Goal: Task Accomplishment & Management: Use online tool/utility

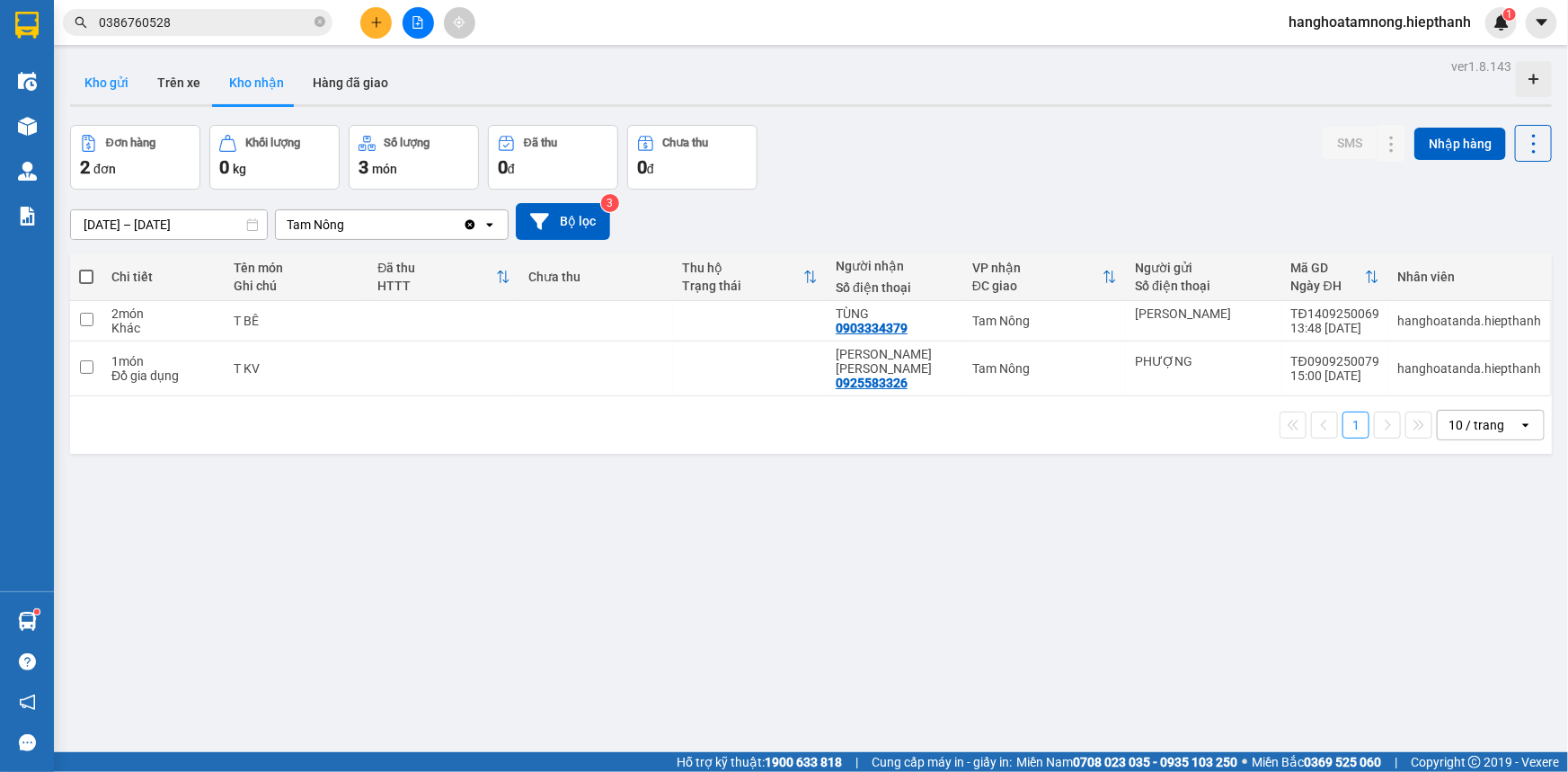
click at [113, 86] on button "Kho gửi" at bounding box center [106, 82] width 73 height 43
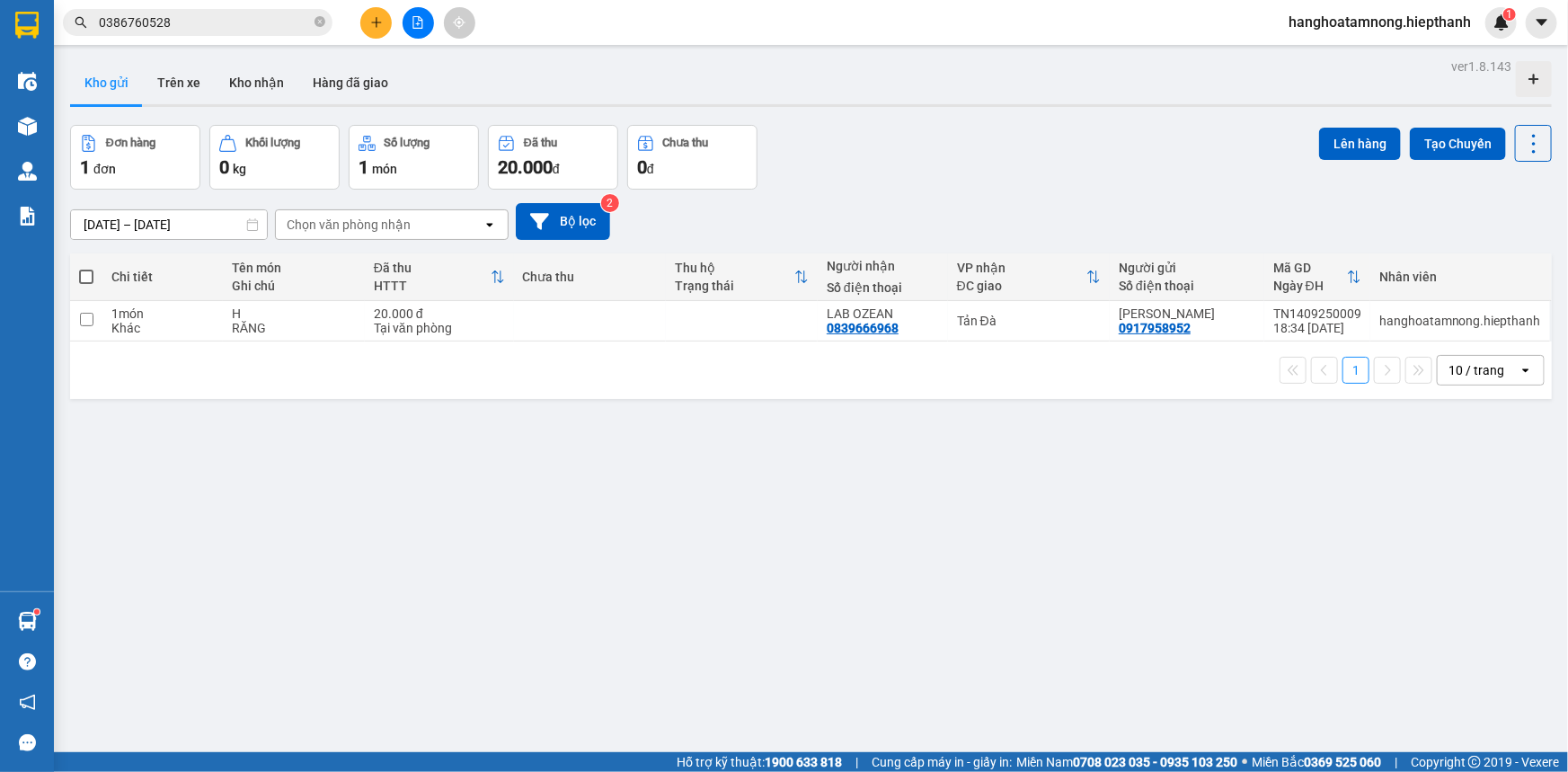
click at [90, 276] on span at bounding box center [86, 276] width 14 height 14
click at [86, 268] on input "checkbox" at bounding box center [86, 268] width 0 height 0
checkbox input "true"
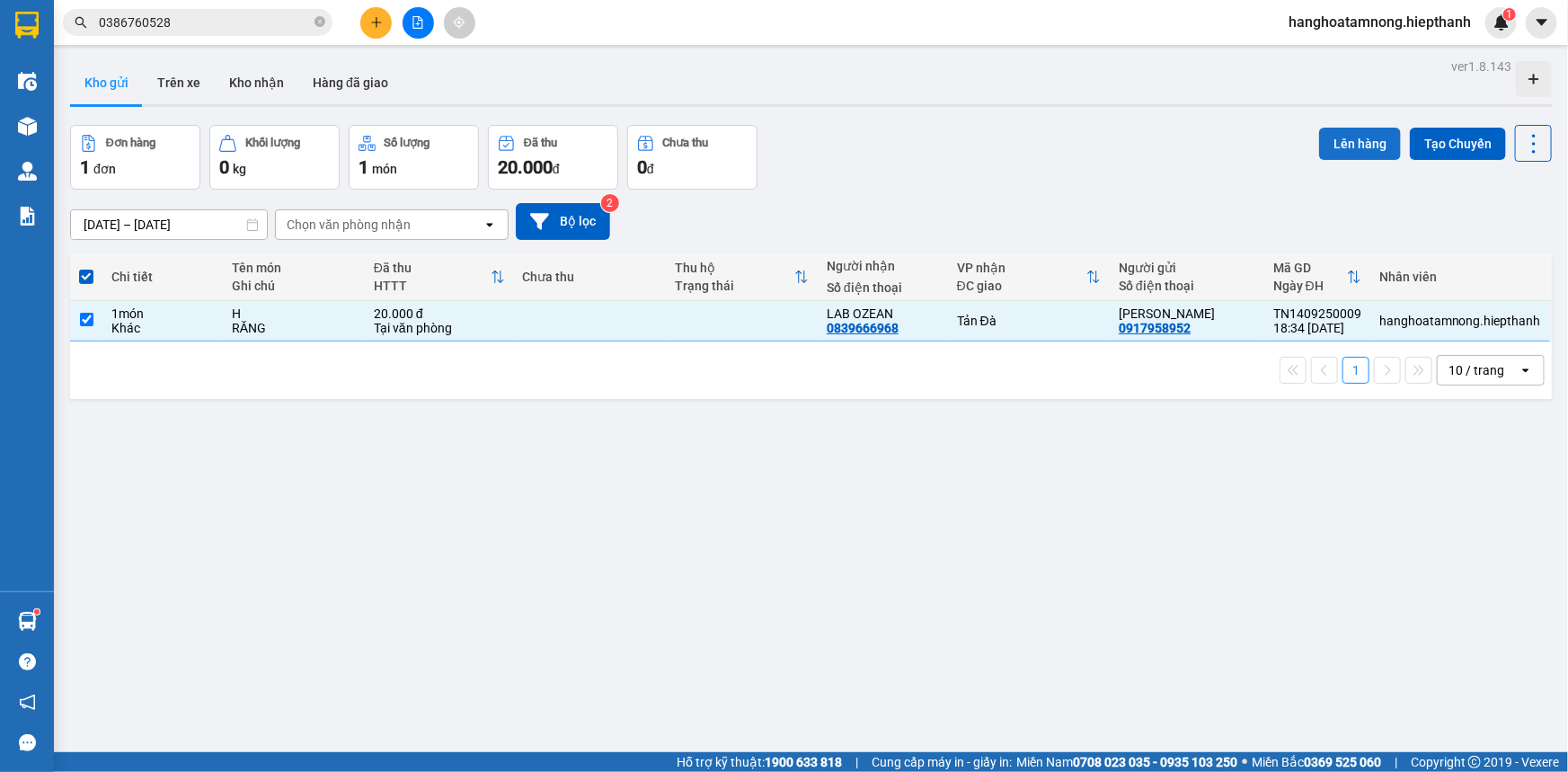
click at [1338, 147] on button "Lên hàng" at bounding box center [1360, 144] width 82 height 32
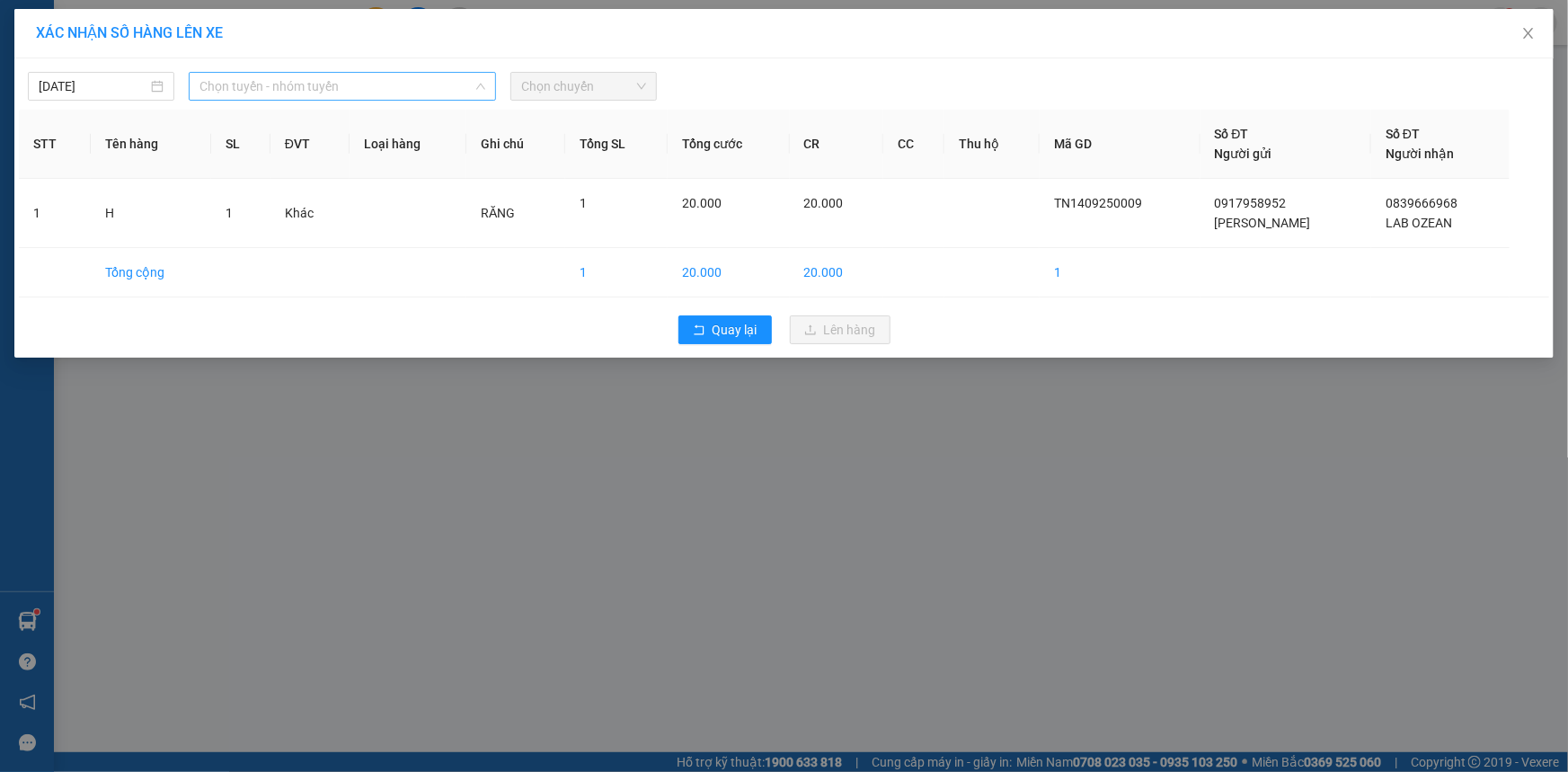
click at [321, 96] on span "Chọn tuyến - nhóm tuyến" at bounding box center [342, 86] width 286 height 27
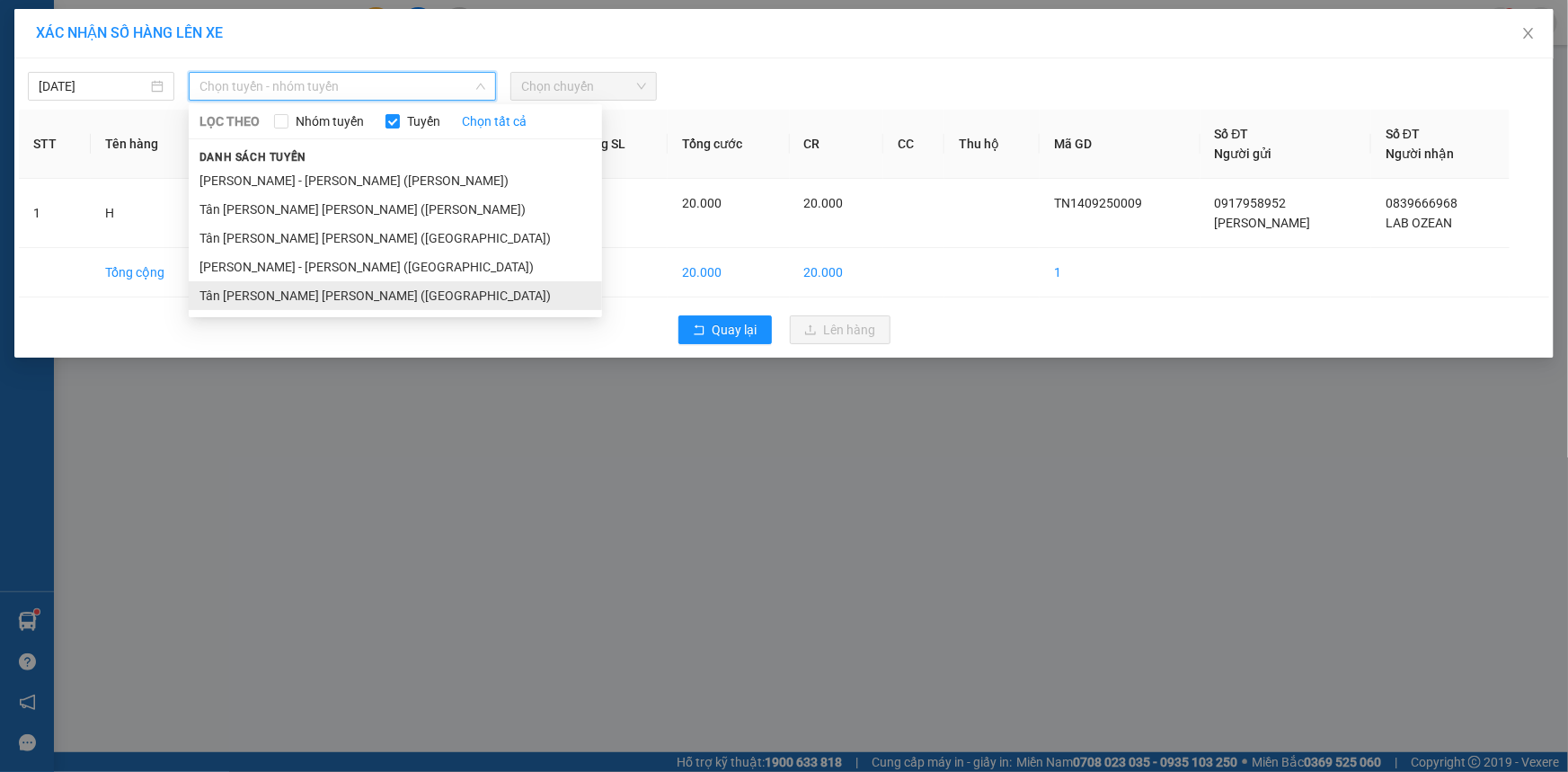
click at [305, 288] on li "Tân [PERSON_NAME] [PERSON_NAME] ([GEOGRAPHIC_DATA])" at bounding box center [395, 296] width 413 height 29
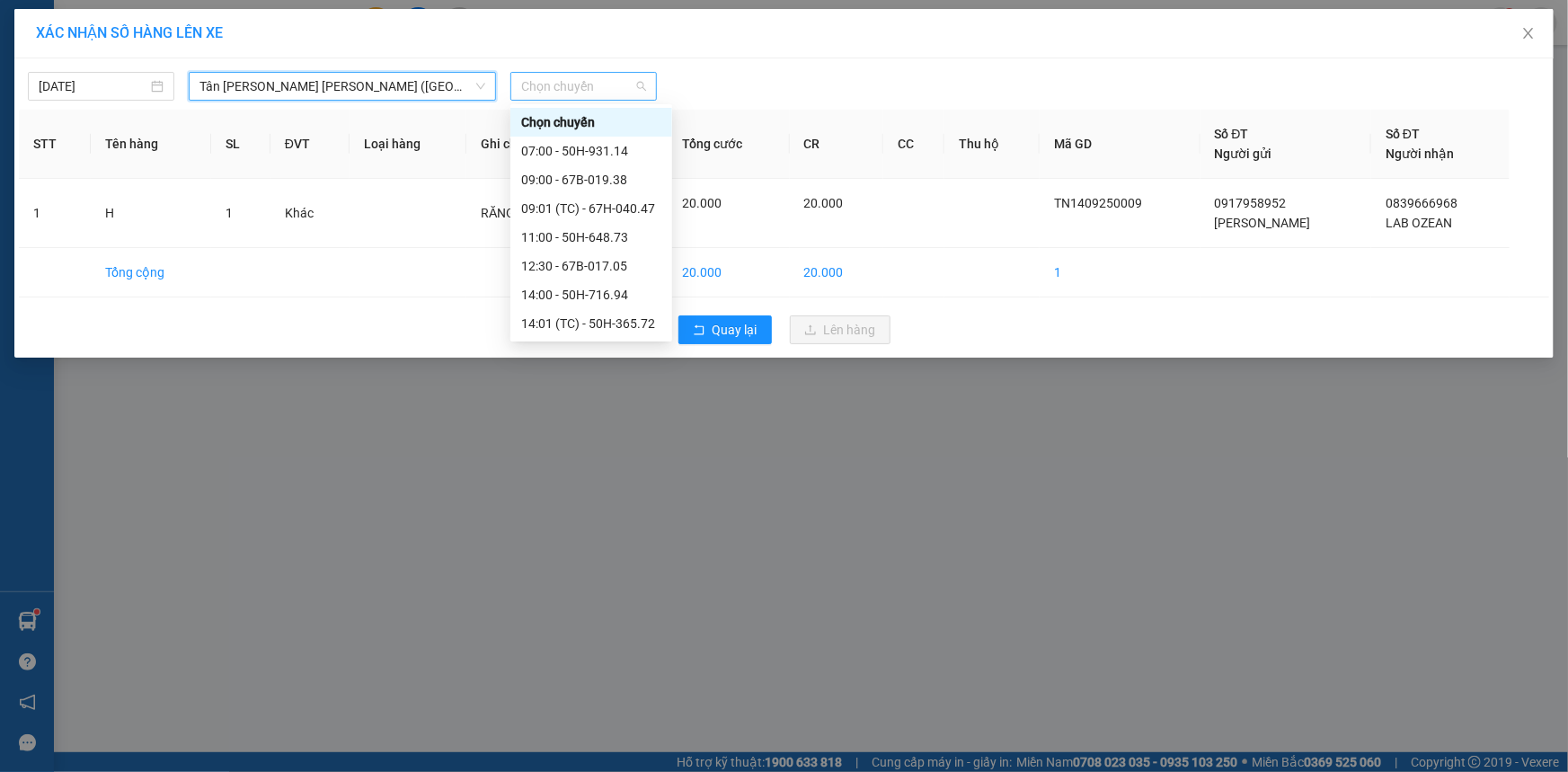
click at [617, 92] on span "Chọn chuyến" at bounding box center [583, 86] width 125 height 27
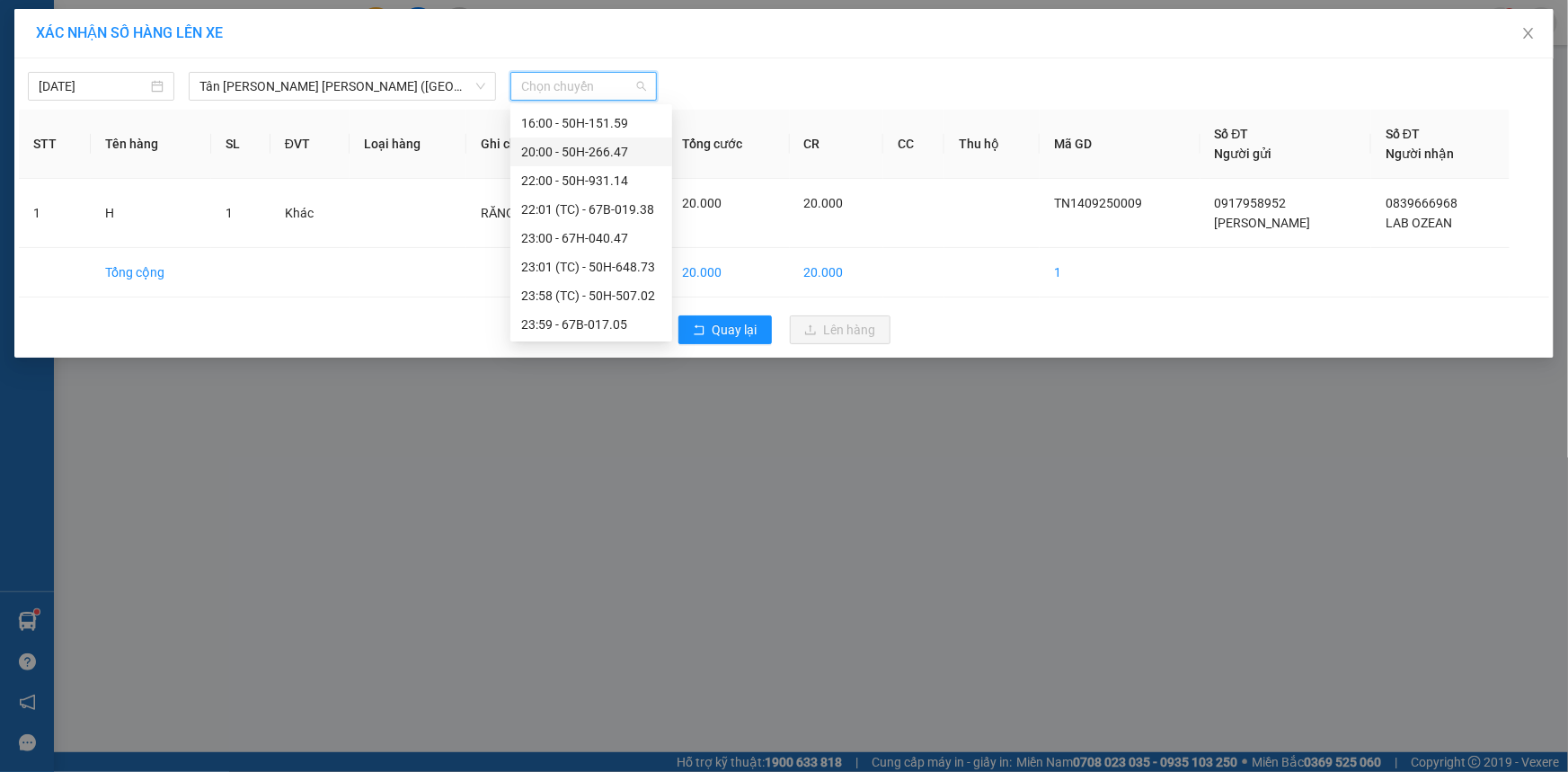
click at [569, 153] on div "20:00 - 50H-266.47" at bounding box center [591, 152] width 140 height 20
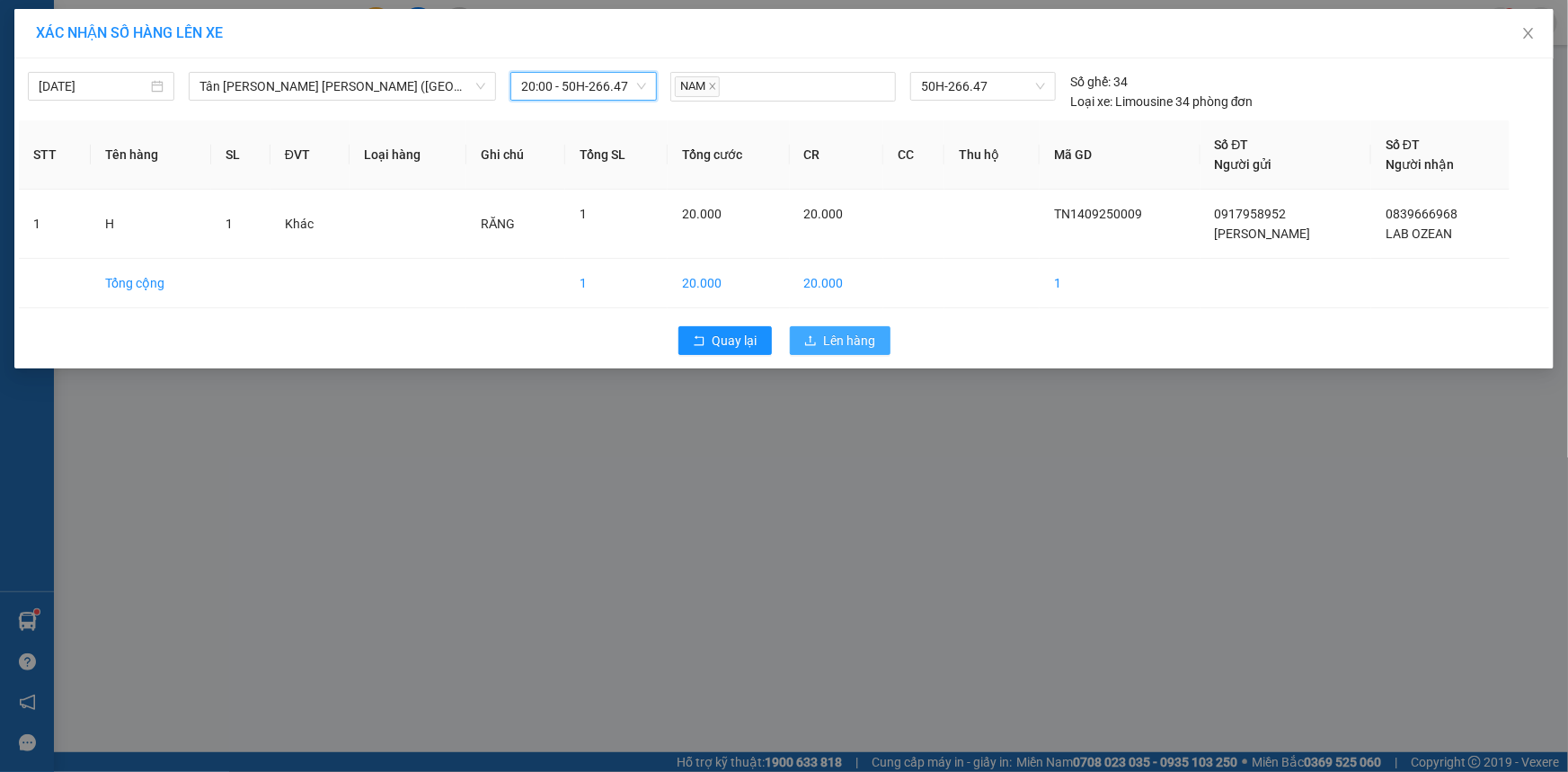
click at [840, 339] on span "Lên hàng" at bounding box center [850, 340] width 53 height 20
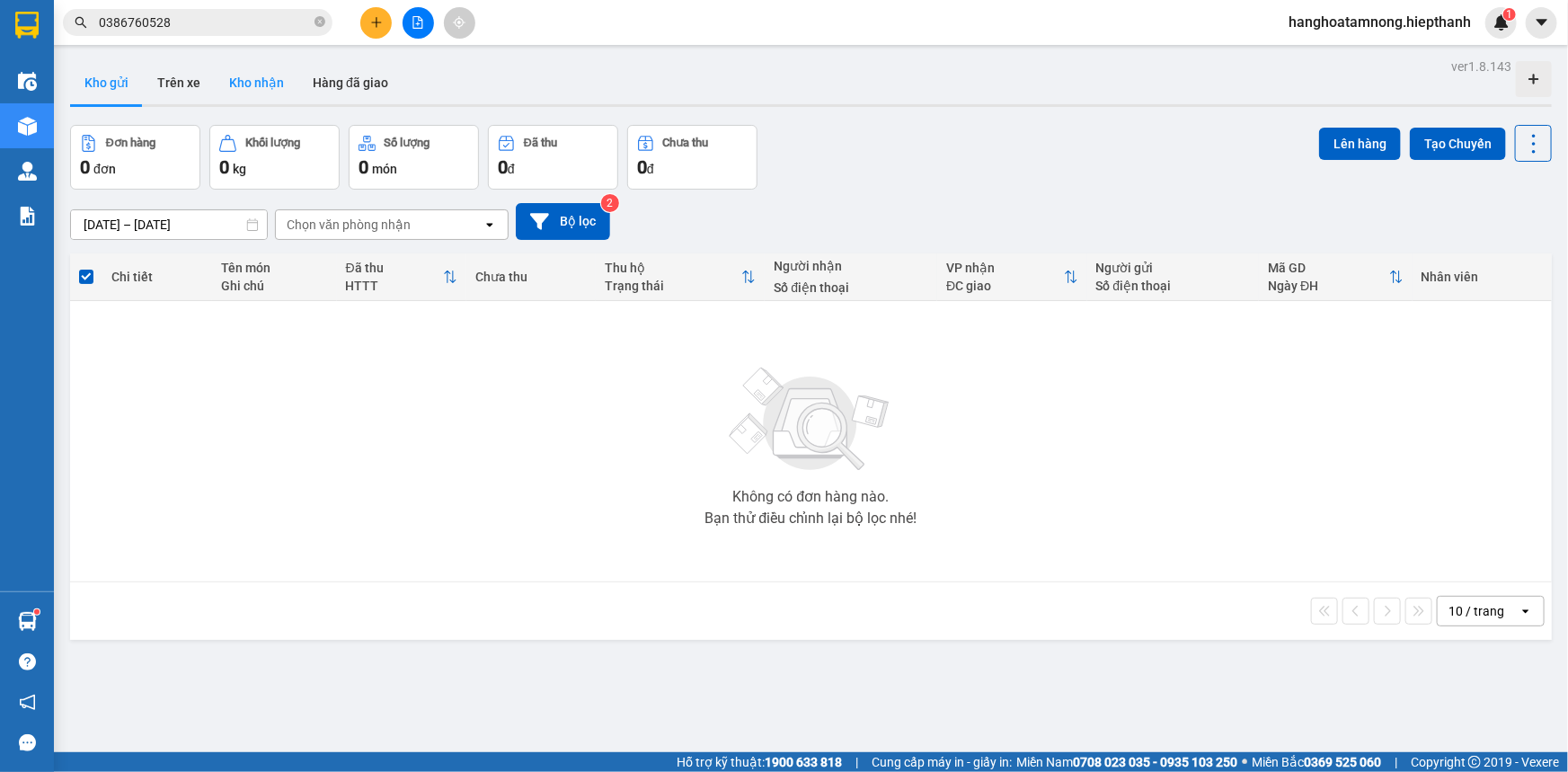
click at [251, 81] on button "Kho nhận" at bounding box center [257, 82] width 84 height 43
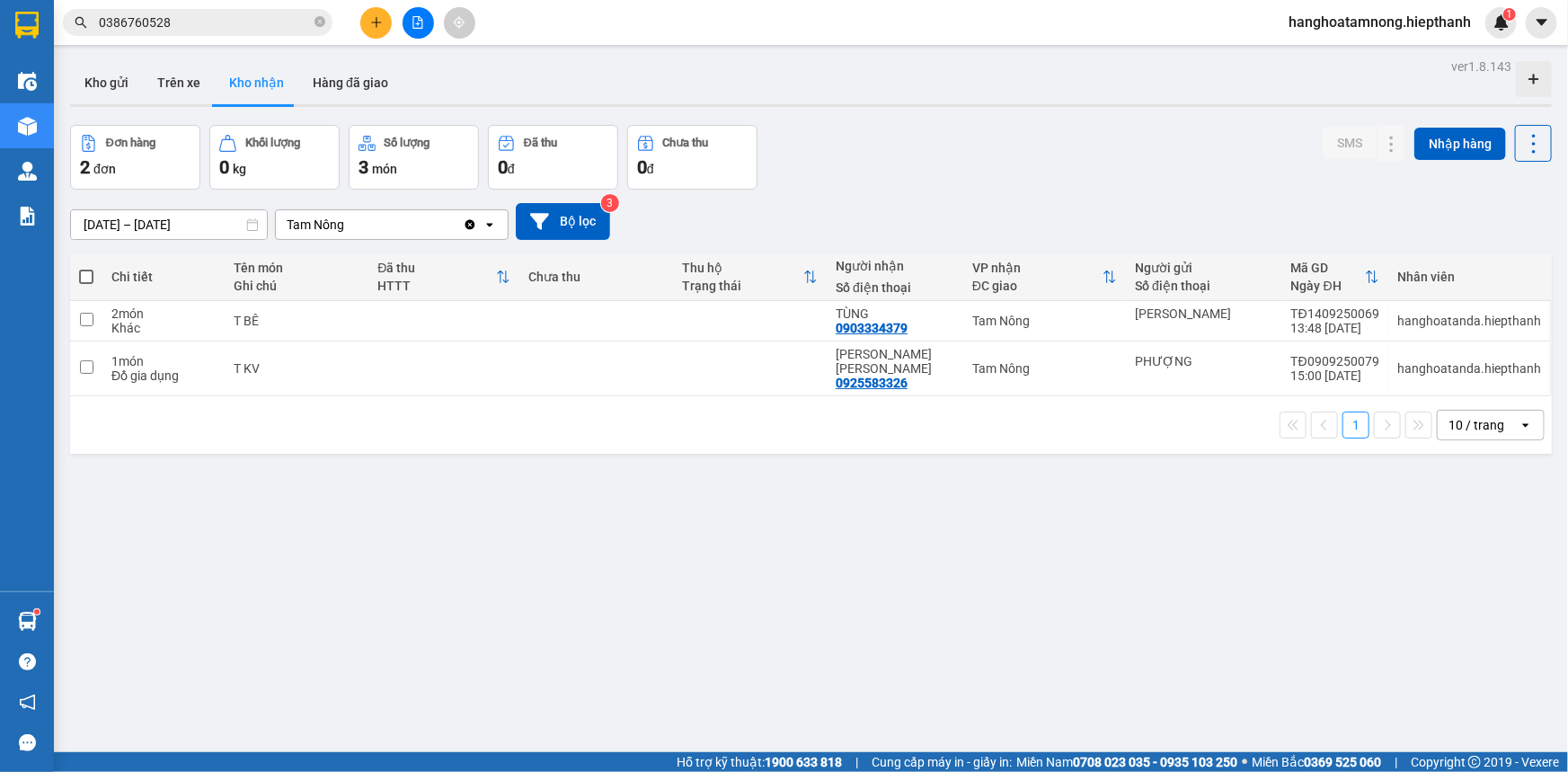
click at [422, 35] on button at bounding box center [418, 23] width 32 height 32
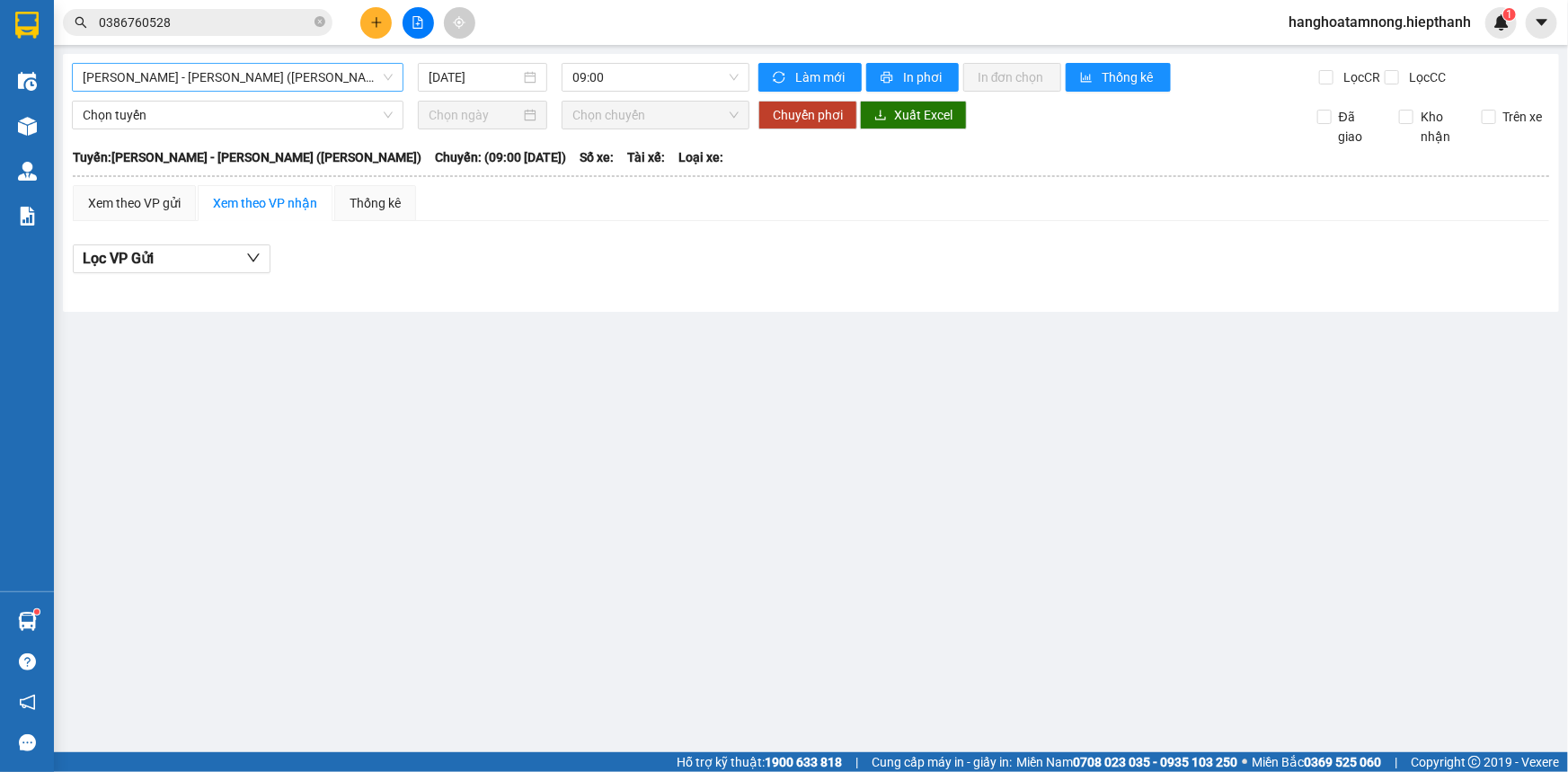
click at [264, 86] on span "[PERSON_NAME] - [PERSON_NAME] ([PERSON_NAME])" at bounding box center [238, 77] width 310 height 27
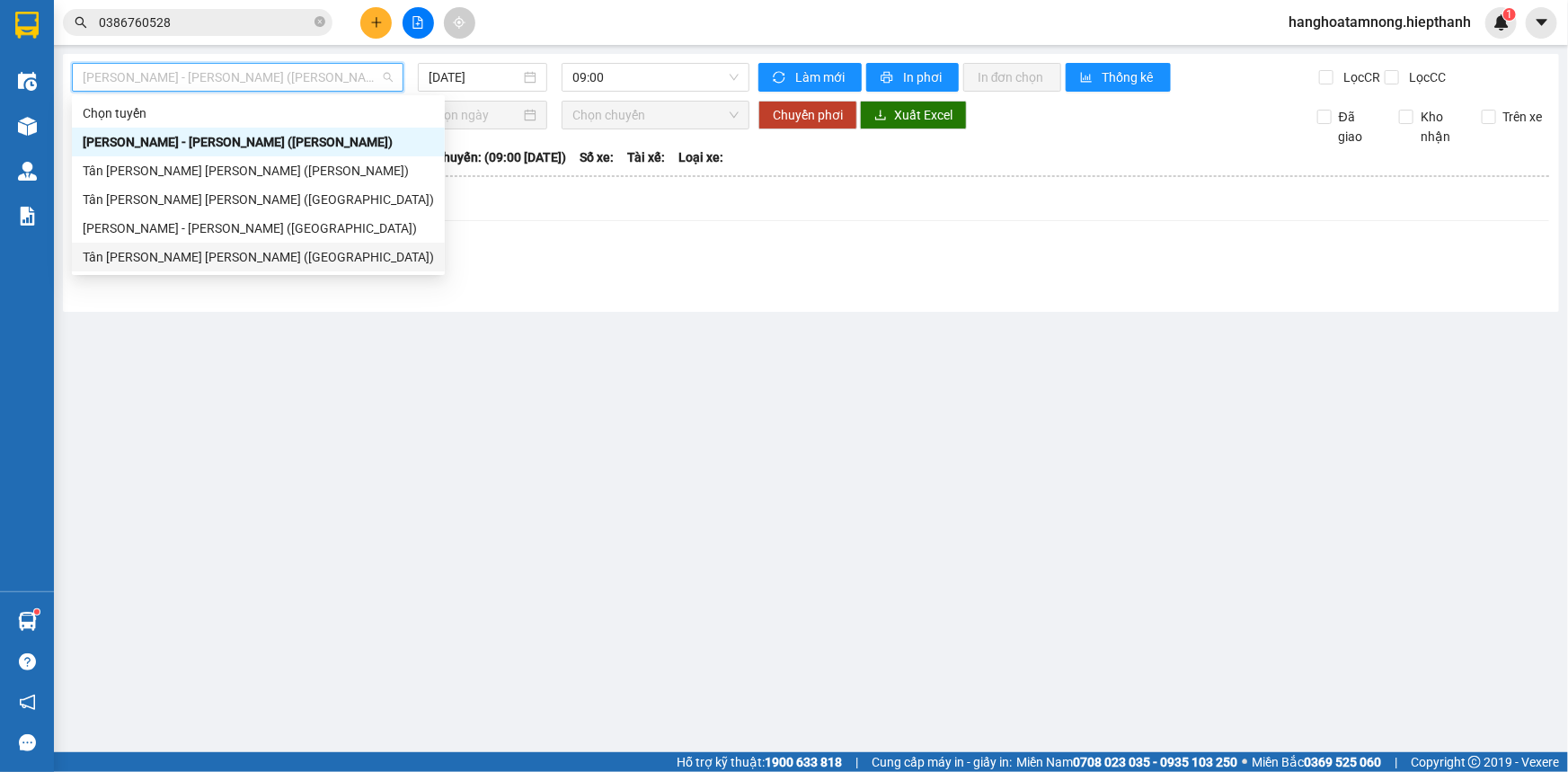
click at [210, 255] on div "Tân [PERSON_NAME] [PERSON_NAME] ([GEOGRAPHIC_DATA])" at bounding box center [259, 257] width 351 height 20
type input "[DATE]"
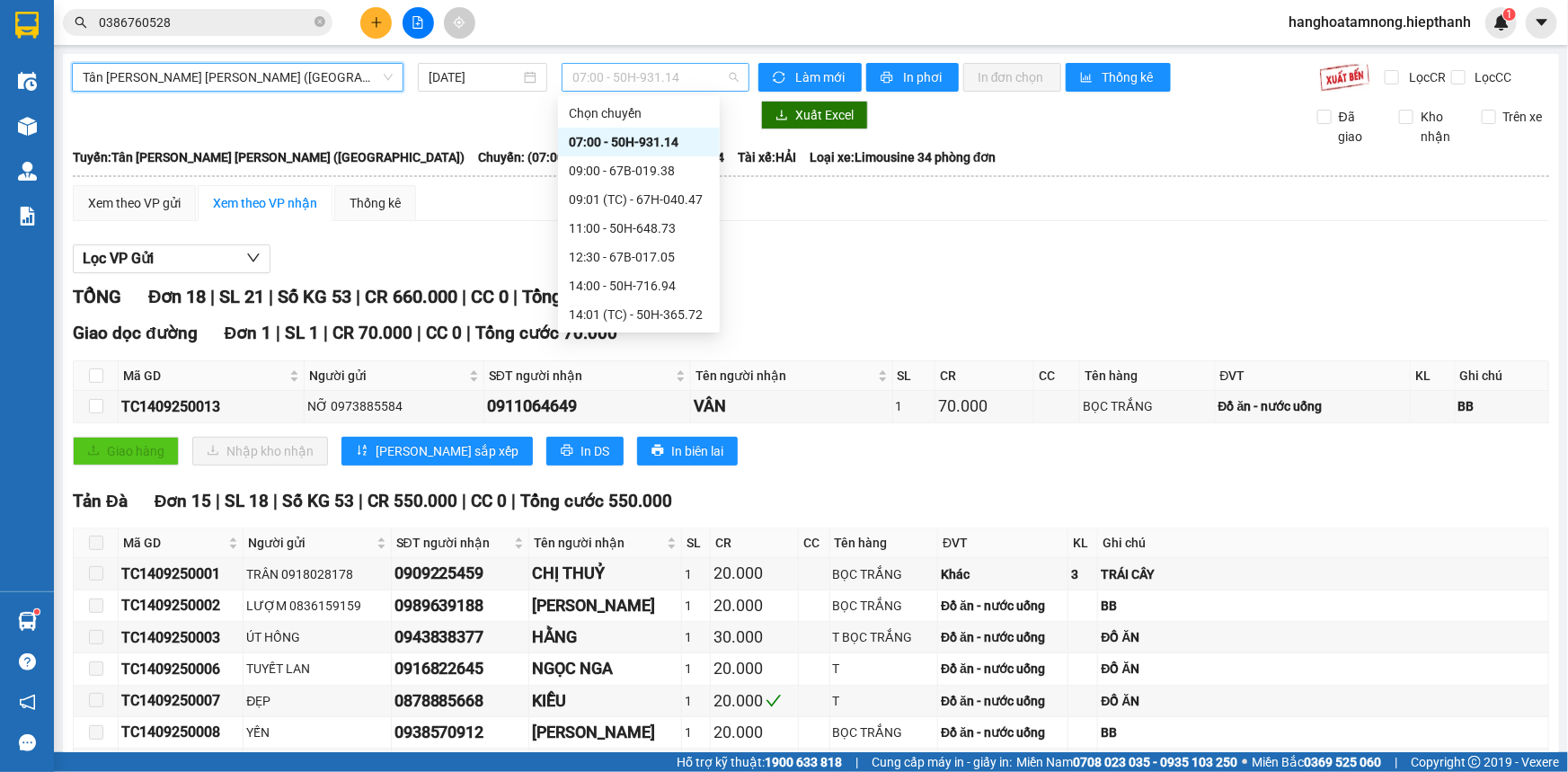
click at [592, 83] on span "07:00 - 50H-931.14" at bounding box center [655, 77] width 166 height 27
click at [585, 181] on div "09:00 - 67B-019.38" at bounding box center [638, 171] width 161 height 29
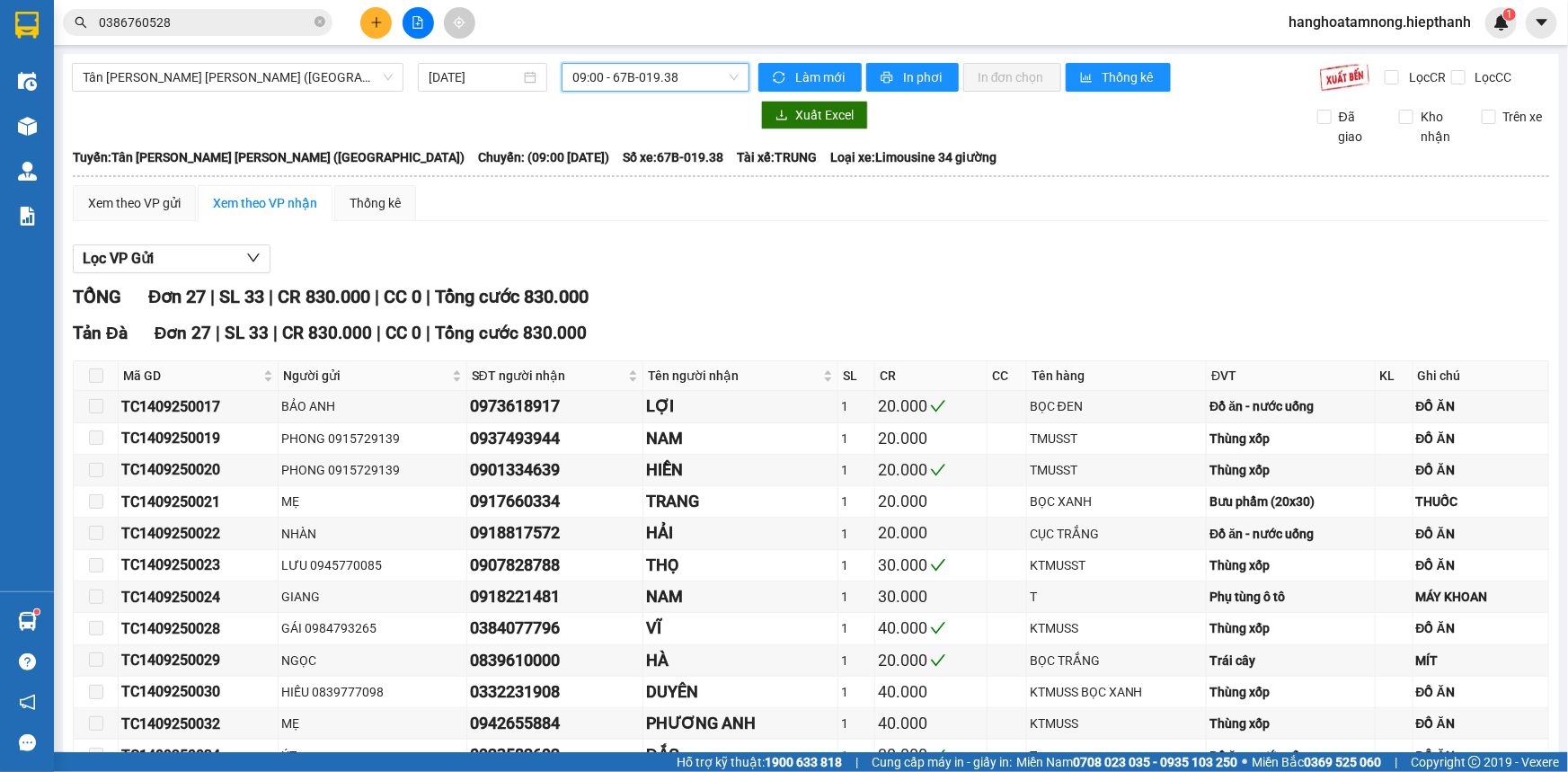
click at [611, 69] on span "09:00 - 67B-019.38" at bounding box center [655, 77] width 166 height 27
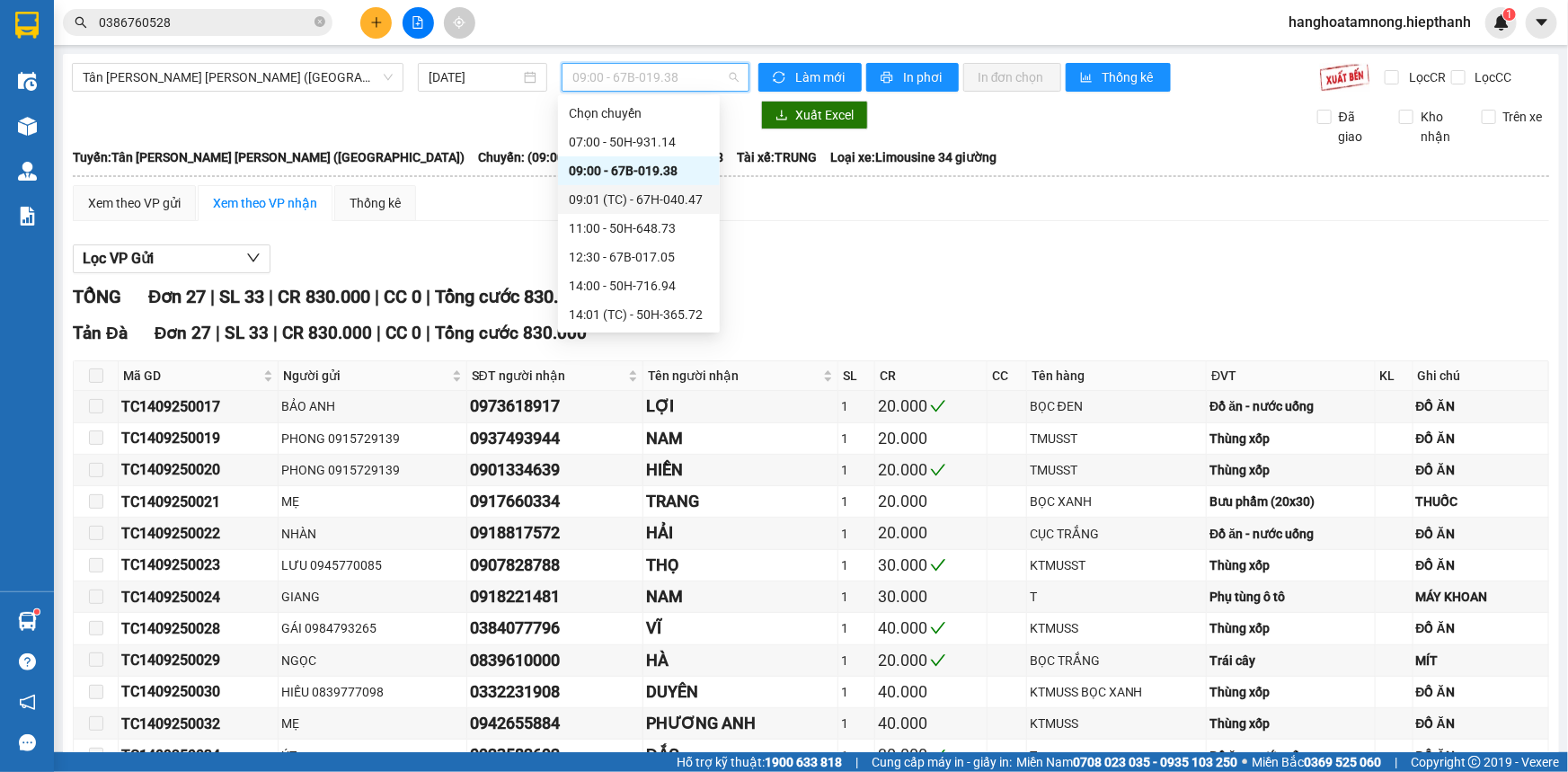
click at [608, 203] on div "09:01 (TC) - 67H-040.47" at bounding box center [639, 200] width 140 height 20
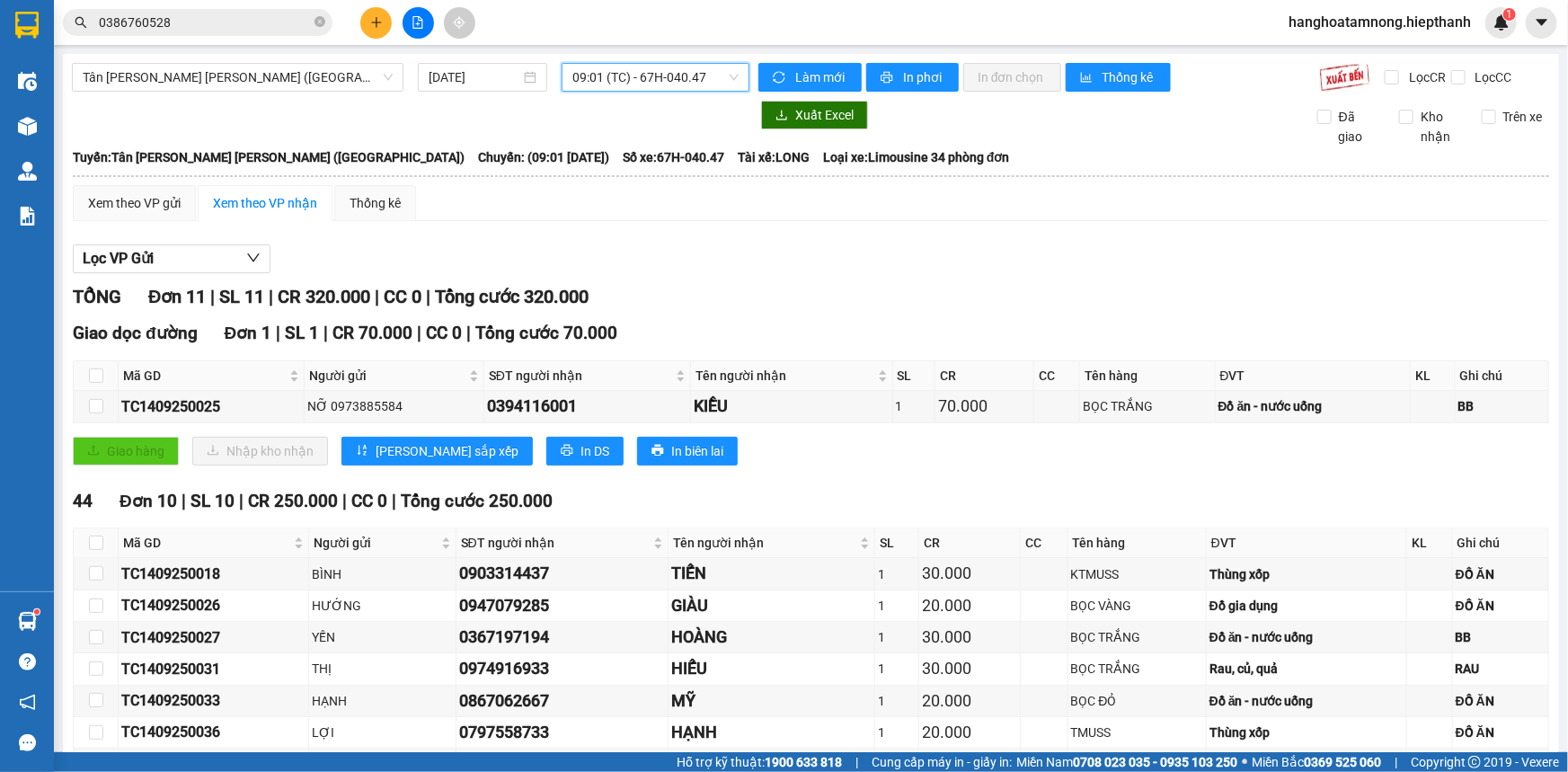
click at [611, 74] on span "09:01 (TC) - 67H-040.47" at bounding box center [655, 77] width 166 height 27
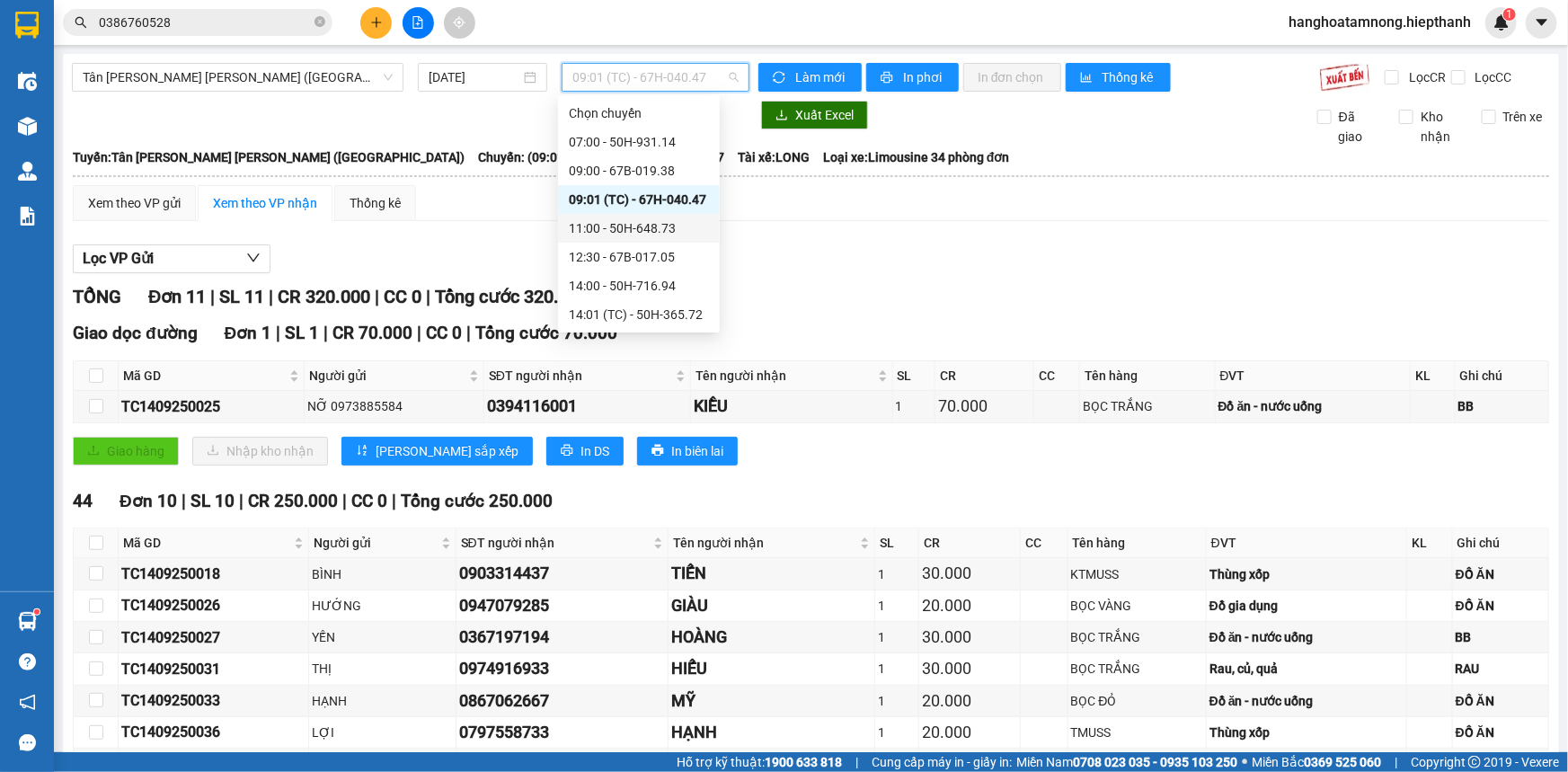
click at [589, 236] on div "11:00 - 50H-648.73" at bounding box center [639, 228] width 140 height 20
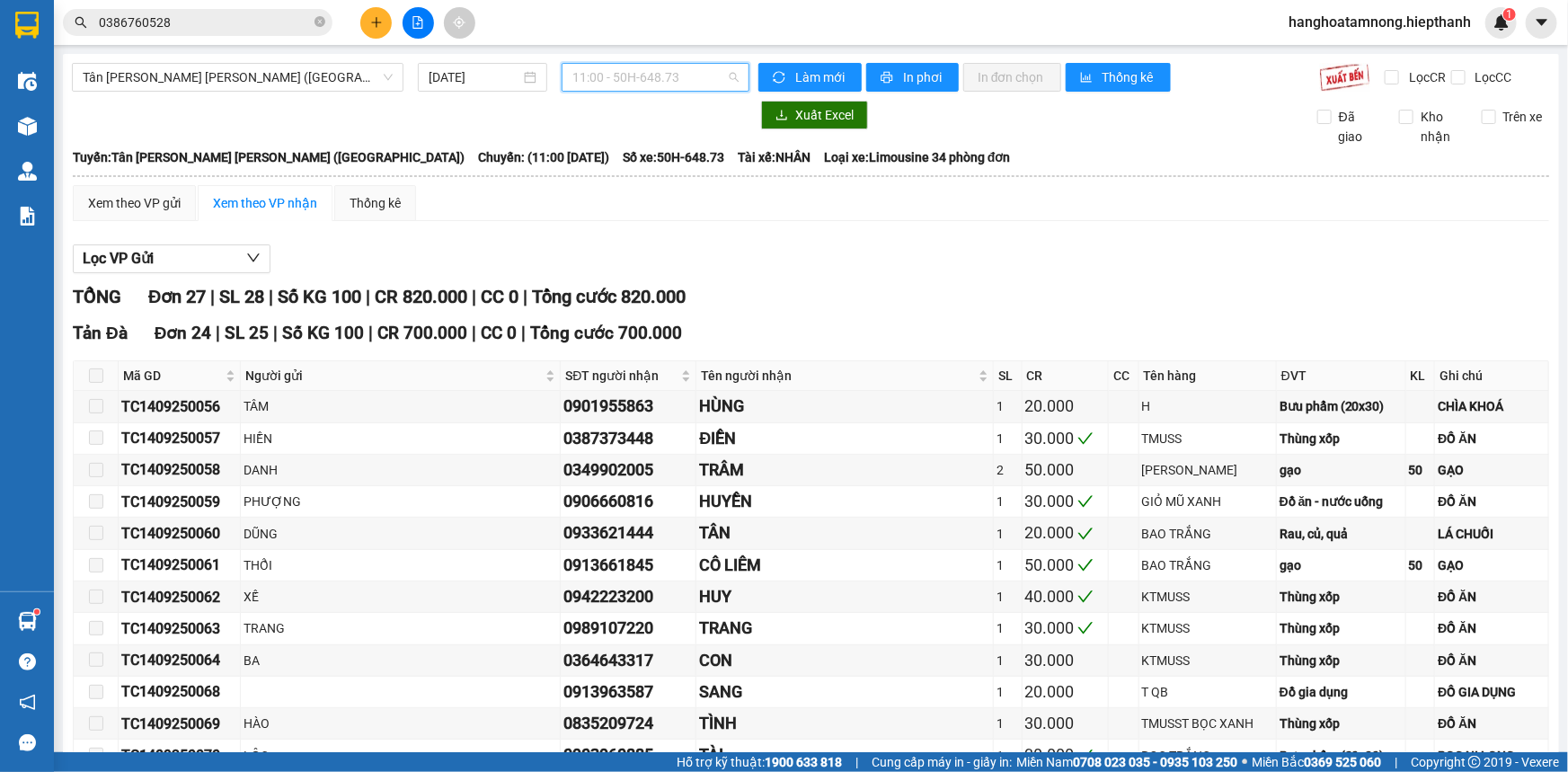
click at [656, 79] on span "11:00 - 50H-648.73" at bounding box center [655, 77] width 166 height 27
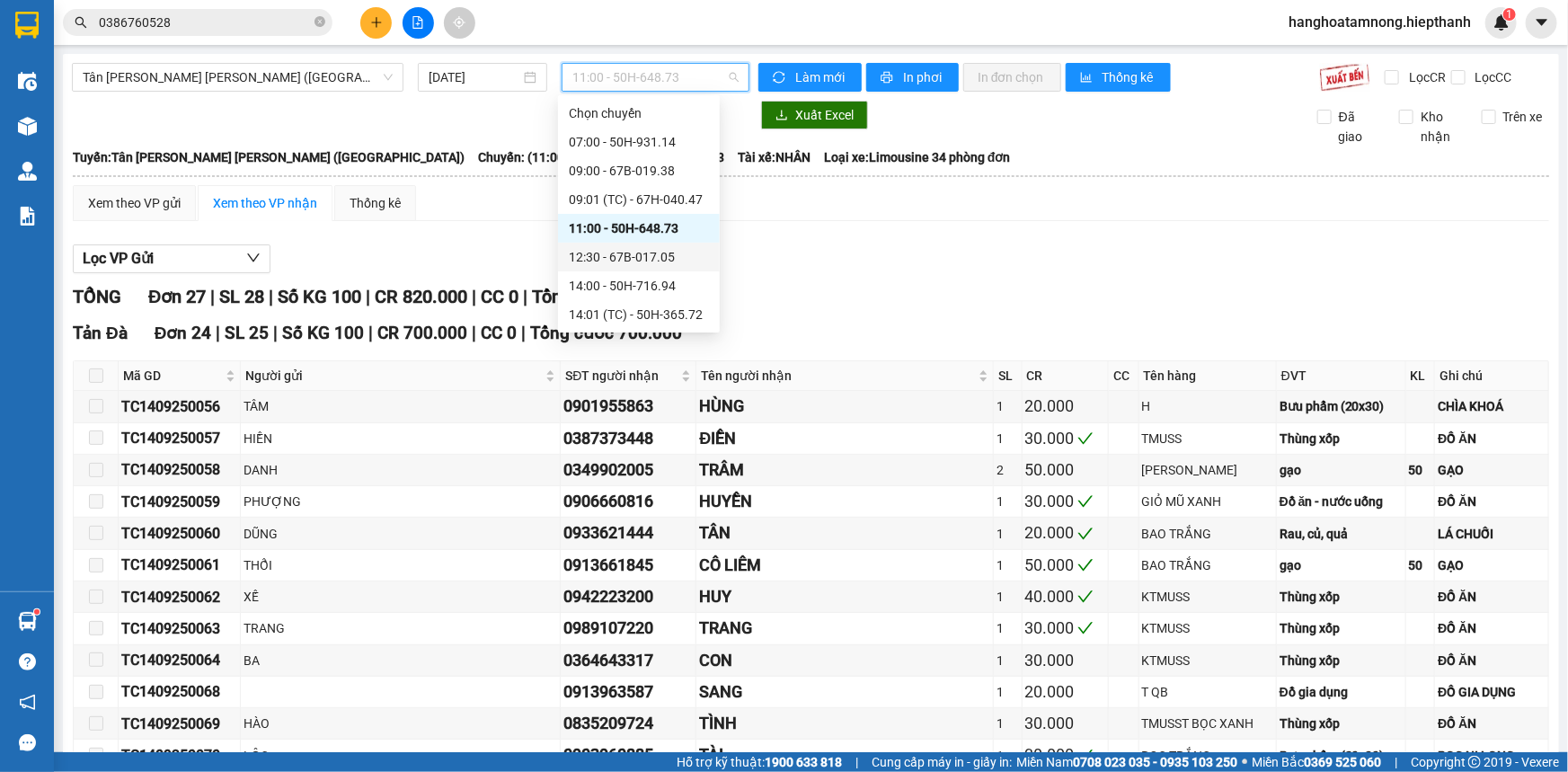
click at [587, 251] on div "12:30 - 67B-017.05" at bounding box center [639, 257] width 140 height 20
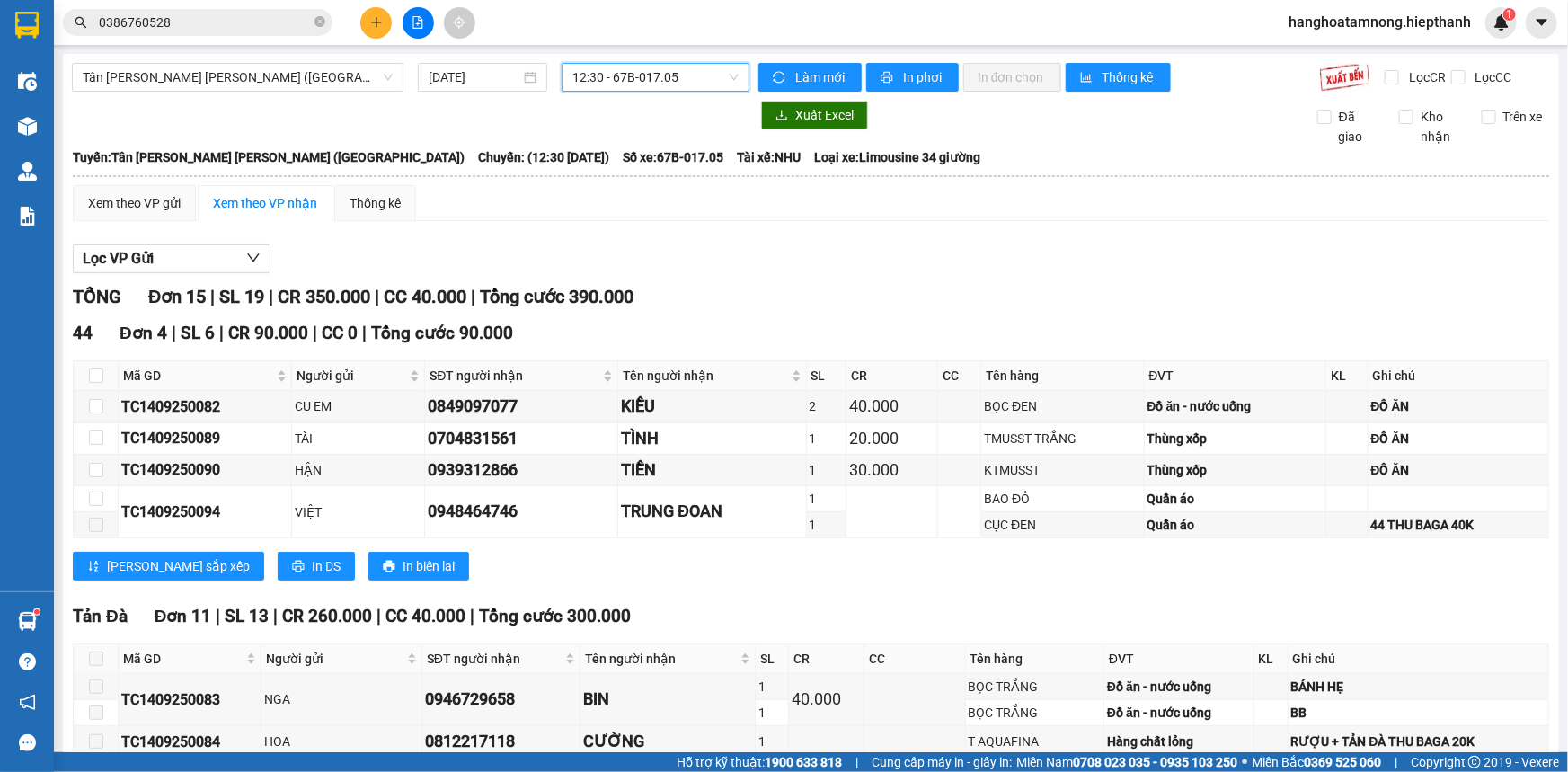
click at [670, 69] on span "12:30 - 67B-017.05" at bounding box center [655, 77] width 166 height 27
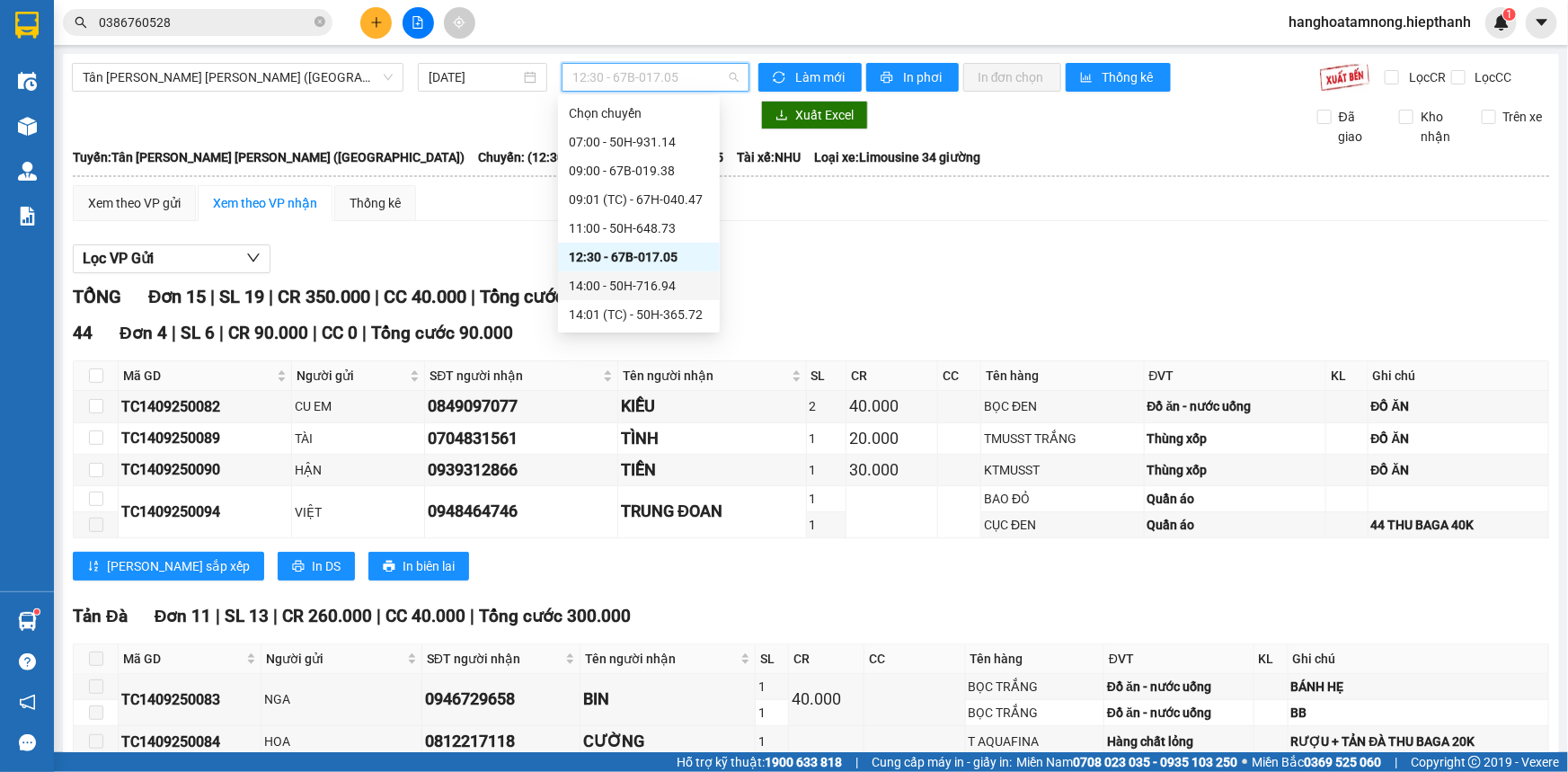
click at [604, 283] on div "14:00 - 50H-716.94" at bounding box center [639, 286] width 140 height 20
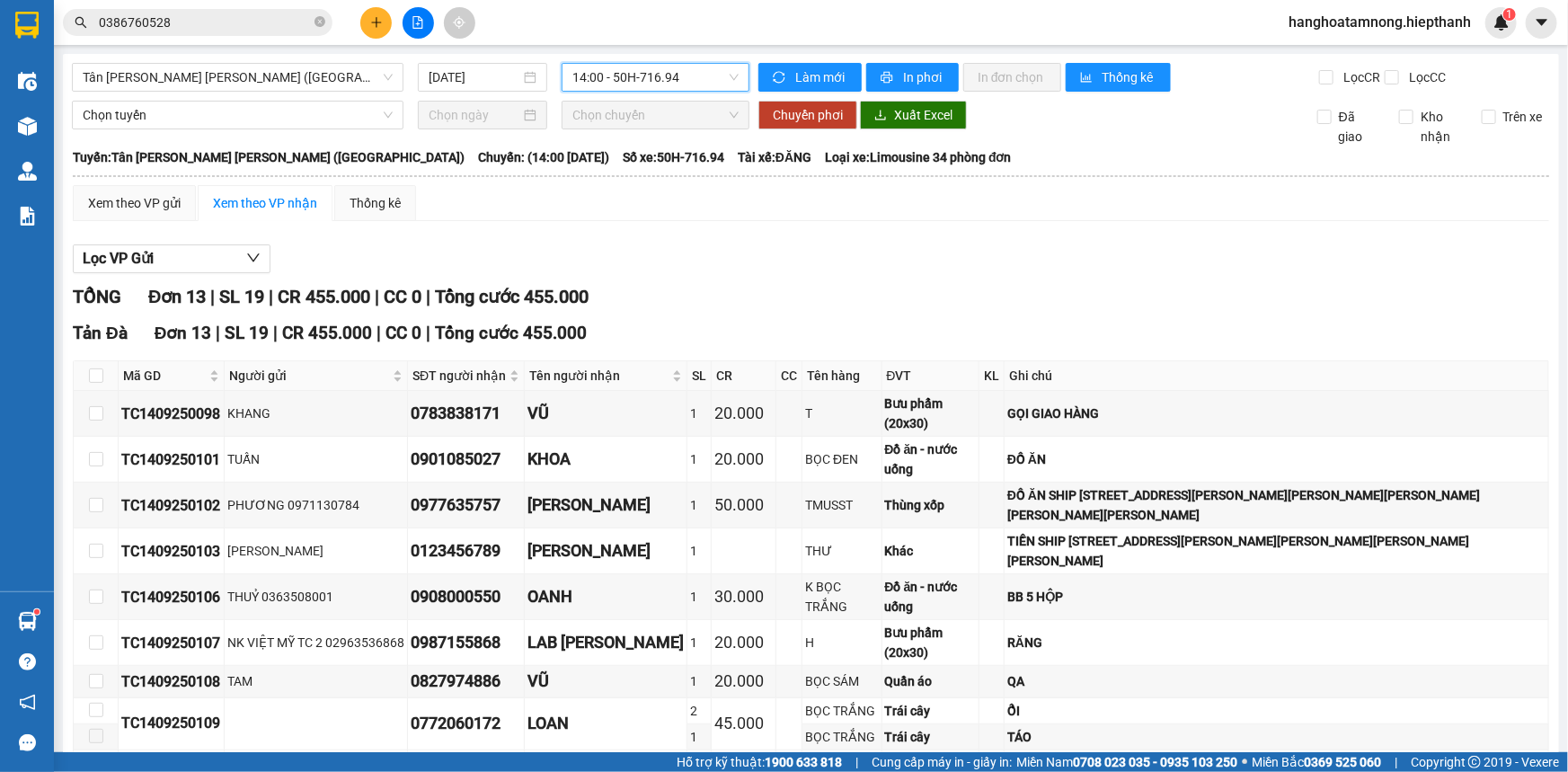
click at [667, 73] on span "14:00 - 50H-716.94" at bounding box center [655, 77] width 166 height 27
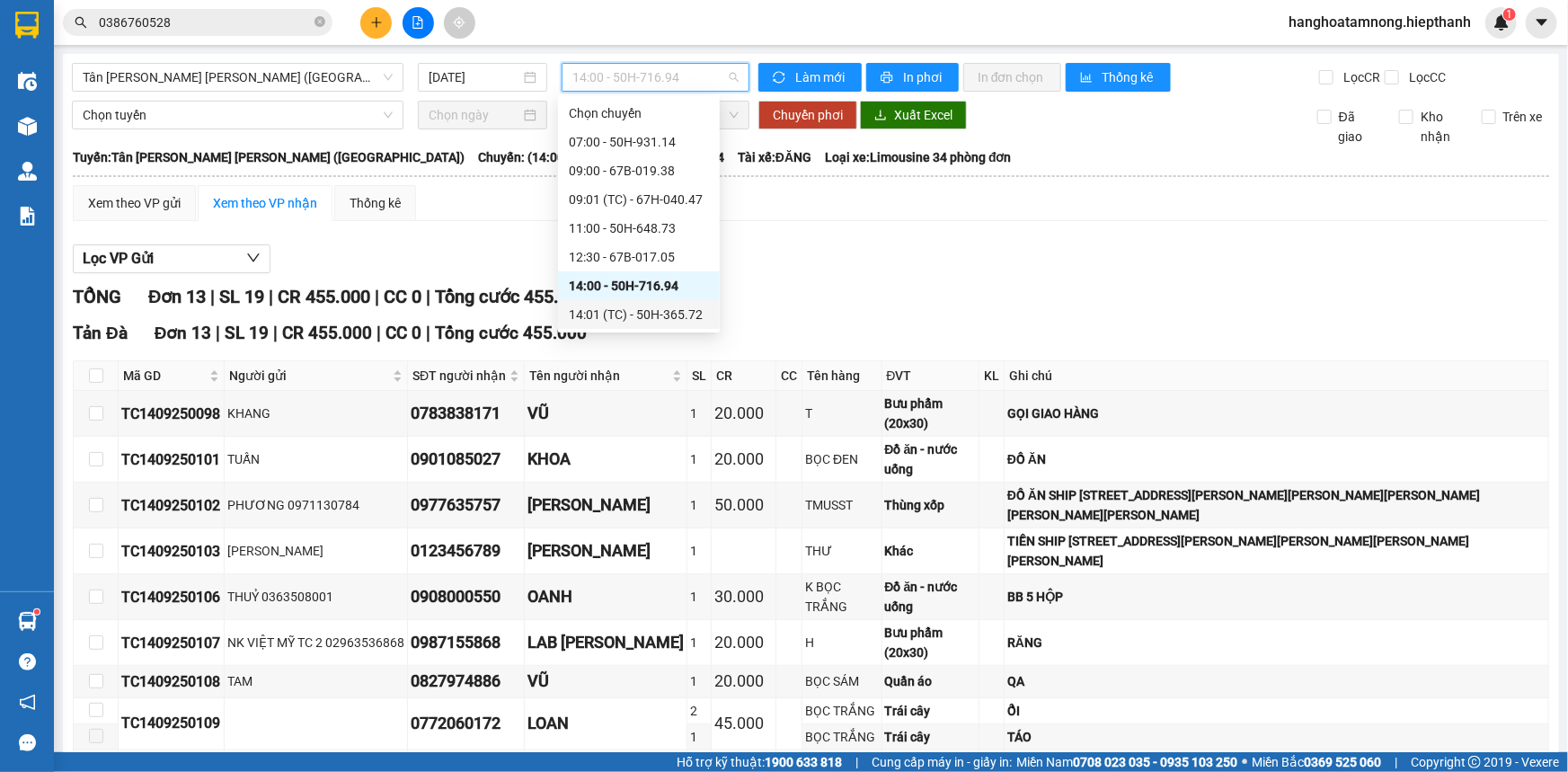
click at [616, 314] on div "14:01 (TC) - 50H-365.72" at bounding box center [639, 314] width 140 height 20
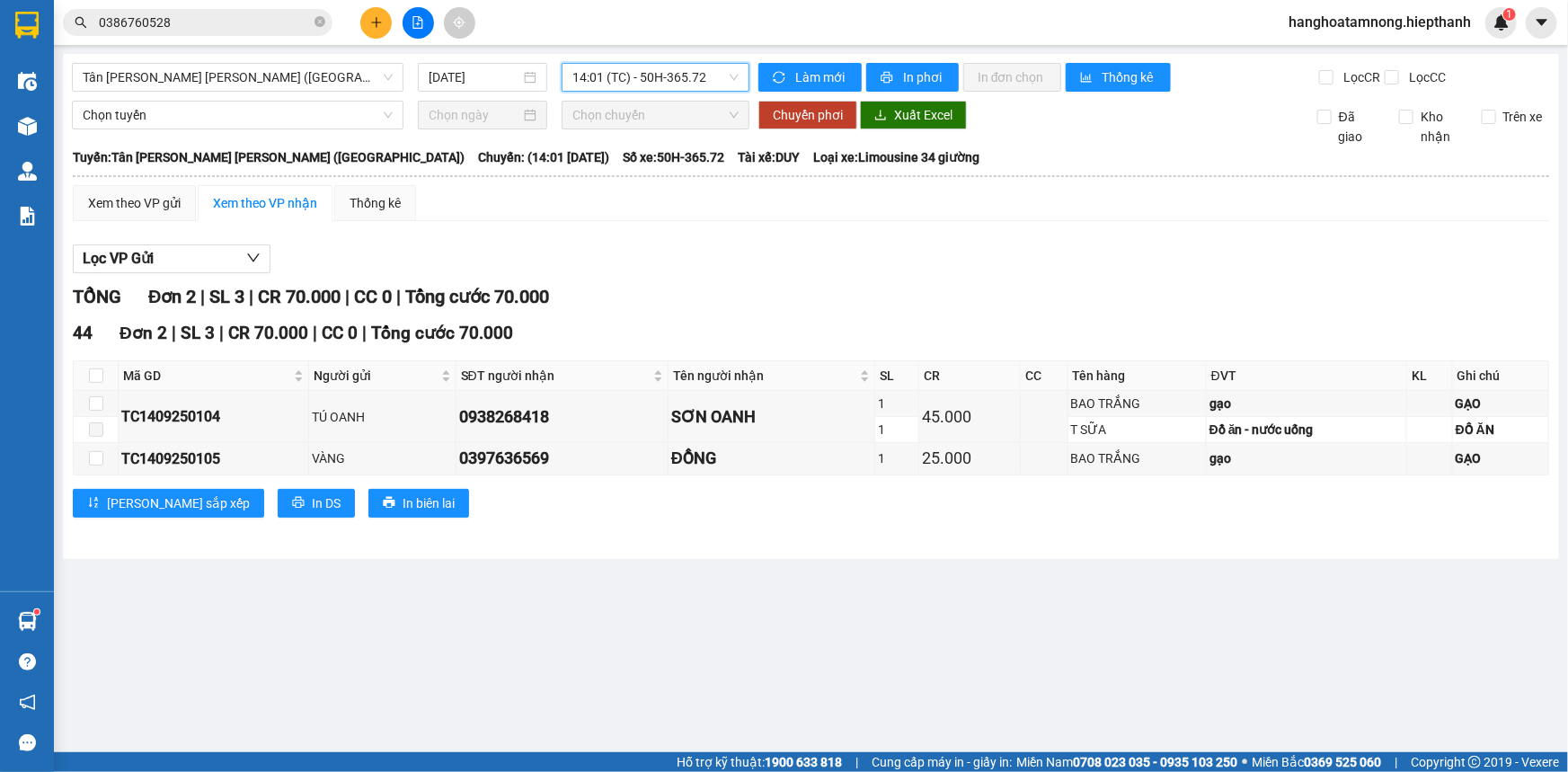
click at [687, 78] on span "14:01 (TC) - 50H-365.72" at bounding box center [655, 77] width 166 height 27
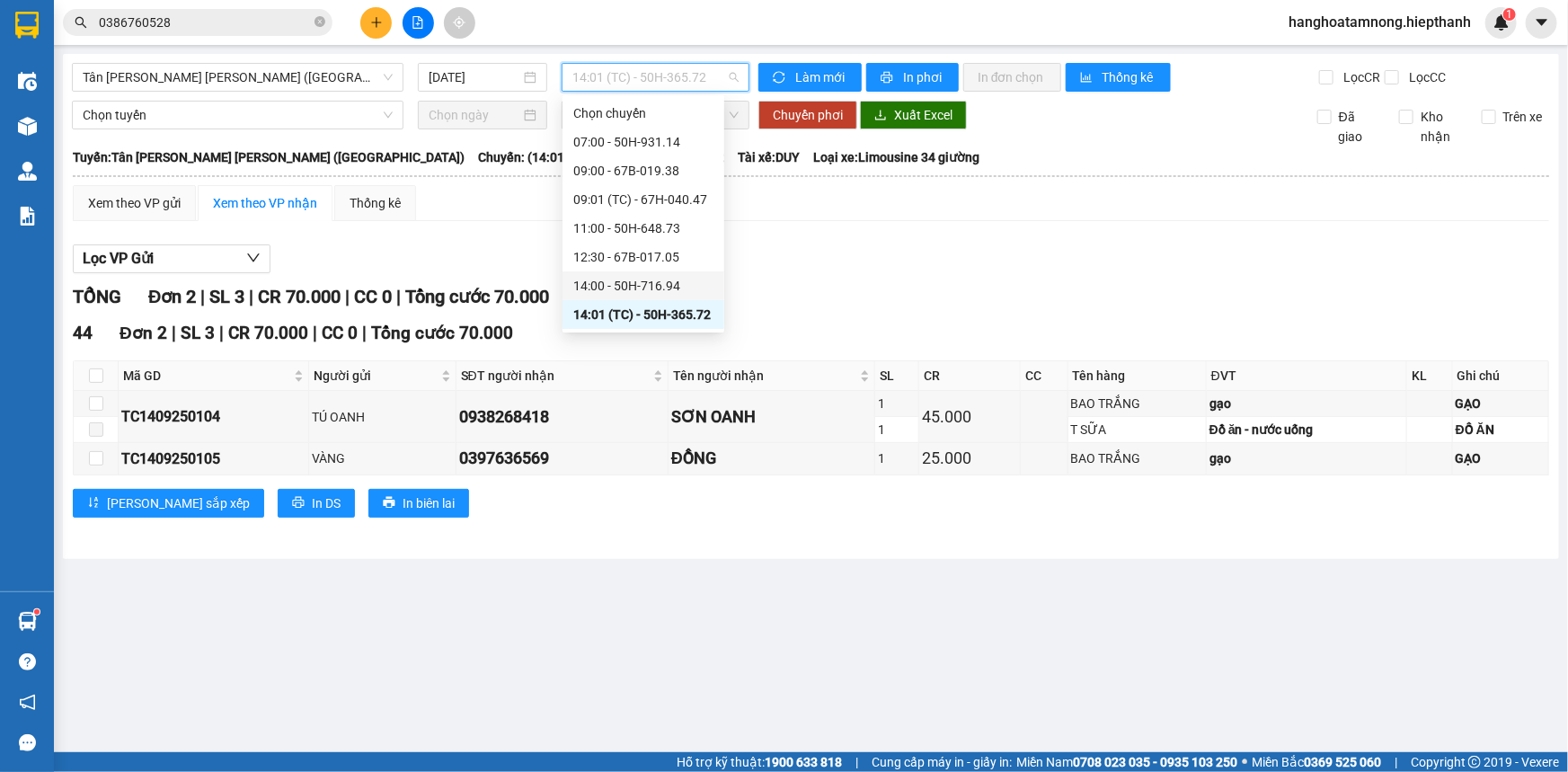
scroll to position [81, 0]
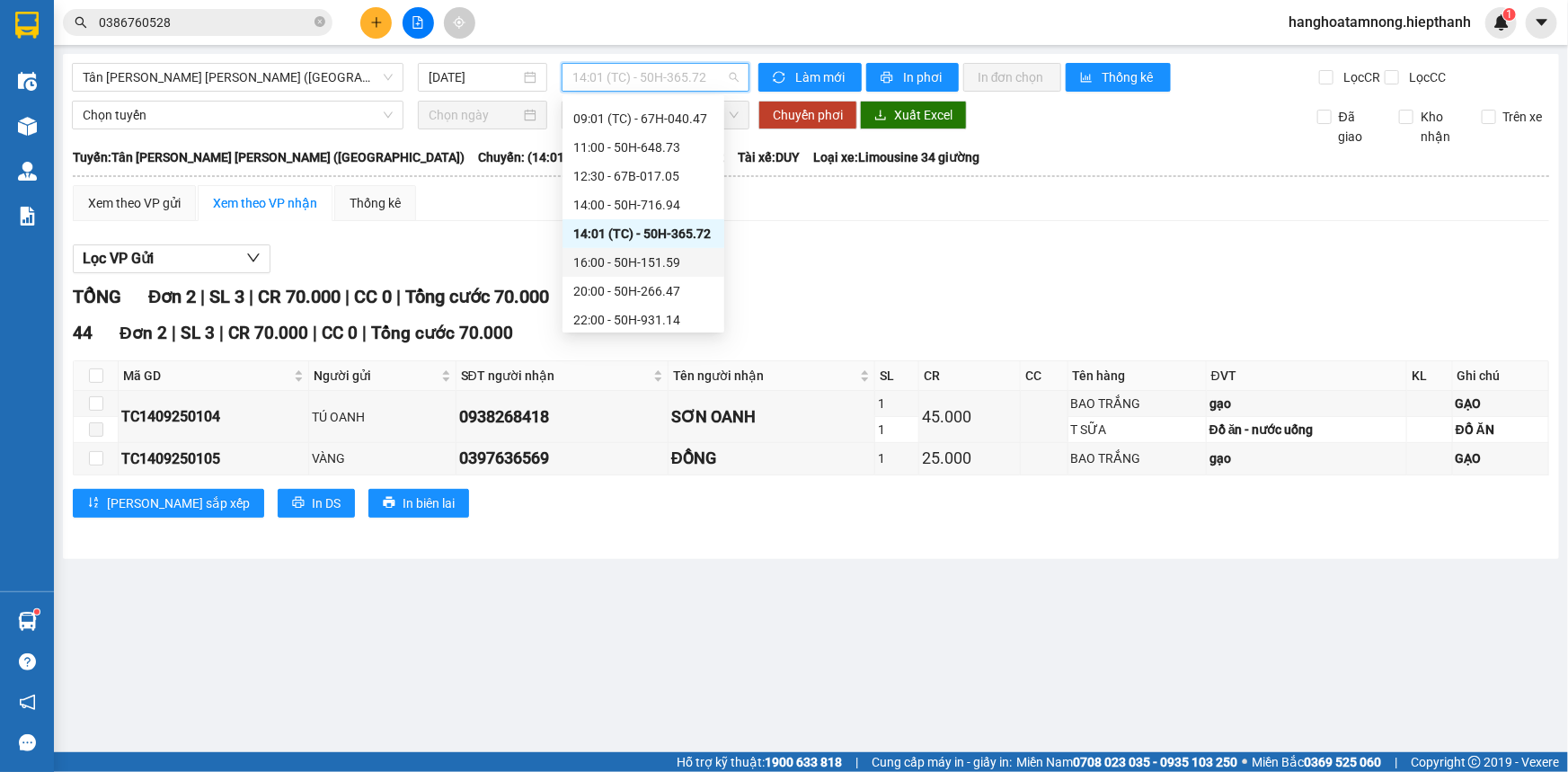
click at [618, 261] on div "16:00 - 50H-151.59" at bounding box center [643, 262] width 140 height 20
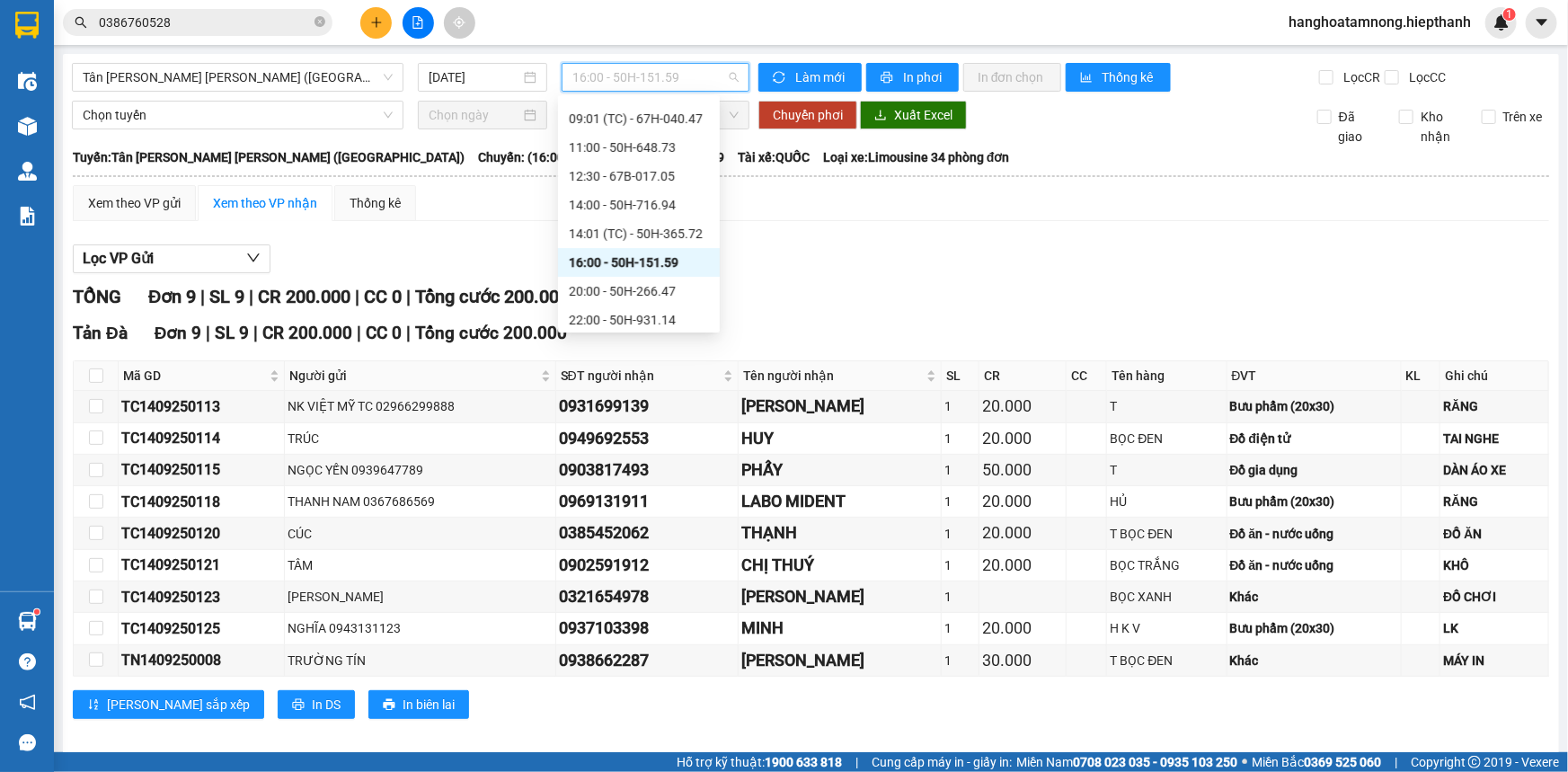
click at [647, 81] on span "16:00 - 50H-151.59" at bounding box center [655, 77] width 166 height 27
click at [613, 282] on div "20:00 - 50H-266.47" at bounding box center [639, 291] width 140 height 20
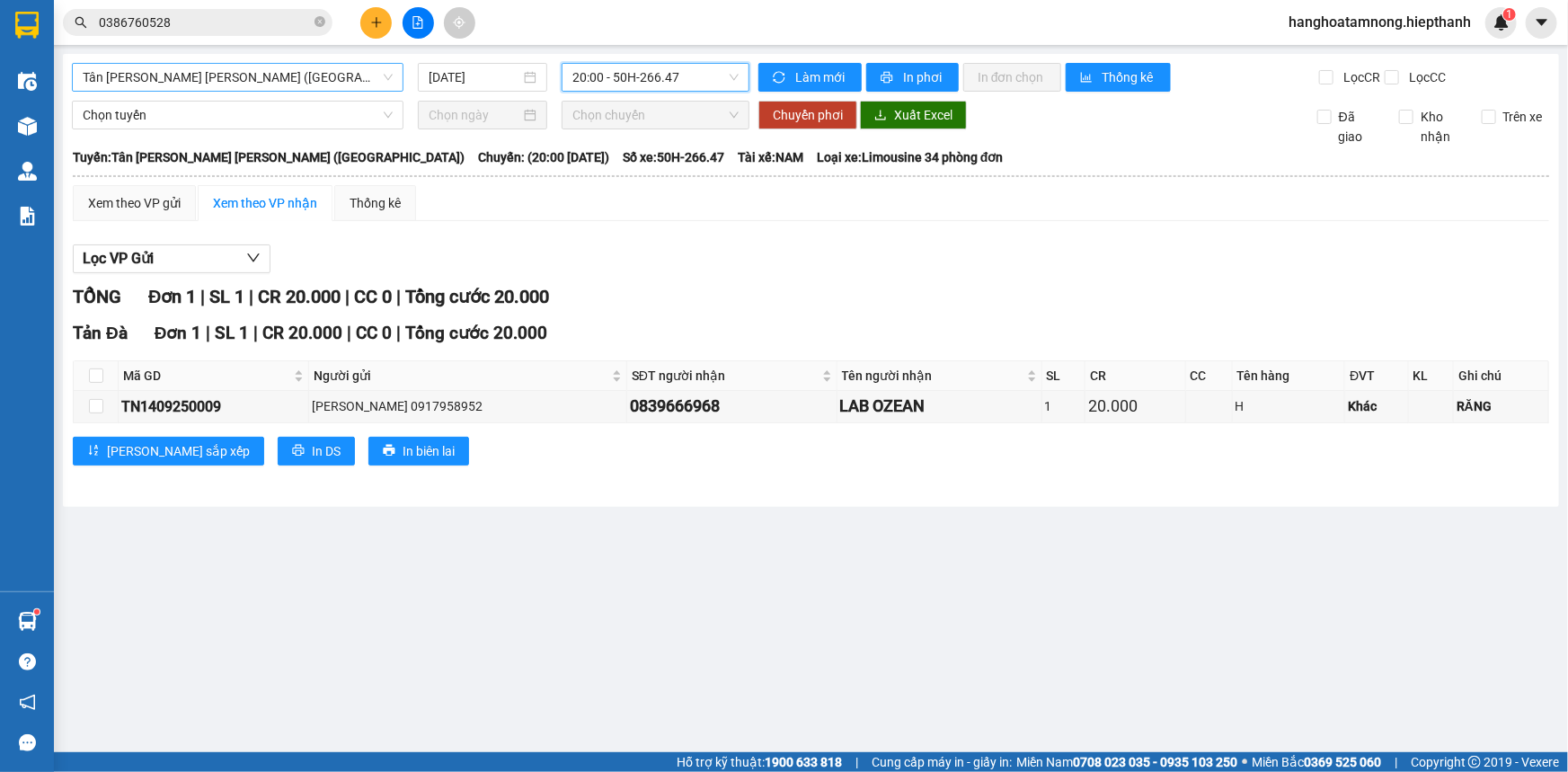
drag, startPoint x: 150, startPoint y: 76, endPoint x: 145, endPoint y: 85, distance: 10.3
click at [148, 77] on span "Tân [PERSON_NAME] [PERSON_NAME] ([GEOGRAPHIC_DATA])" at bounding box center [238, 77] width 310 height 27
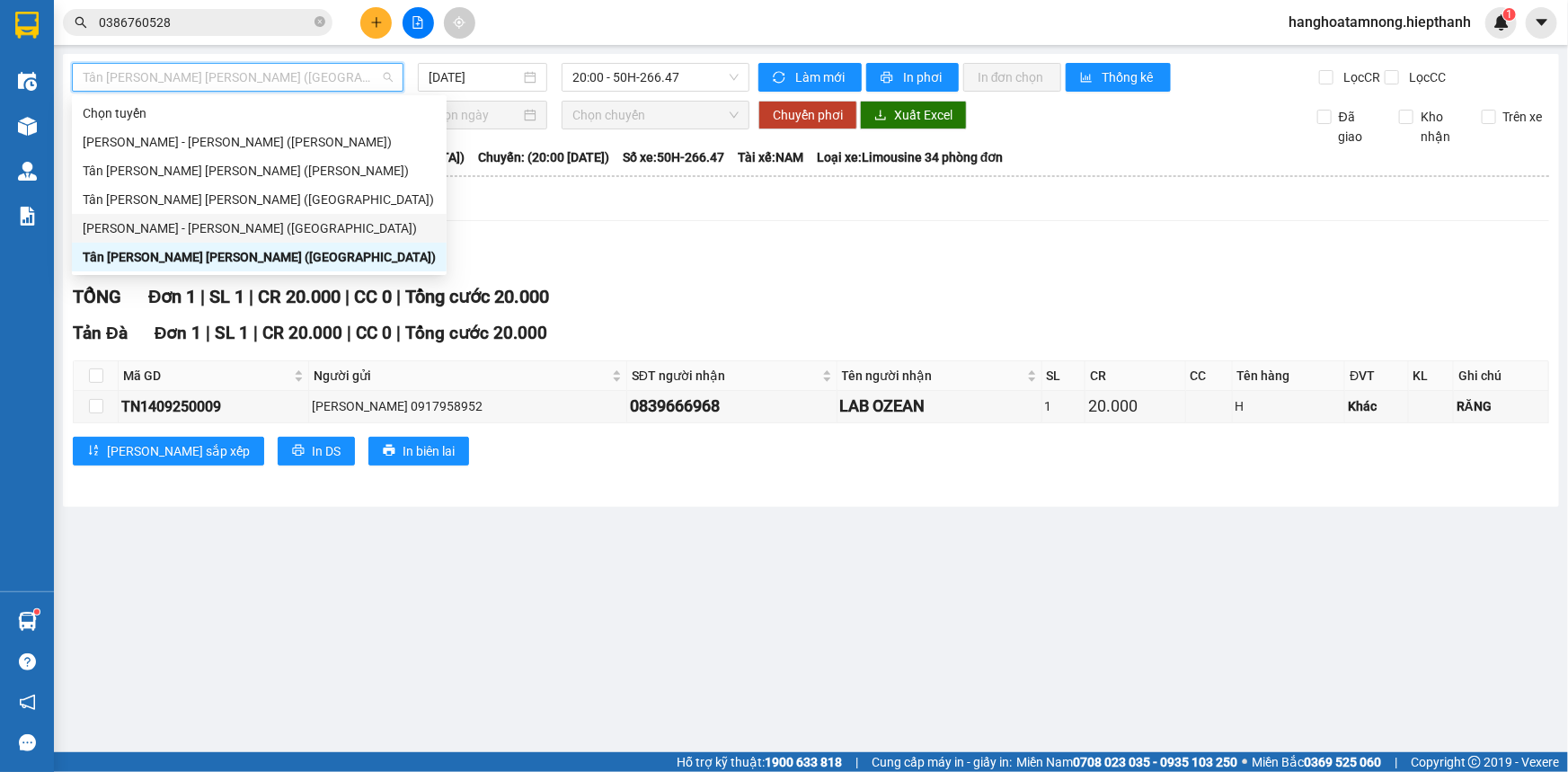
click at [127, 227] on div "[PERSON_NAME] - [PERSON_NAME] ([GEOGRAPHIC_DATA])" at bounding box center [260, 228] width 353 height 20
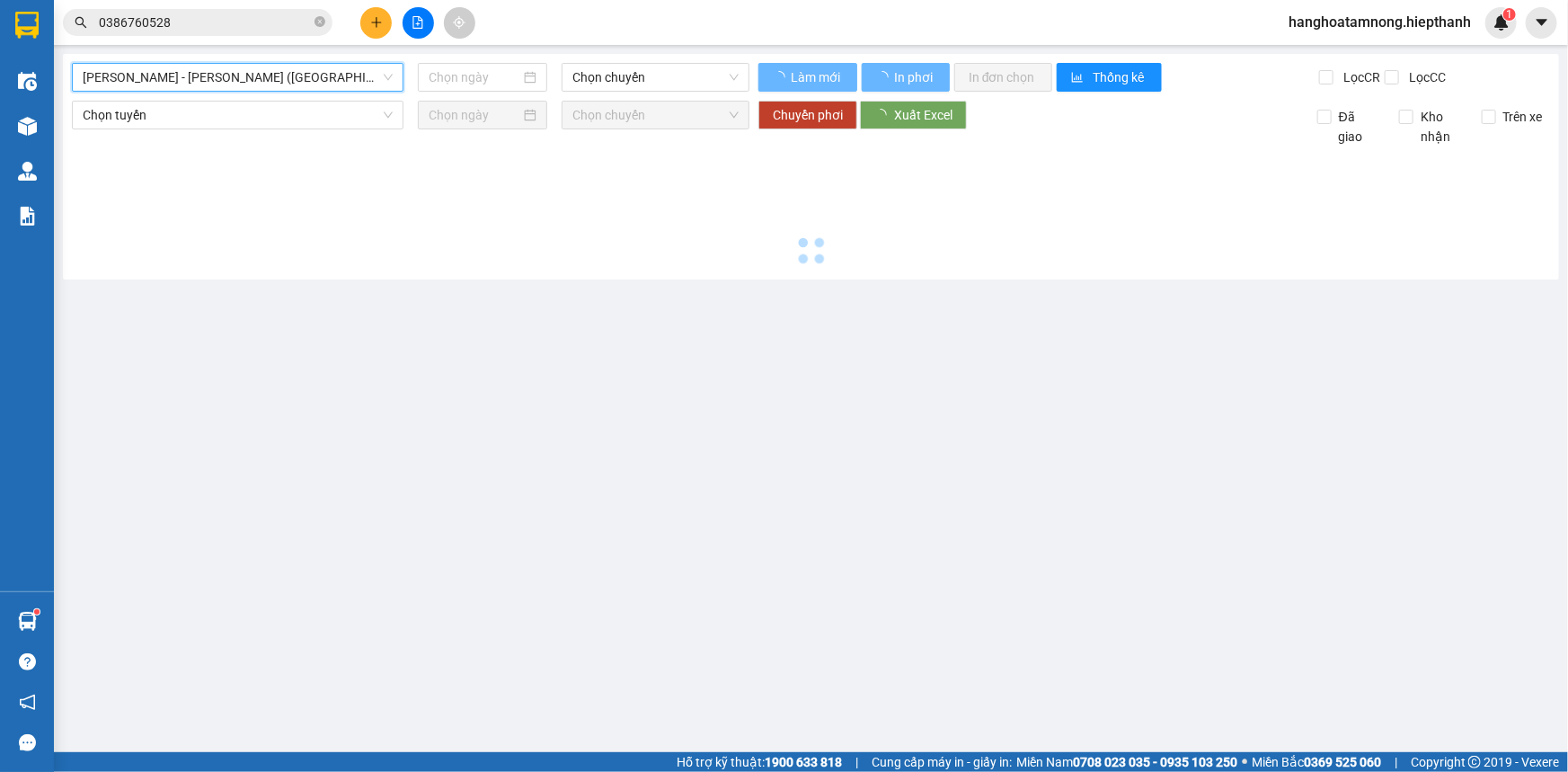
type input "[DATE]"
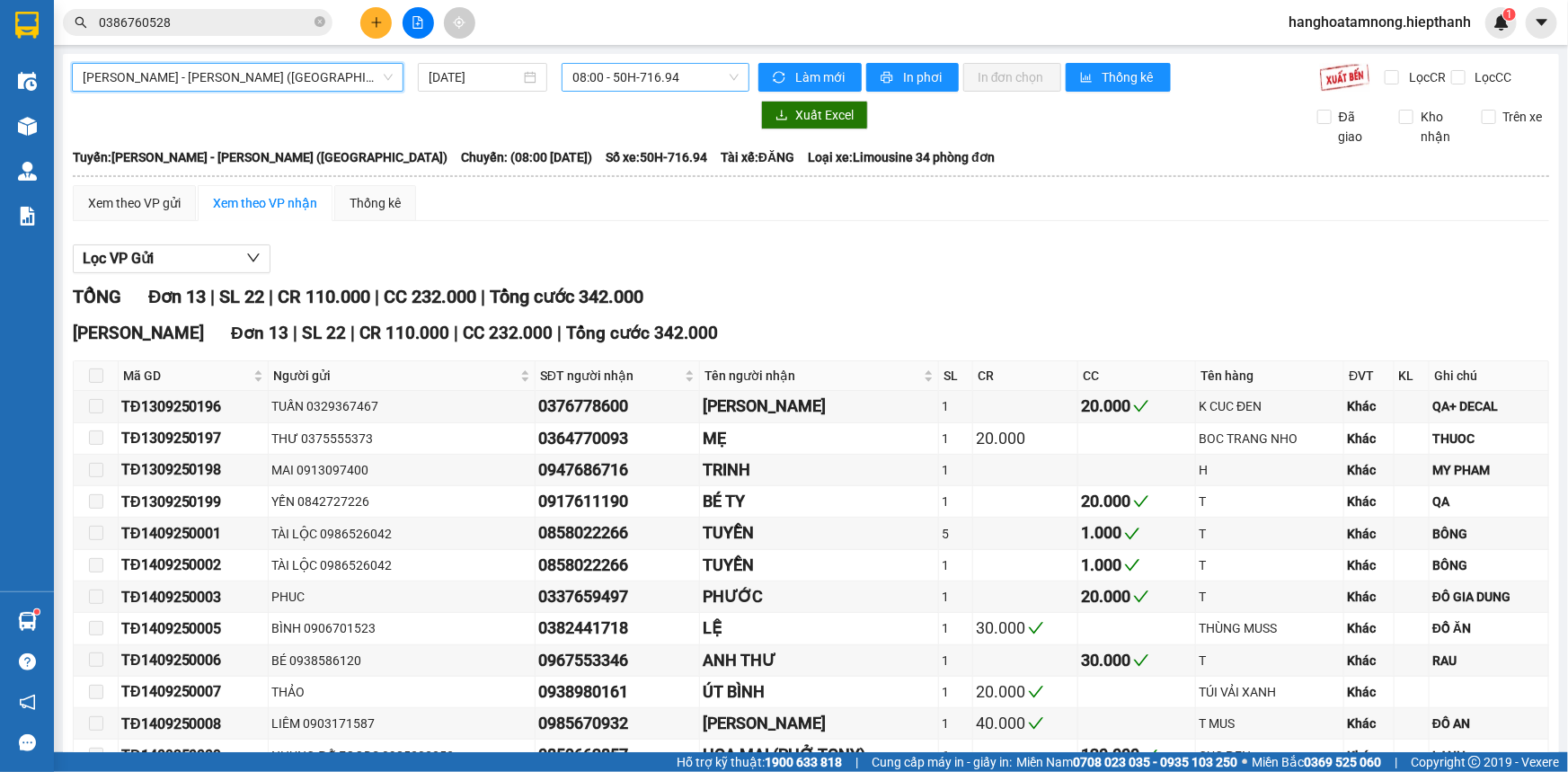
click at [596, 83] on span "08:00 - 50H-716.94" at bounding box center [655, 77] width 166 height 27
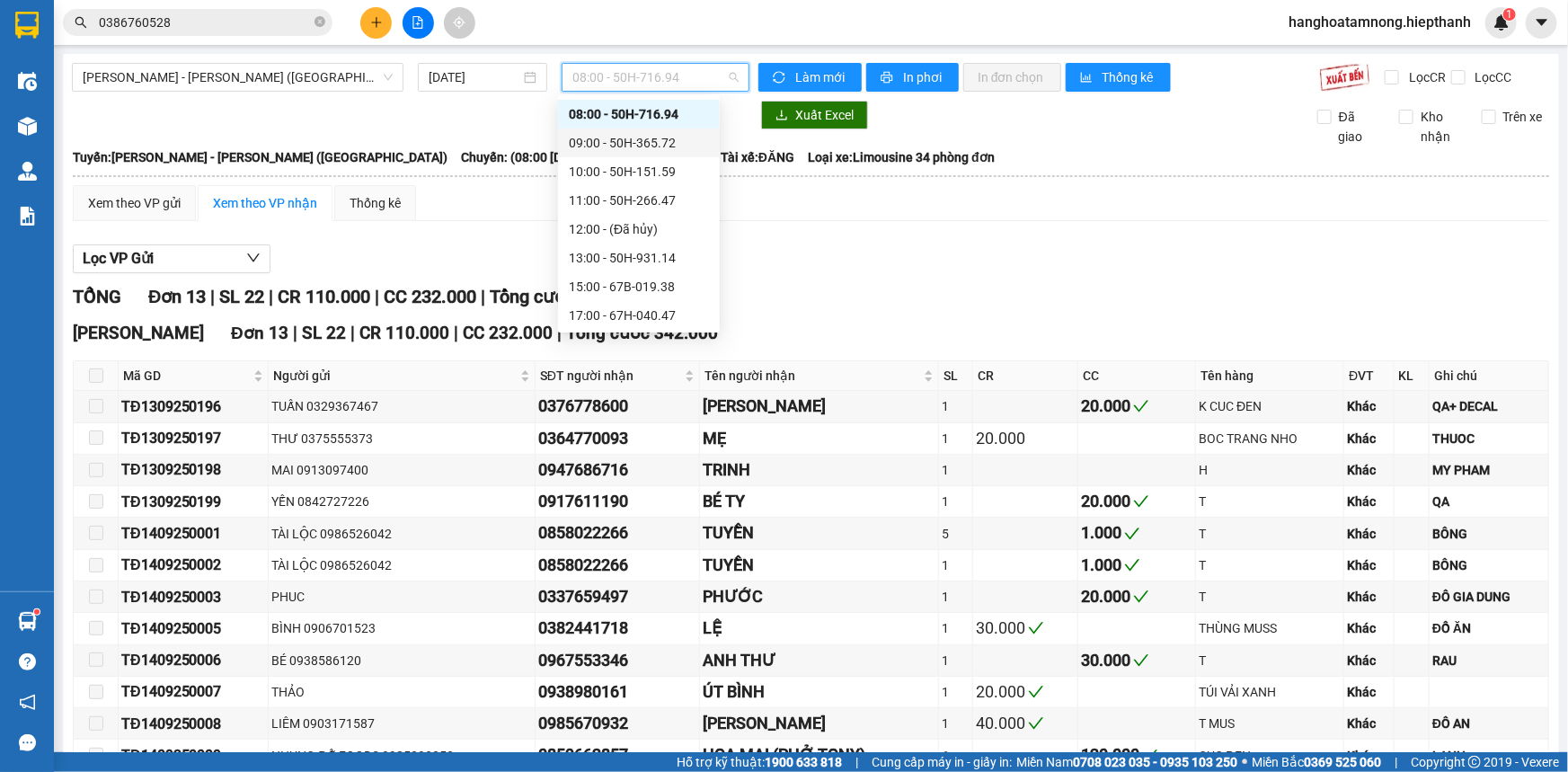
click at [584, 129] on div "09:00 - 50H-365.72" at bounding box center [638, 143] width 161 height 29
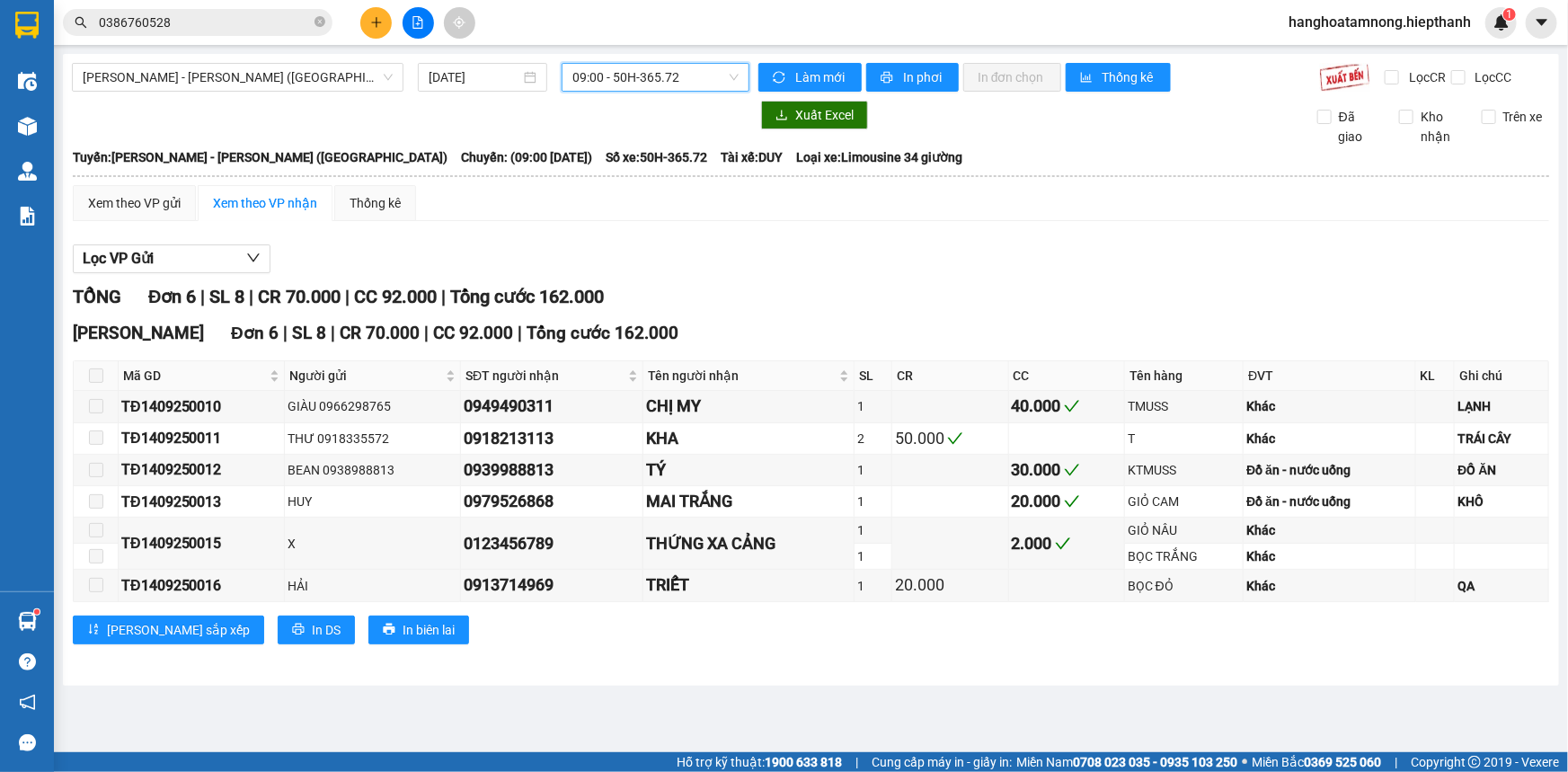
click at [646, 75] on span "09:00 - 50H-365.72" at bounding box center [655, 77] width 166 height 27
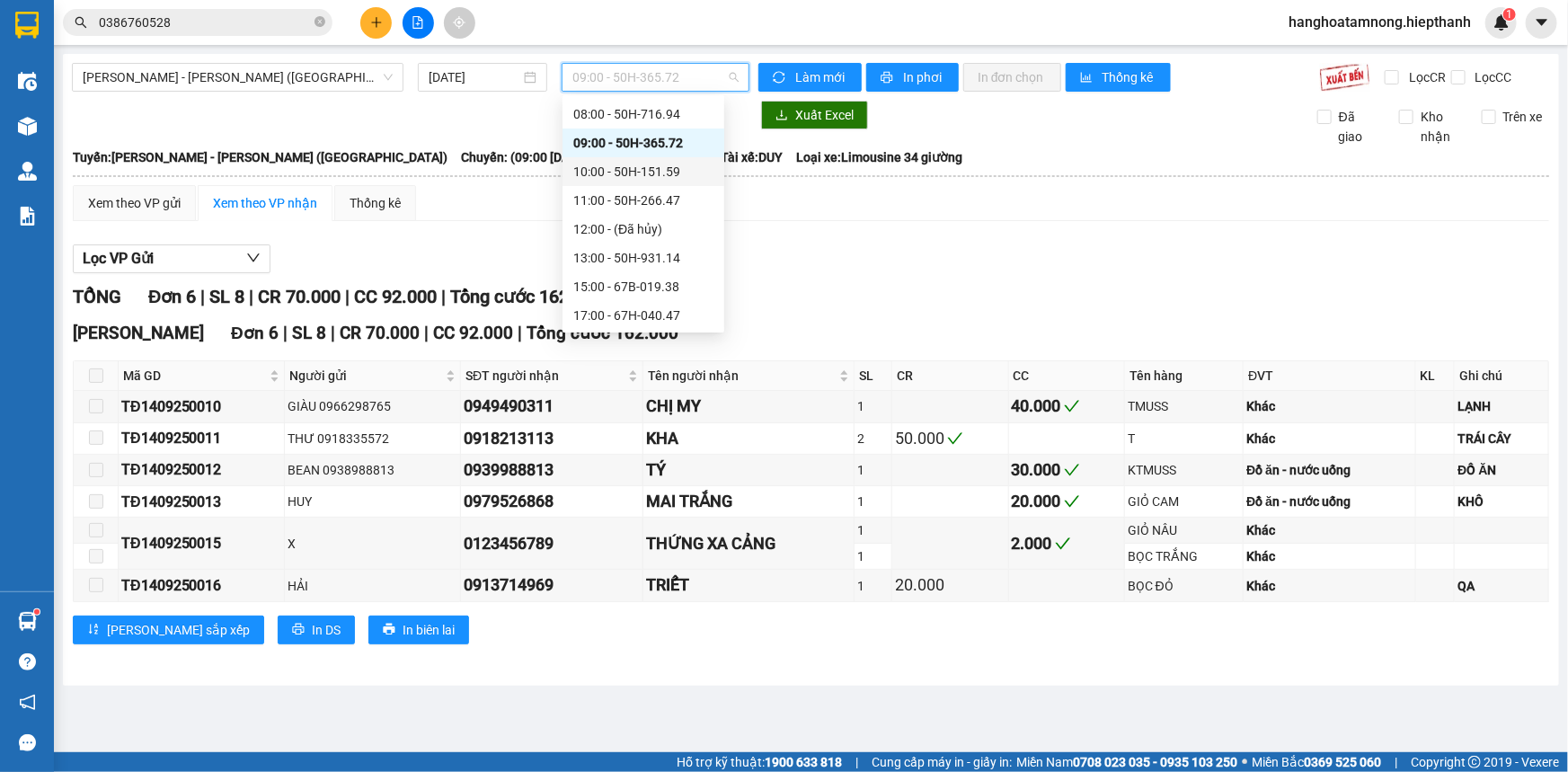
click at [618, 177] on div "10:00 - 50H-151.59" at bounding box center [643, 171] width 140 height 20
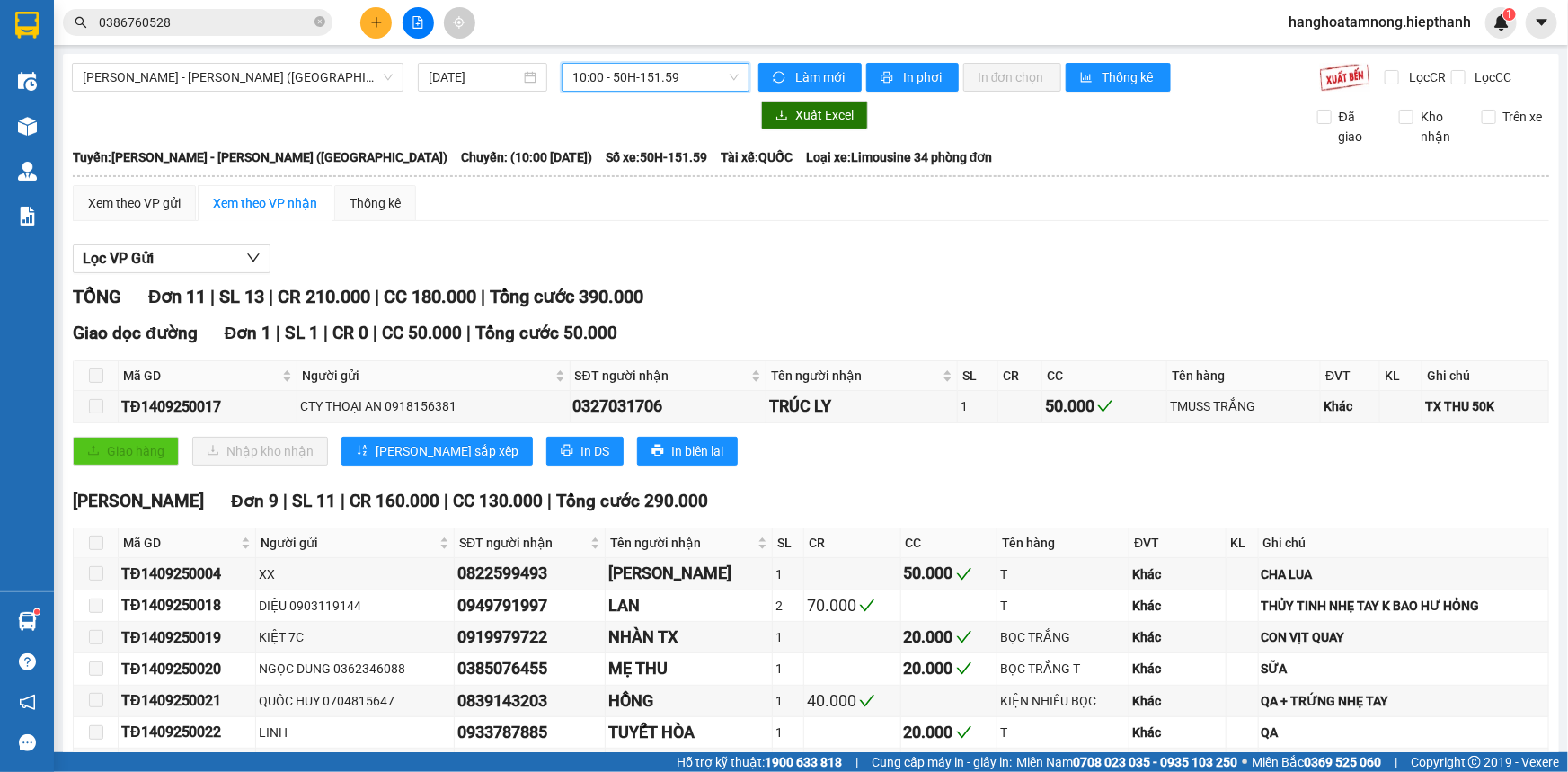
click at [638, 84] on span "10:00 - 50H-151.59" at bounding box center [655, 77] width 166 height 27
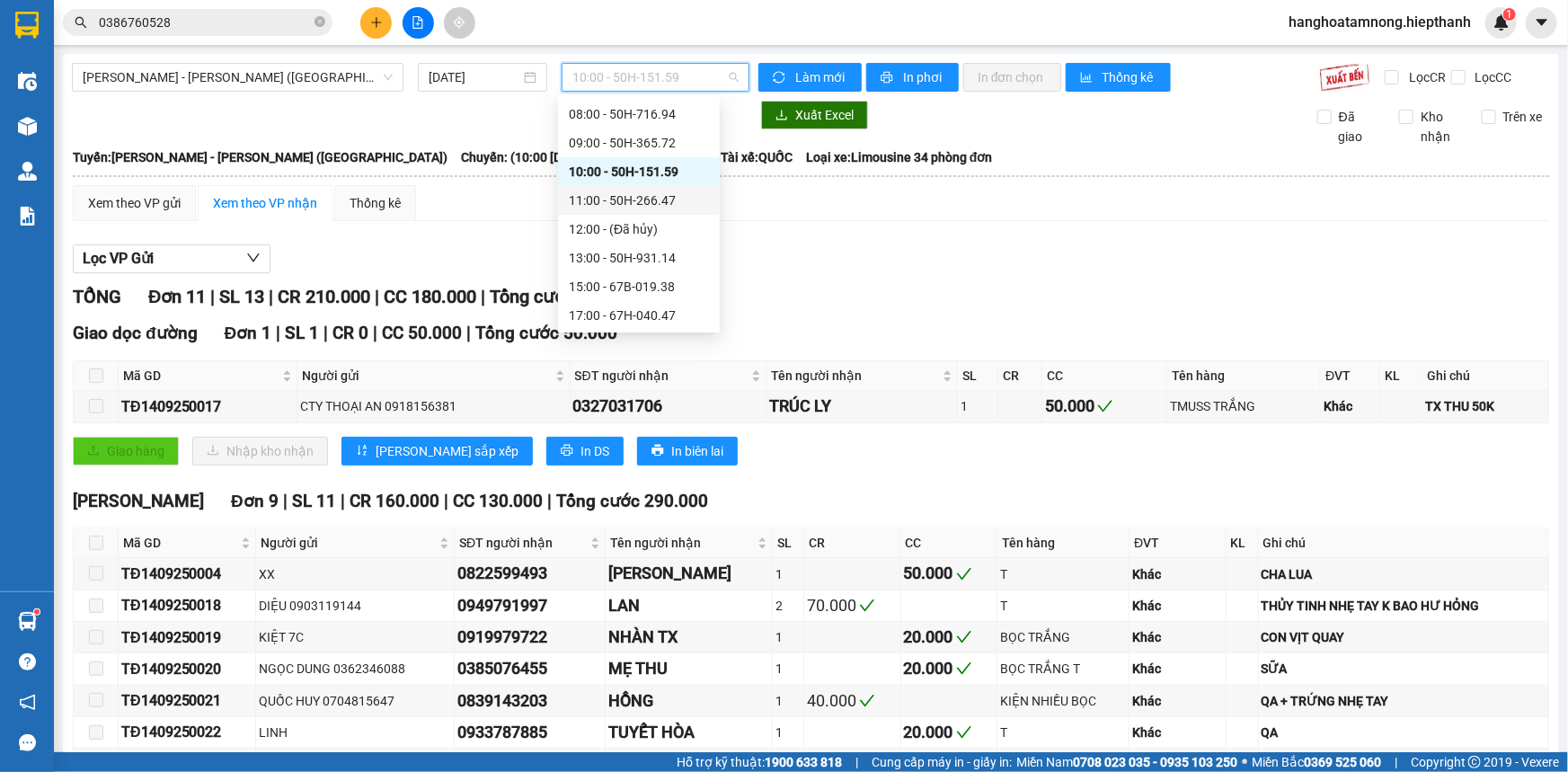
click at [587, 197] on div "11:00 - 50H-266.47" at bounding box center [639, 200] width 140 height 20
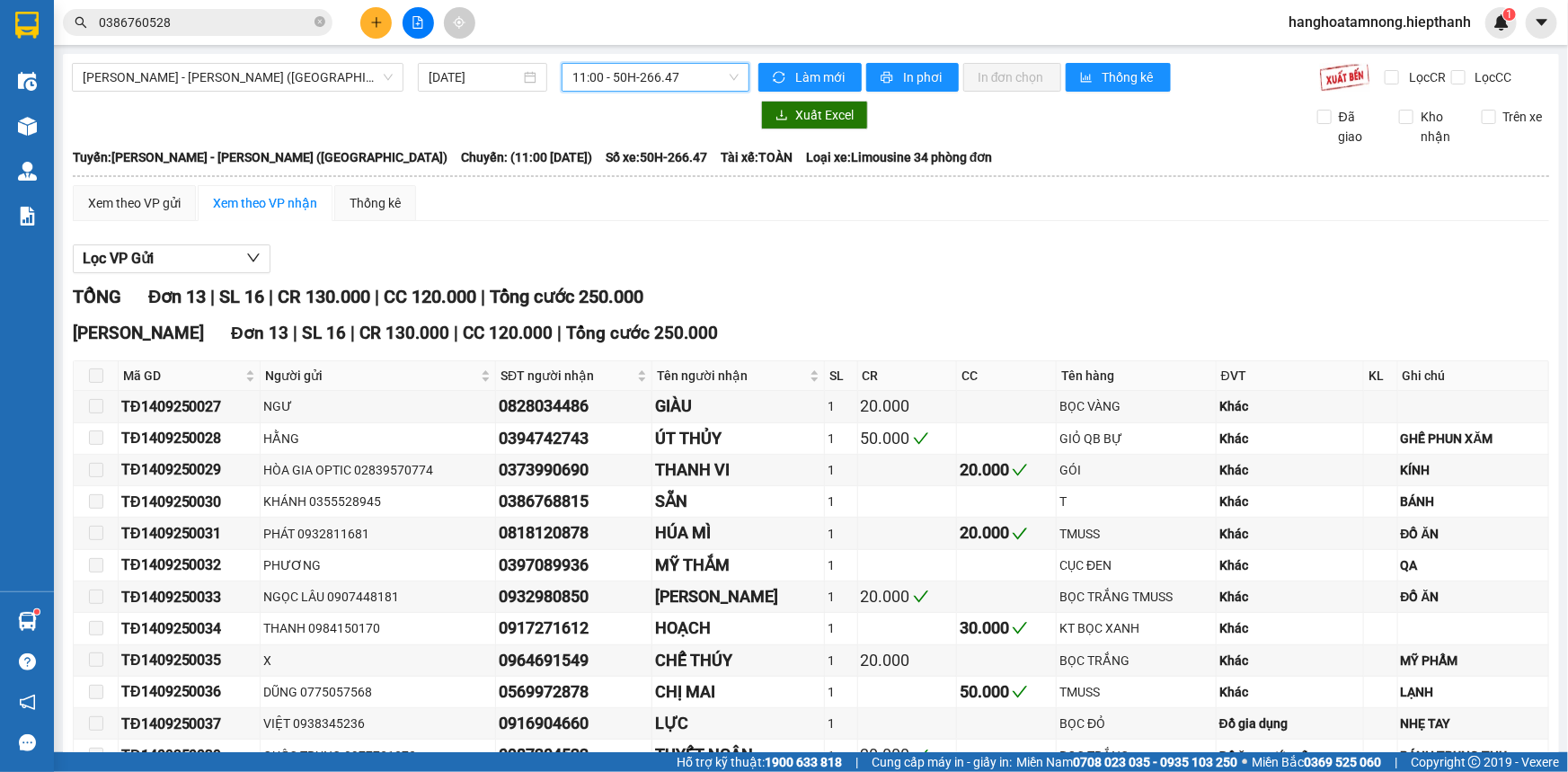
click at [639, 89] on span "11:00 - 50H-266.47" at bounding box center [655, 77] width 166 height 27
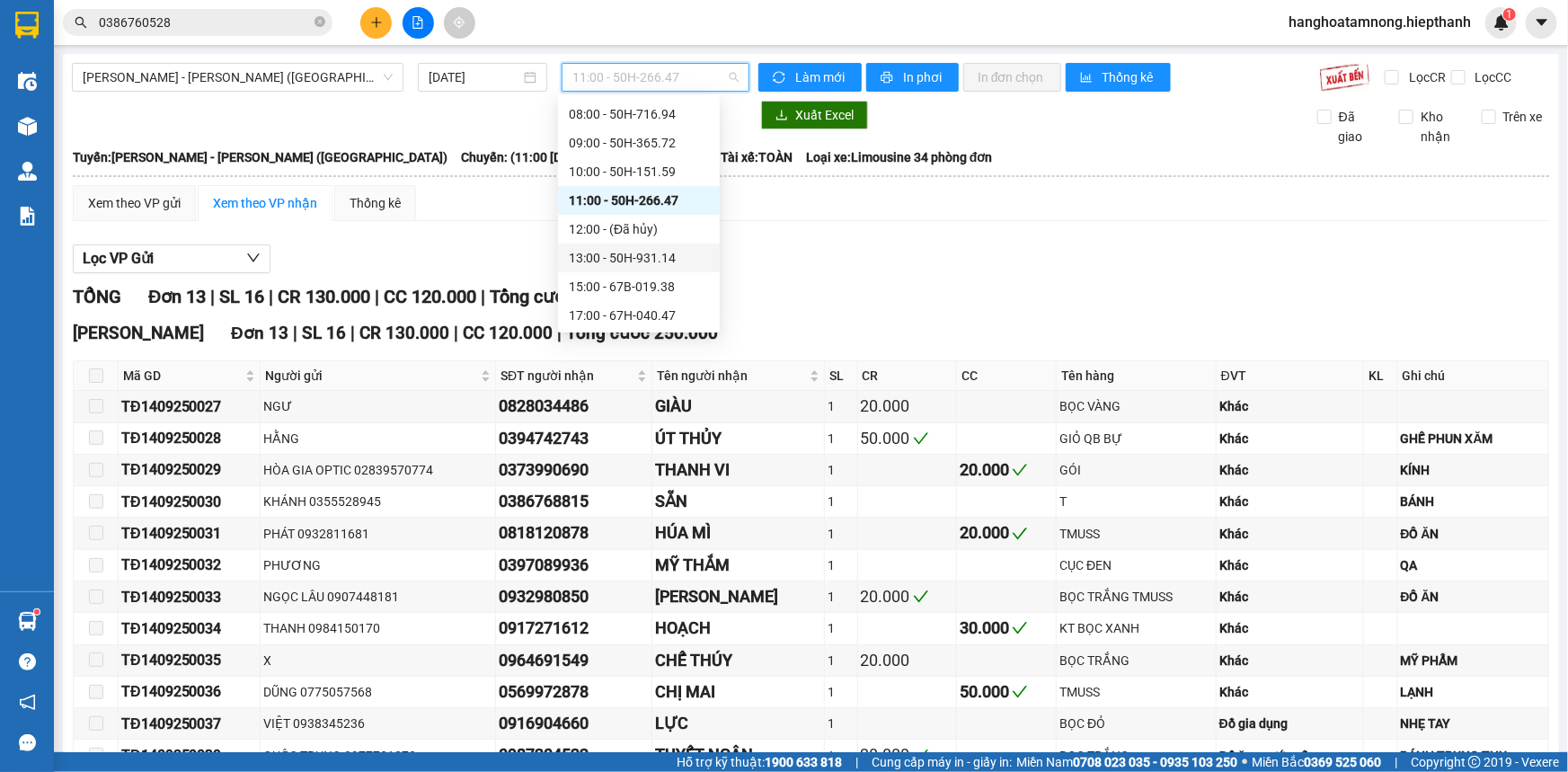
click at [606, 262] on div "13:00 - 50H-931.14" at bounding box center [639, 258] width 140 height 20
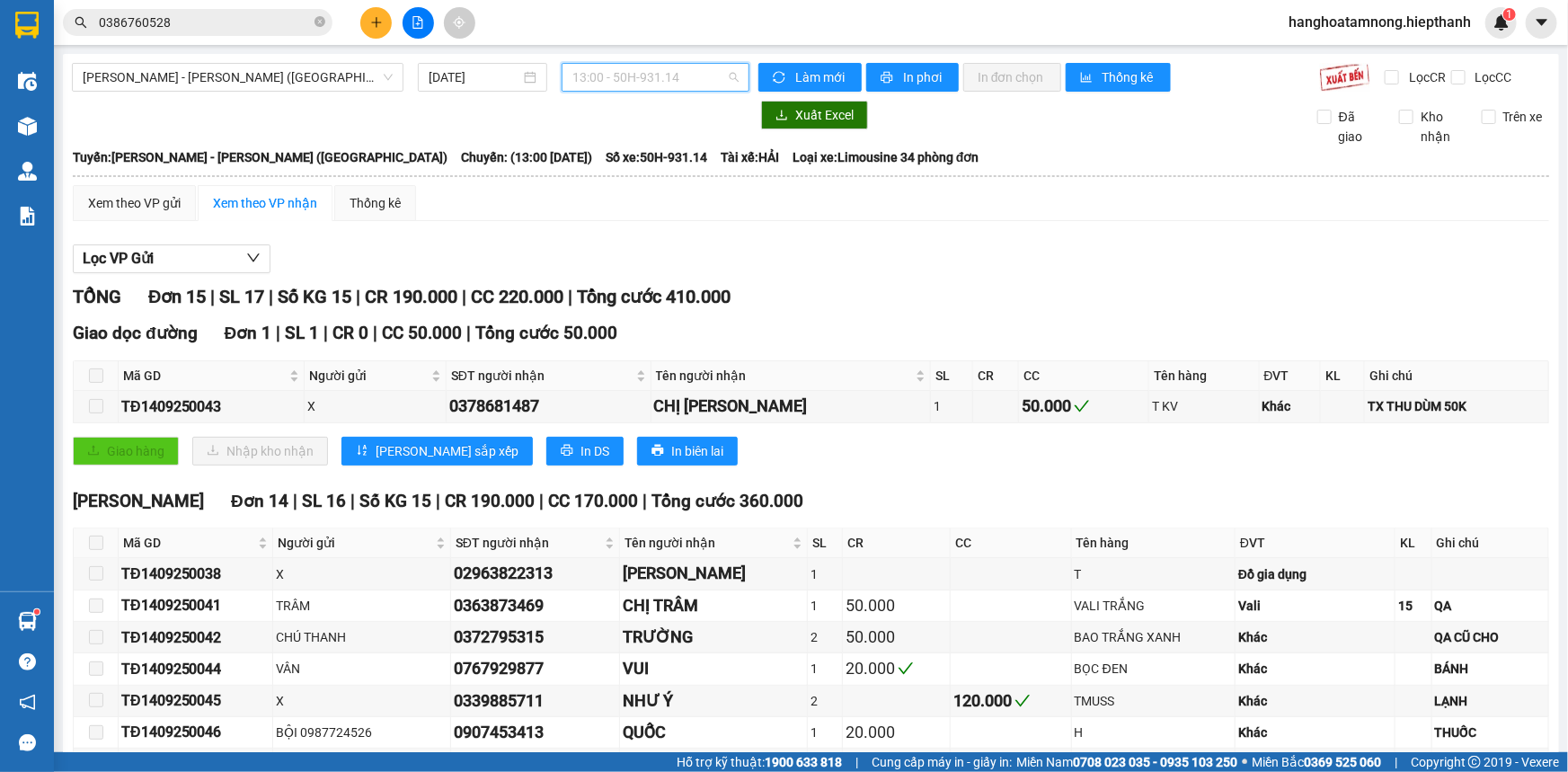
click at [632, 70] on span "13:00 - 50H-931.14" at bounding box center [655, 77] width 166 height 27
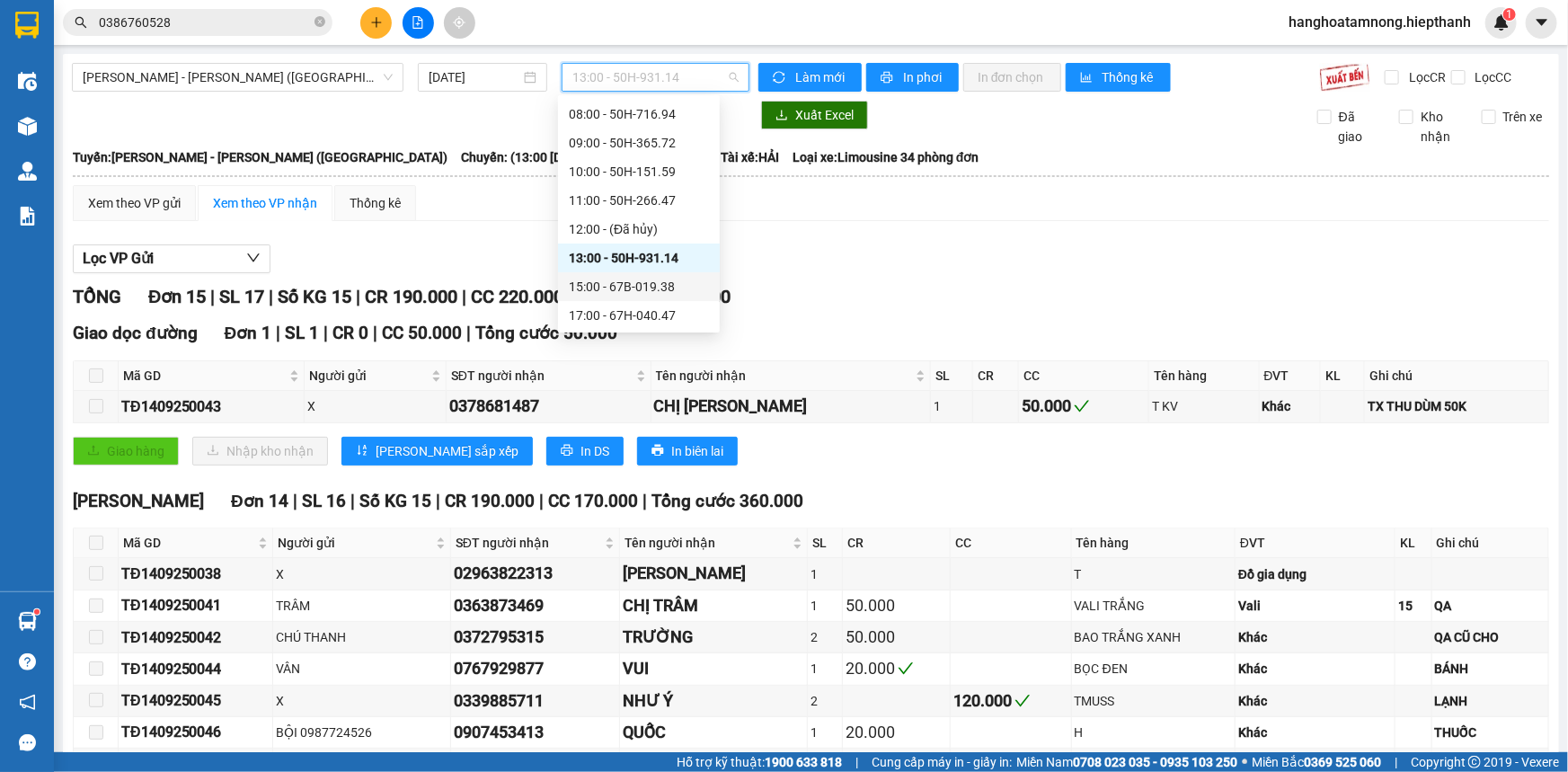
click at [583, 290] on div "15:00 - 67B-019.38" at bounding box center [639, 287] width 140 height 20
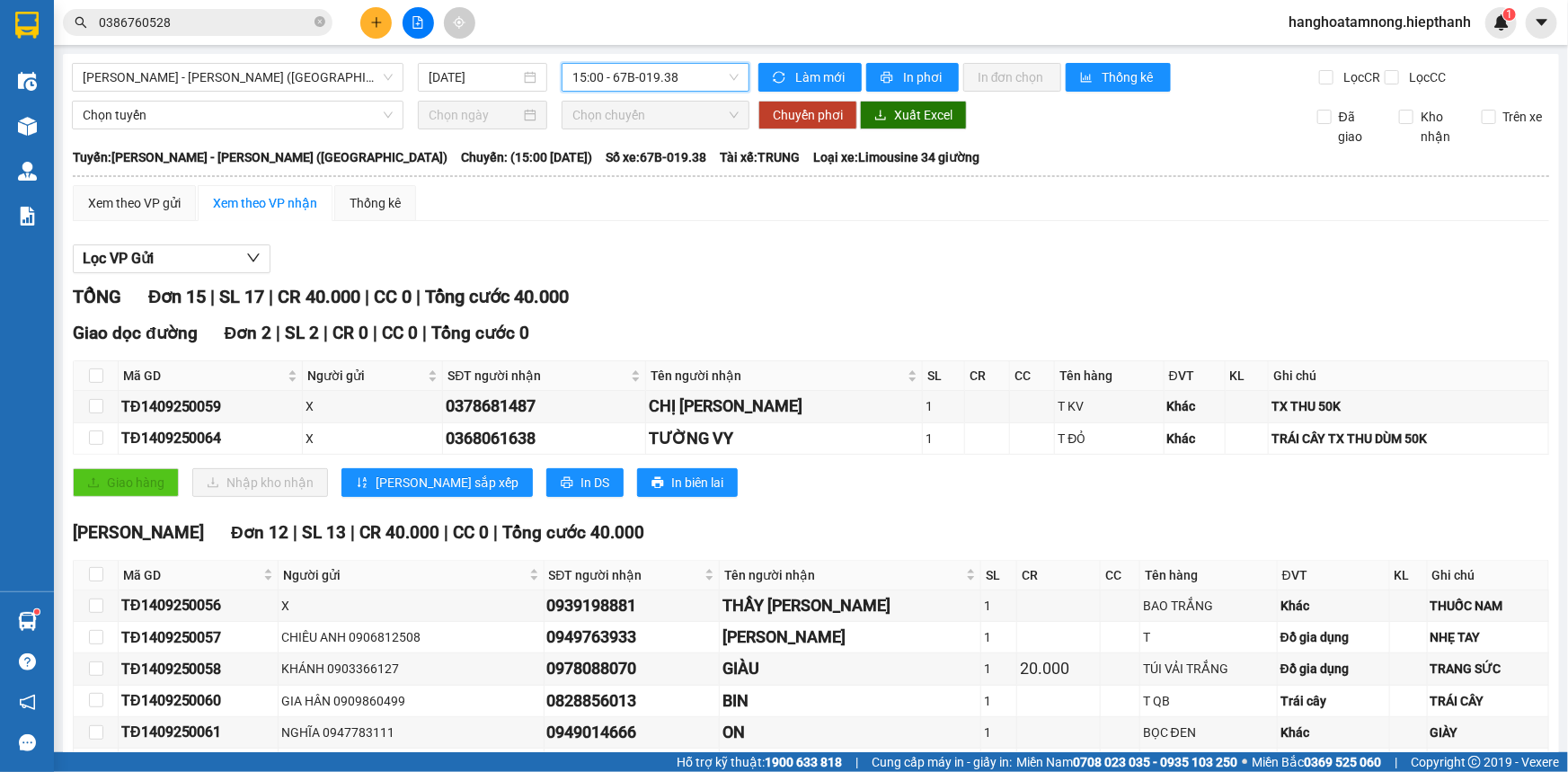
click at [665, 75] on span "15:00 - 67B-019.38" at bounding box center [655, 77] width 166 height 27
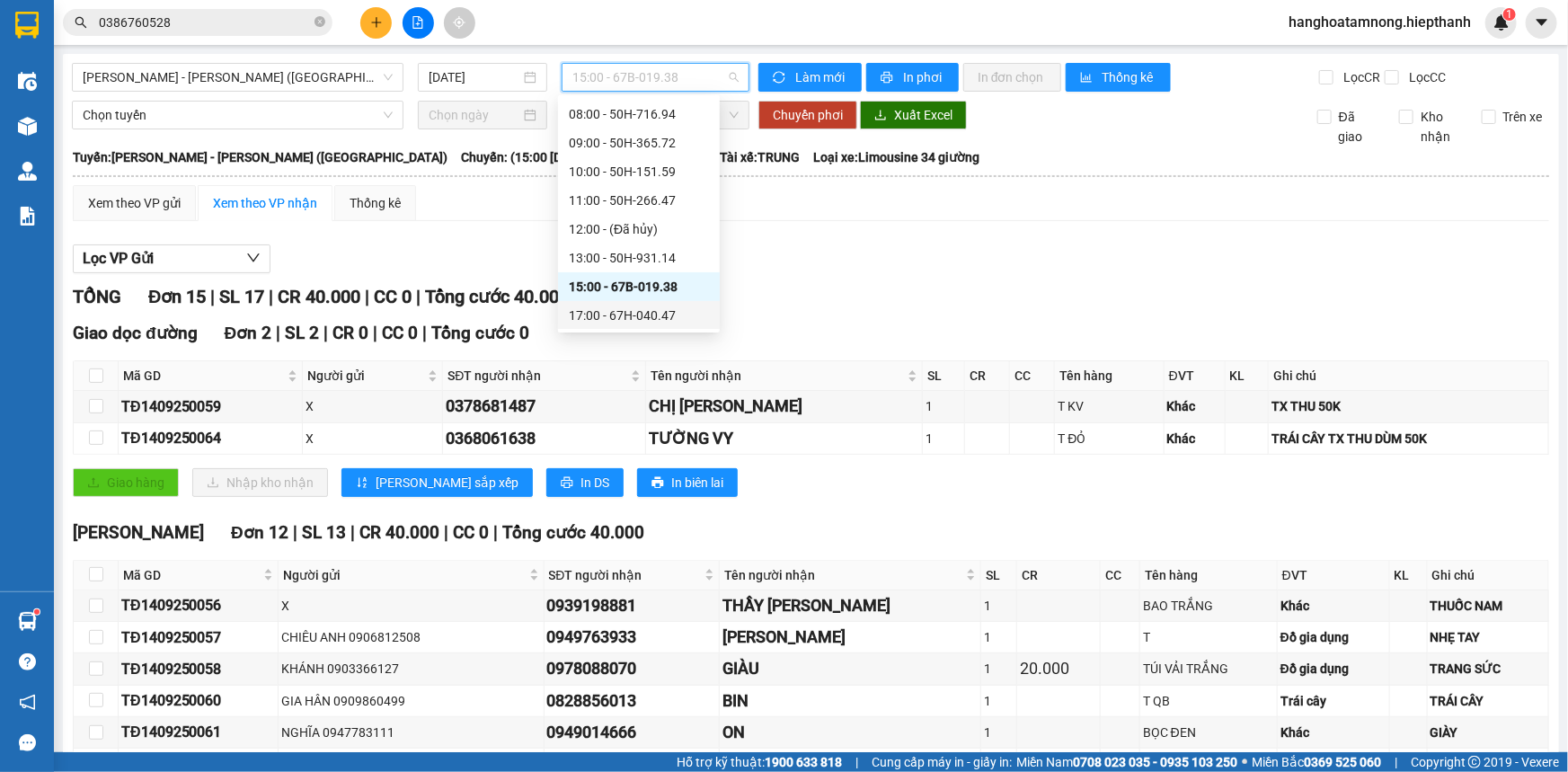
click at [581, 314] on div "17:00 - 67H-040.47" at bounding box center [639, 315] width 140 height 20
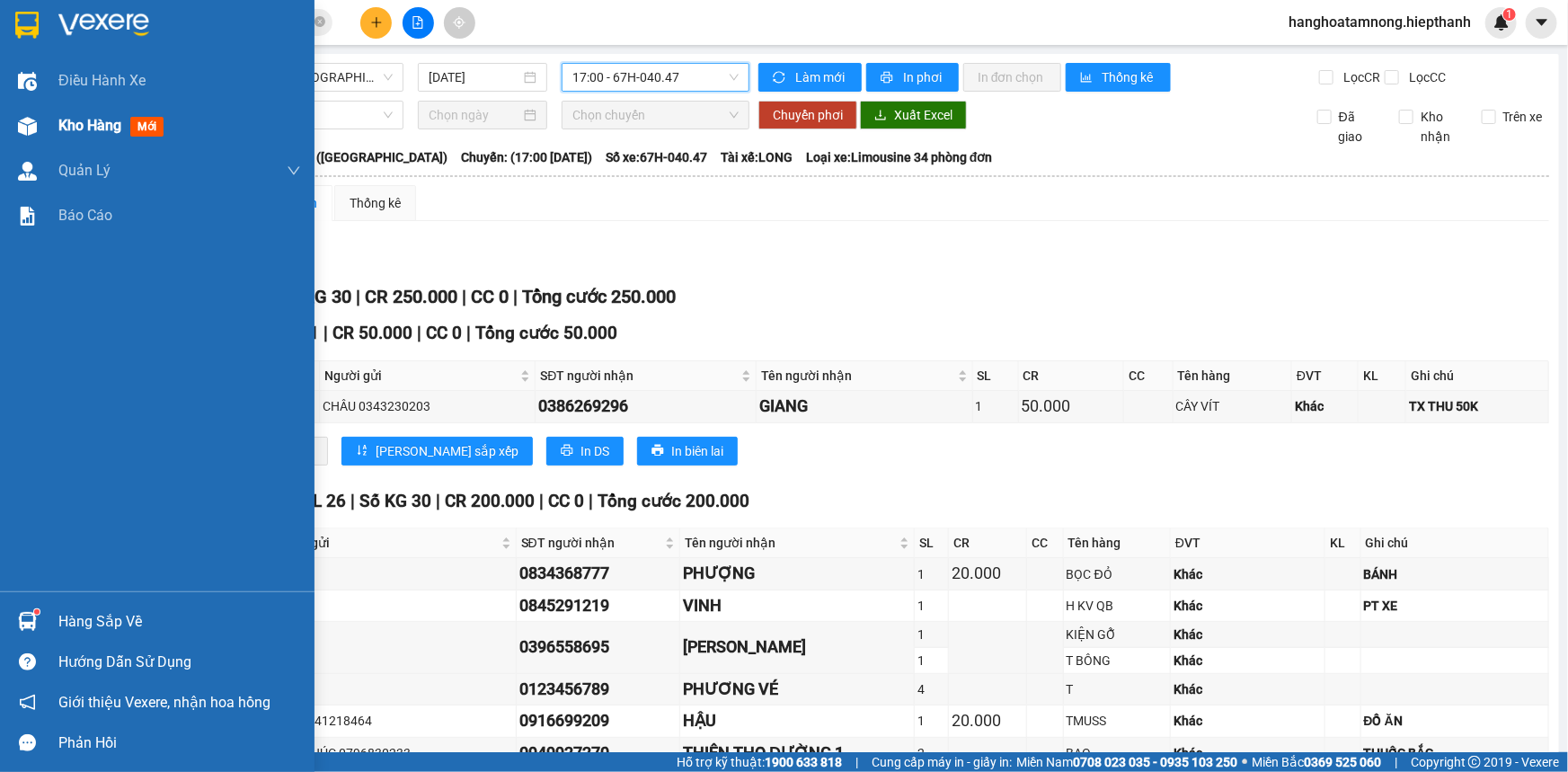
click at [77, 125] on span "Kho hàng" at bounding box center [90, 125] width 63 height 17
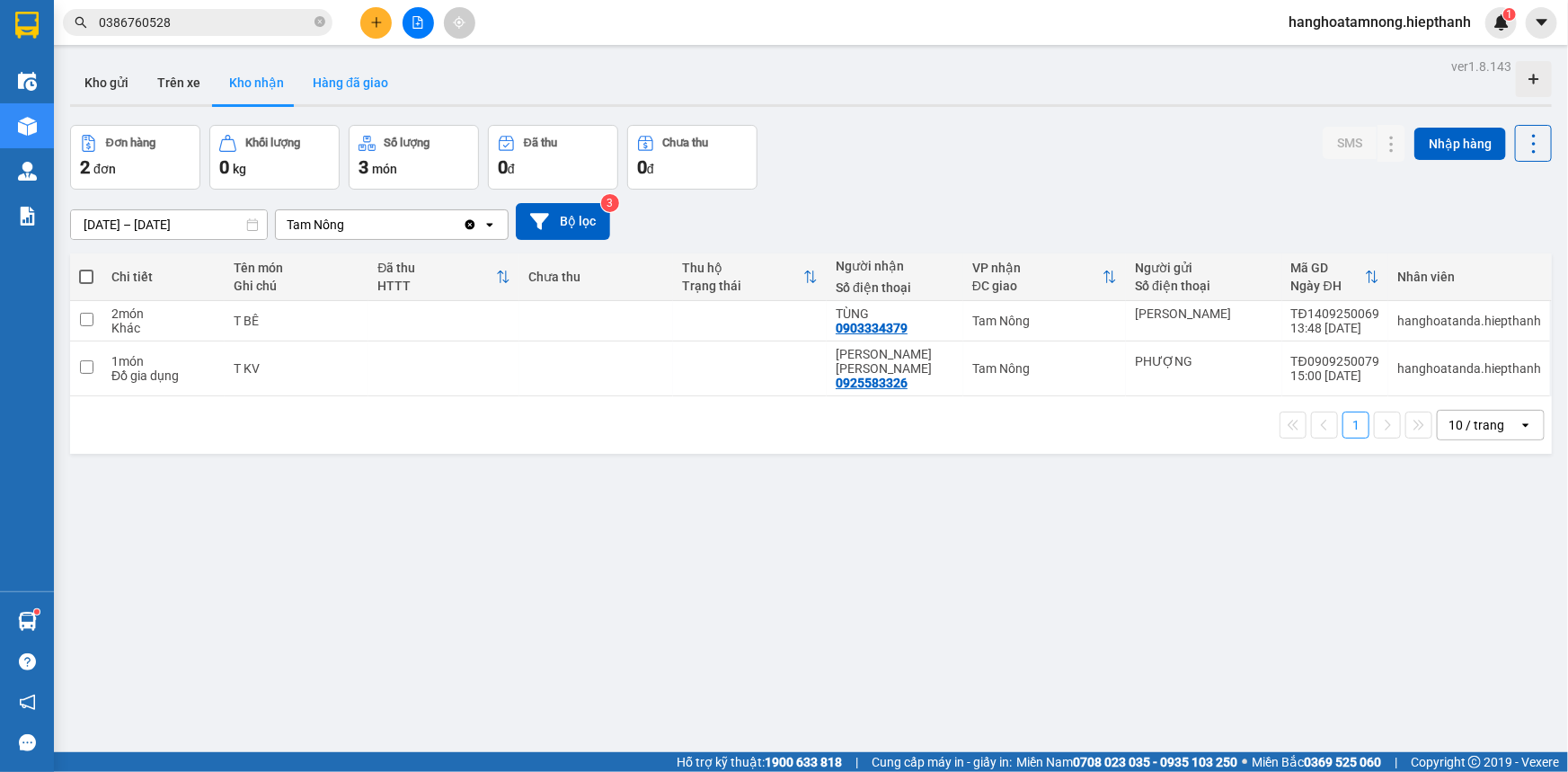
click at [360, 78] on button "Hàng đã giao" at bounding box center [350, 82] width 104 height 43
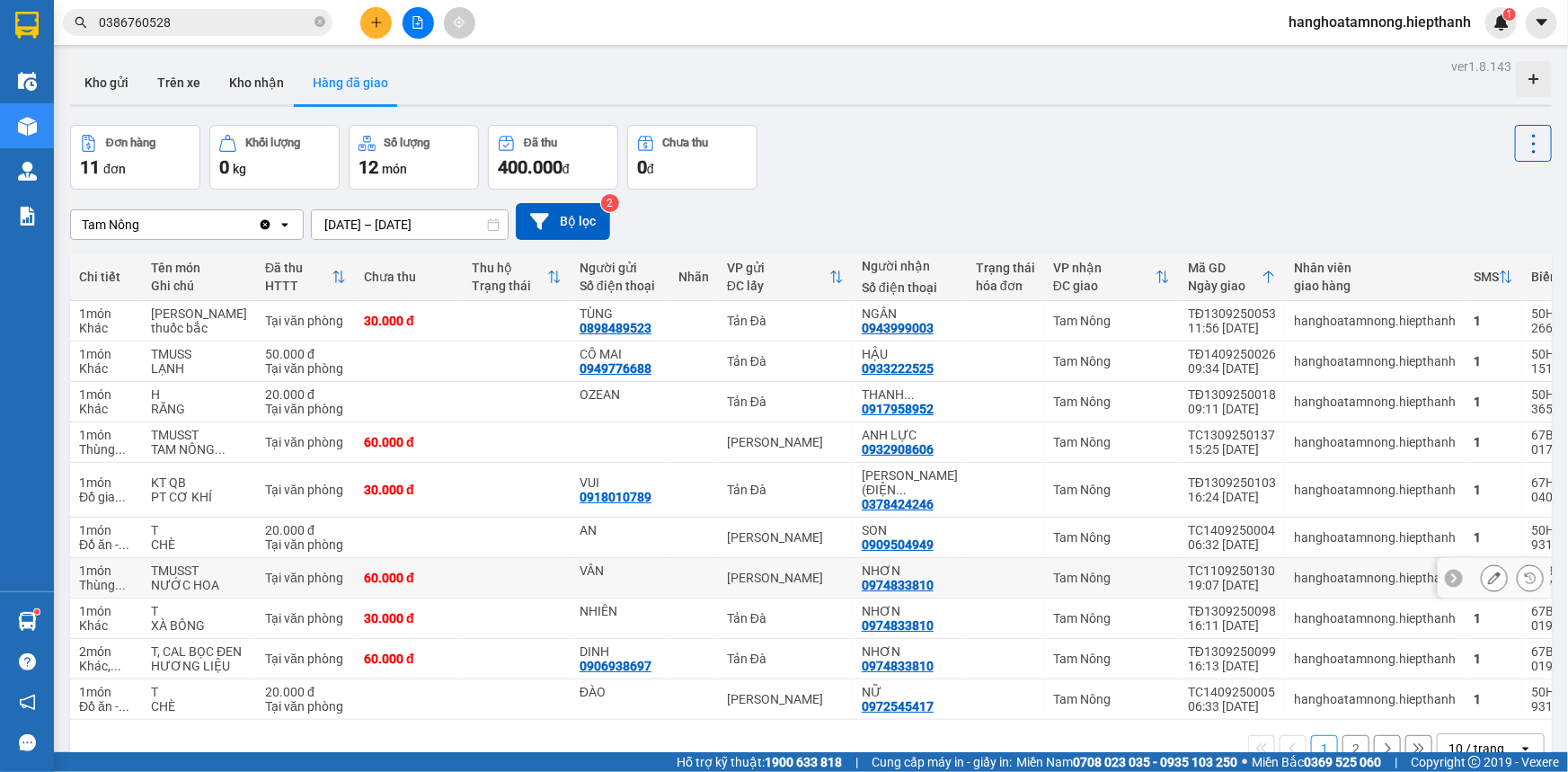
scroll to position [90, 0]
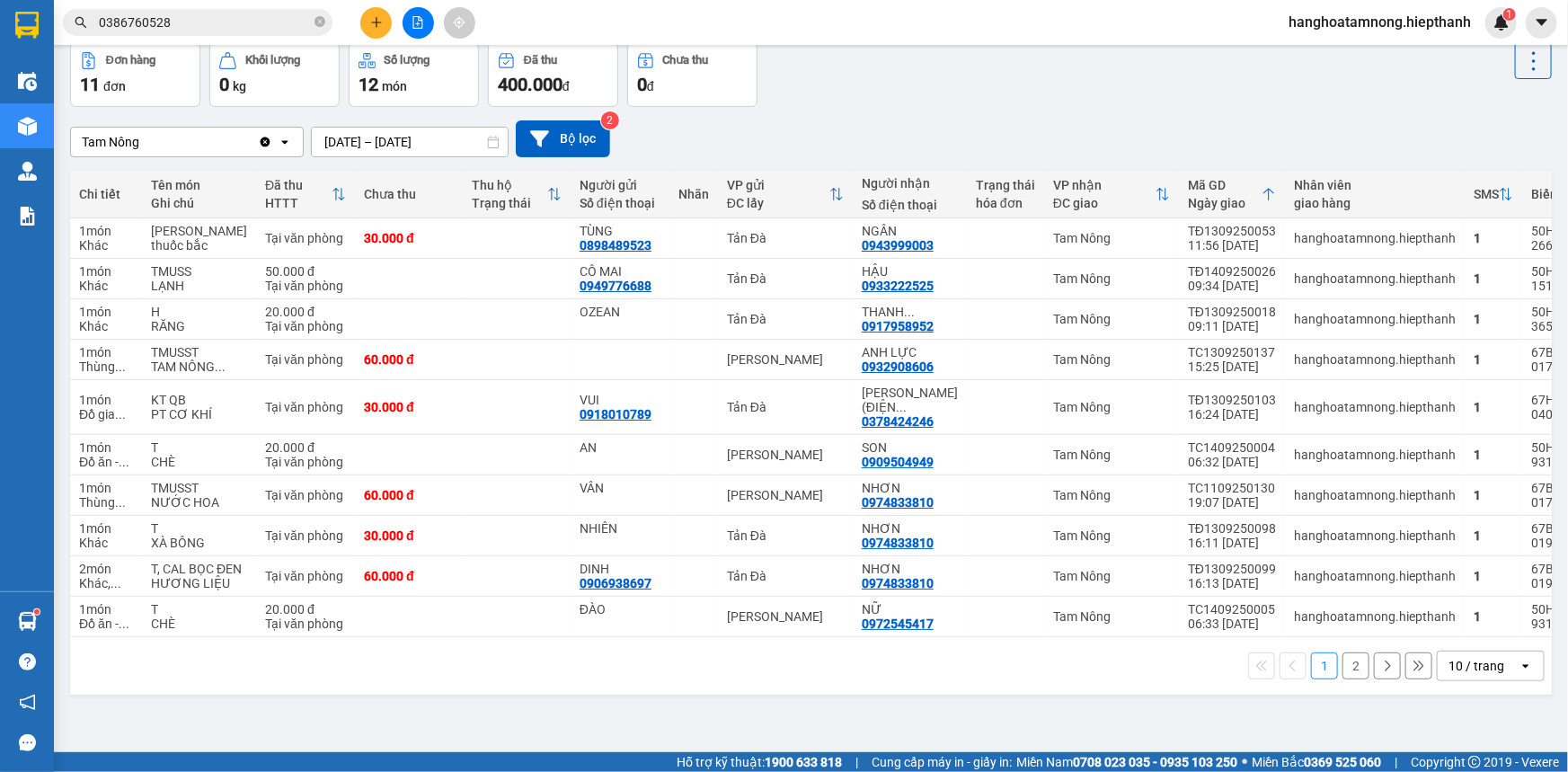
drag, startPoint x: 1348, startPoint y: 710, endPoint x: 1339, endPoint y: 698, distance: 15.0
click at [1348, 679] on button "2" at bounding box center [1356, 666] width 27 height 27
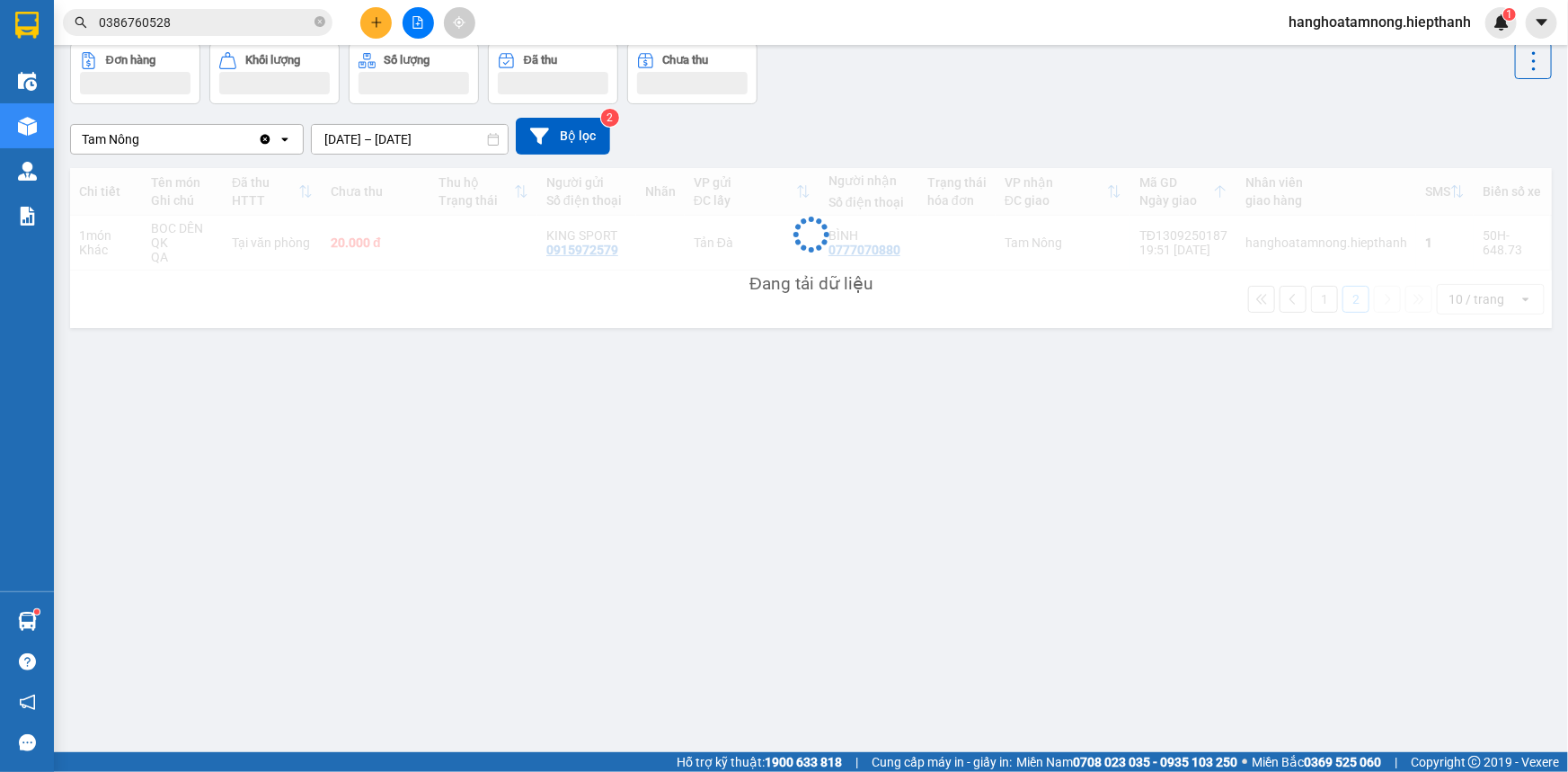
scroll to position [82, 0]
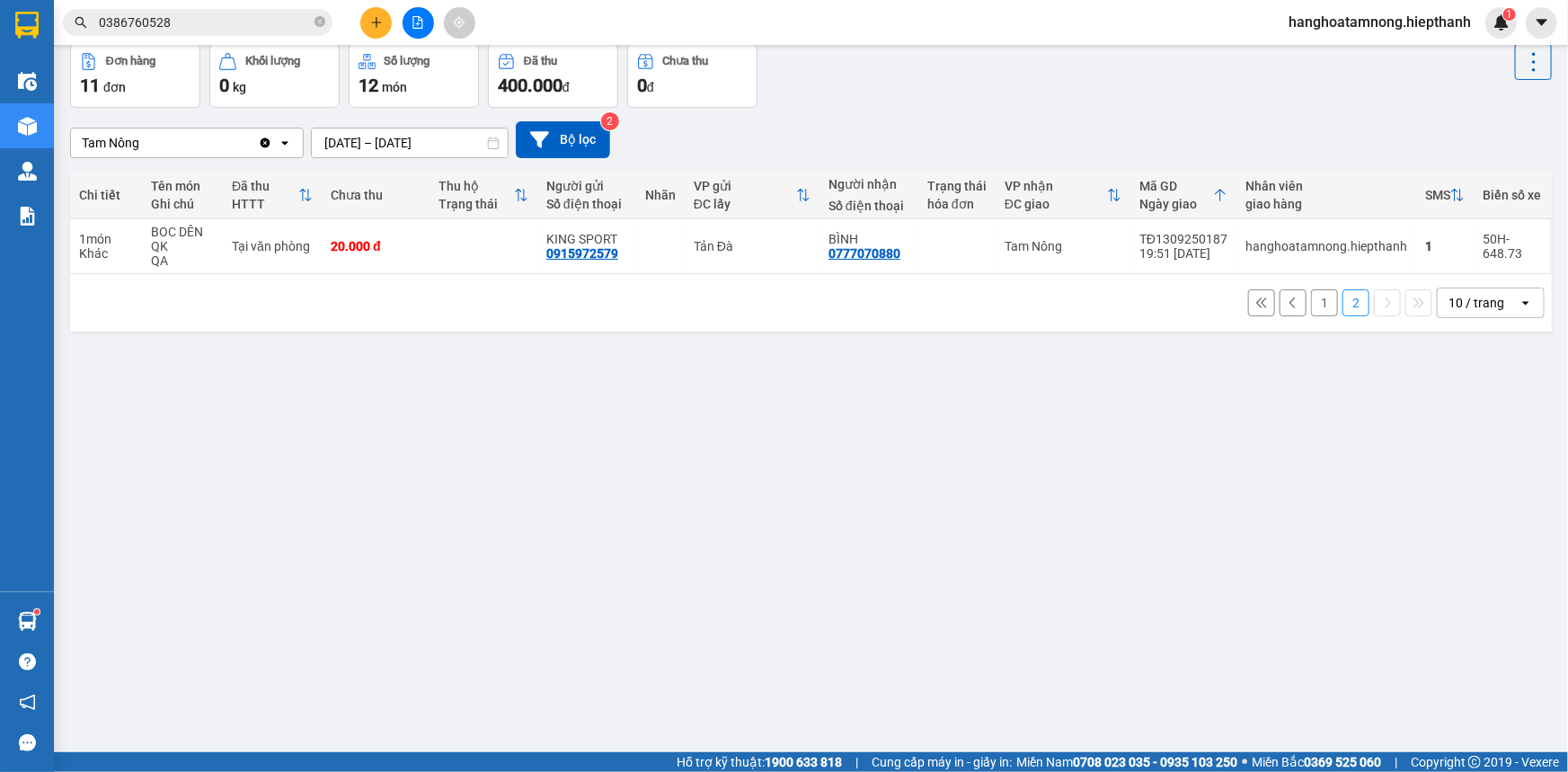
click at [1317, 311] on button "1" at bounding box center [1324, 303] width 27 height 27
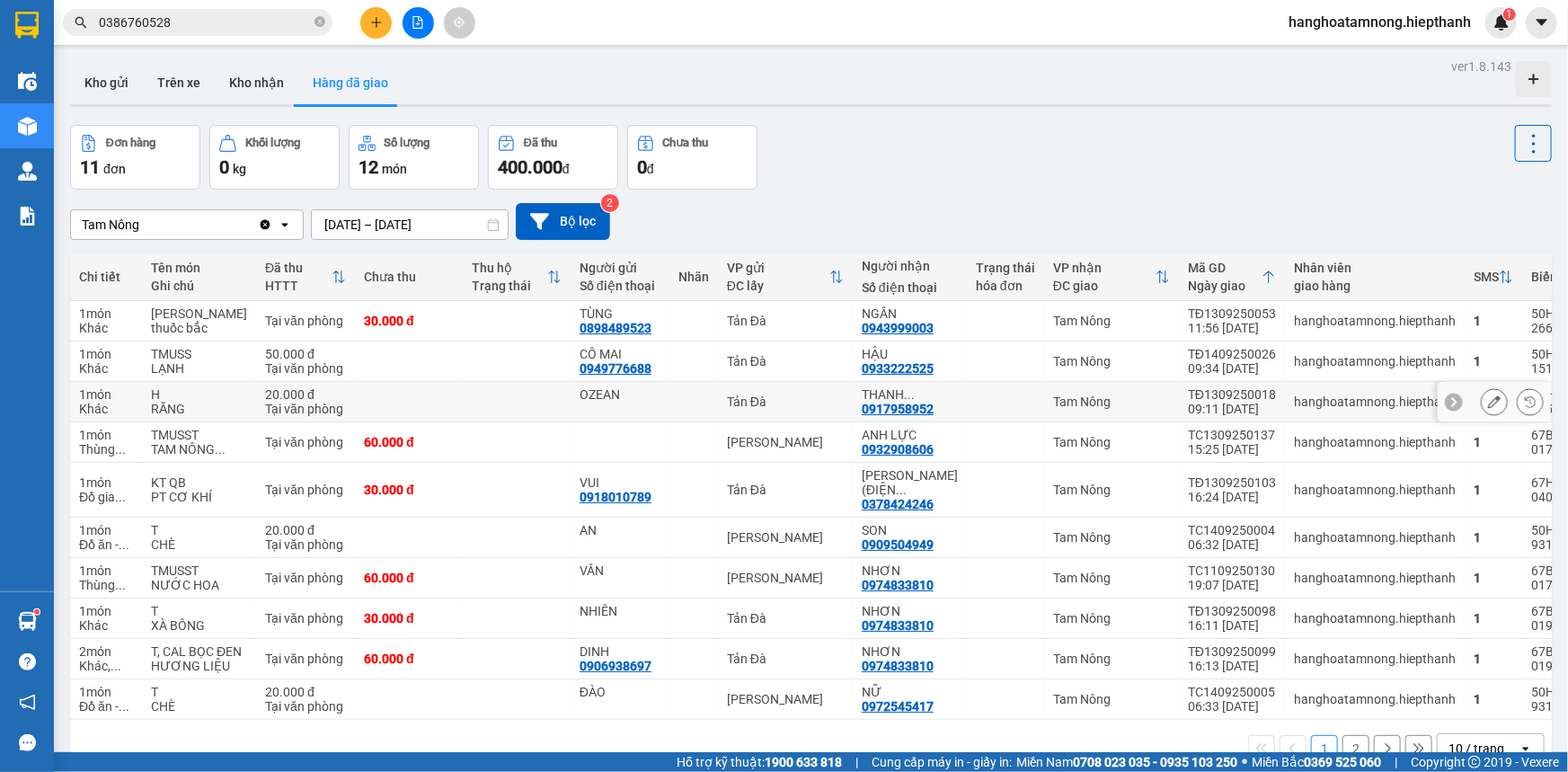
scroll to position [90, 0]
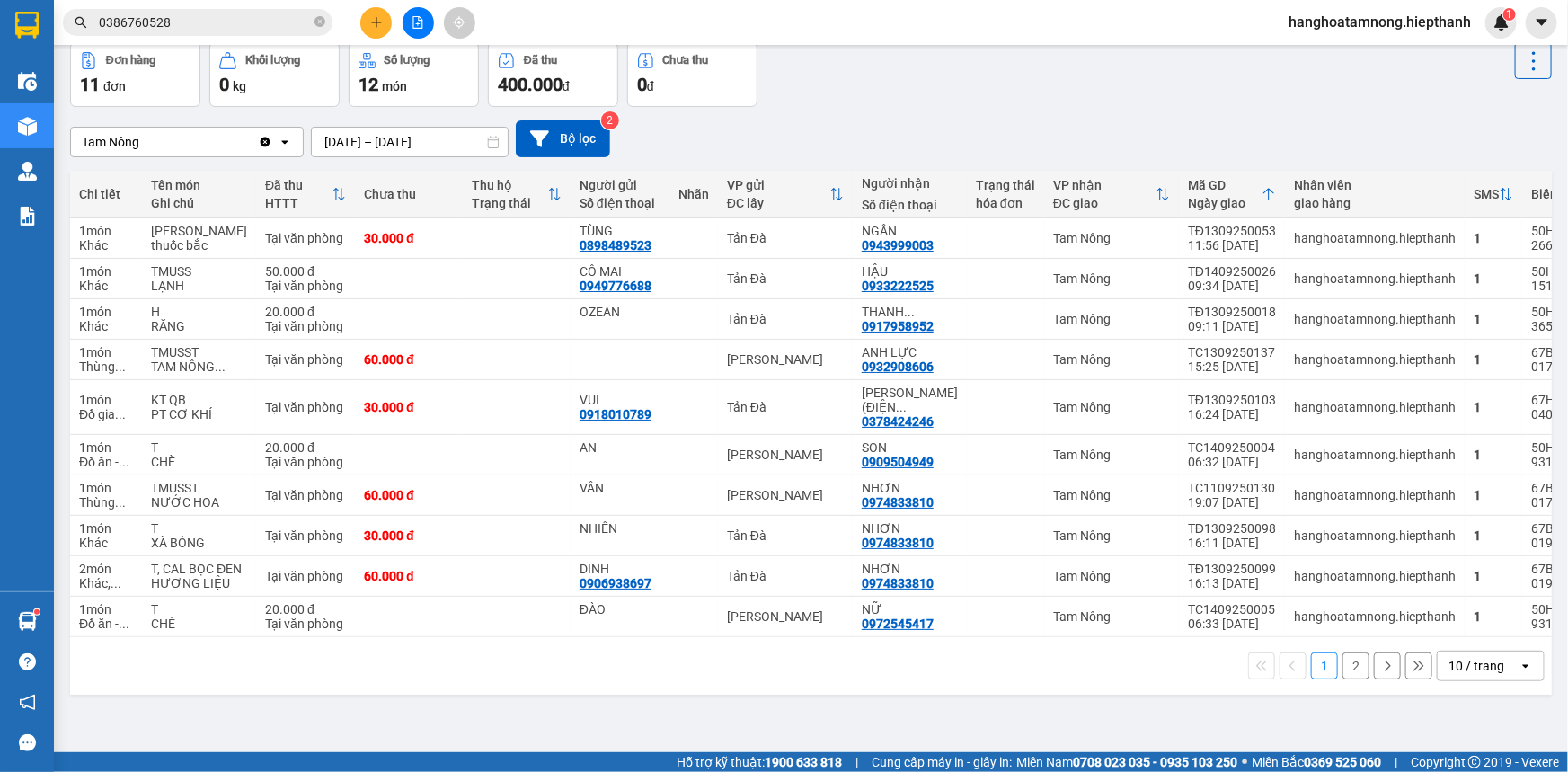
click at [1343, 679] on button "2" at bounding box center [1356, 666] width 27 height 27
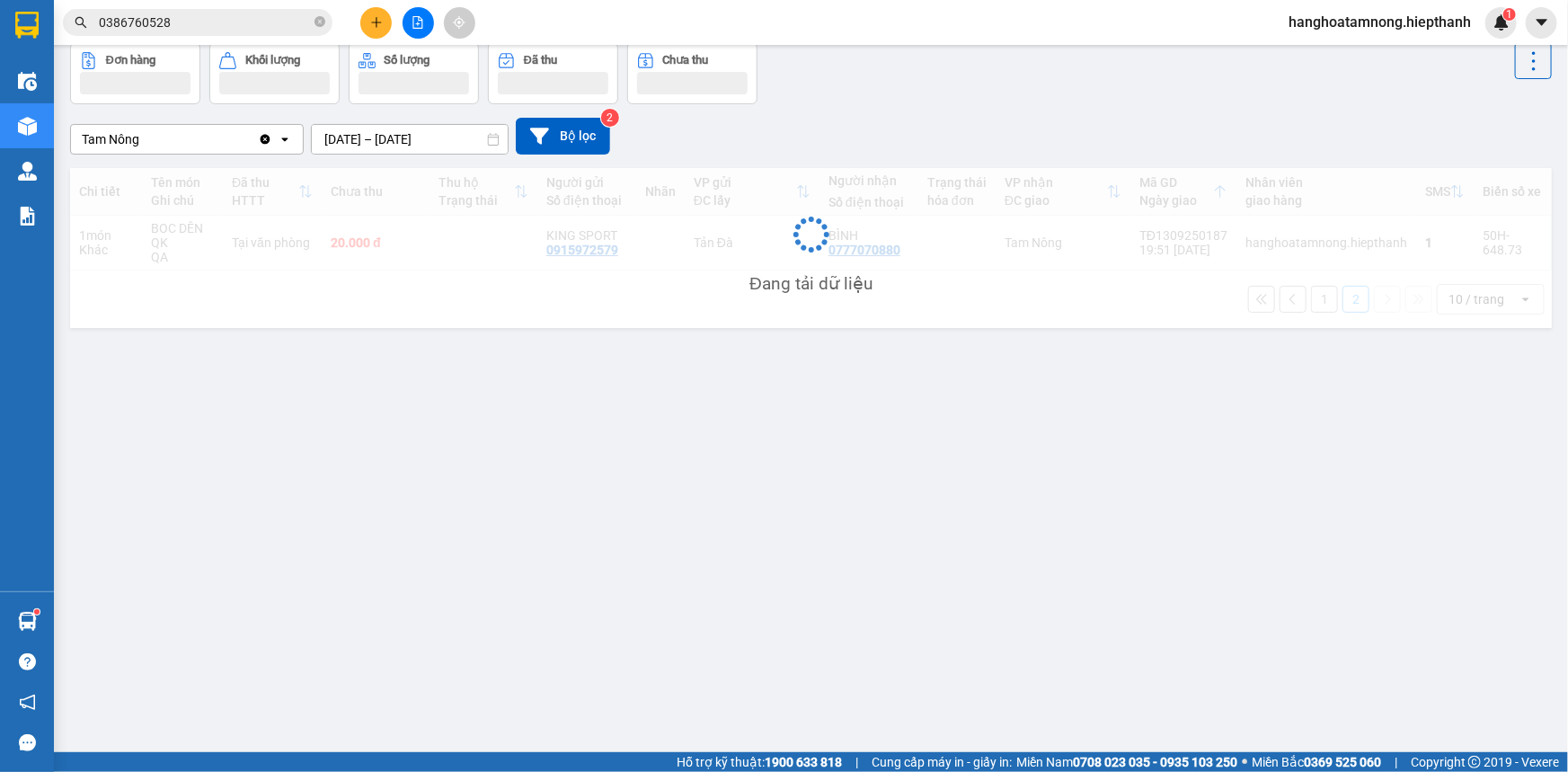
scroll to position [82, 0]
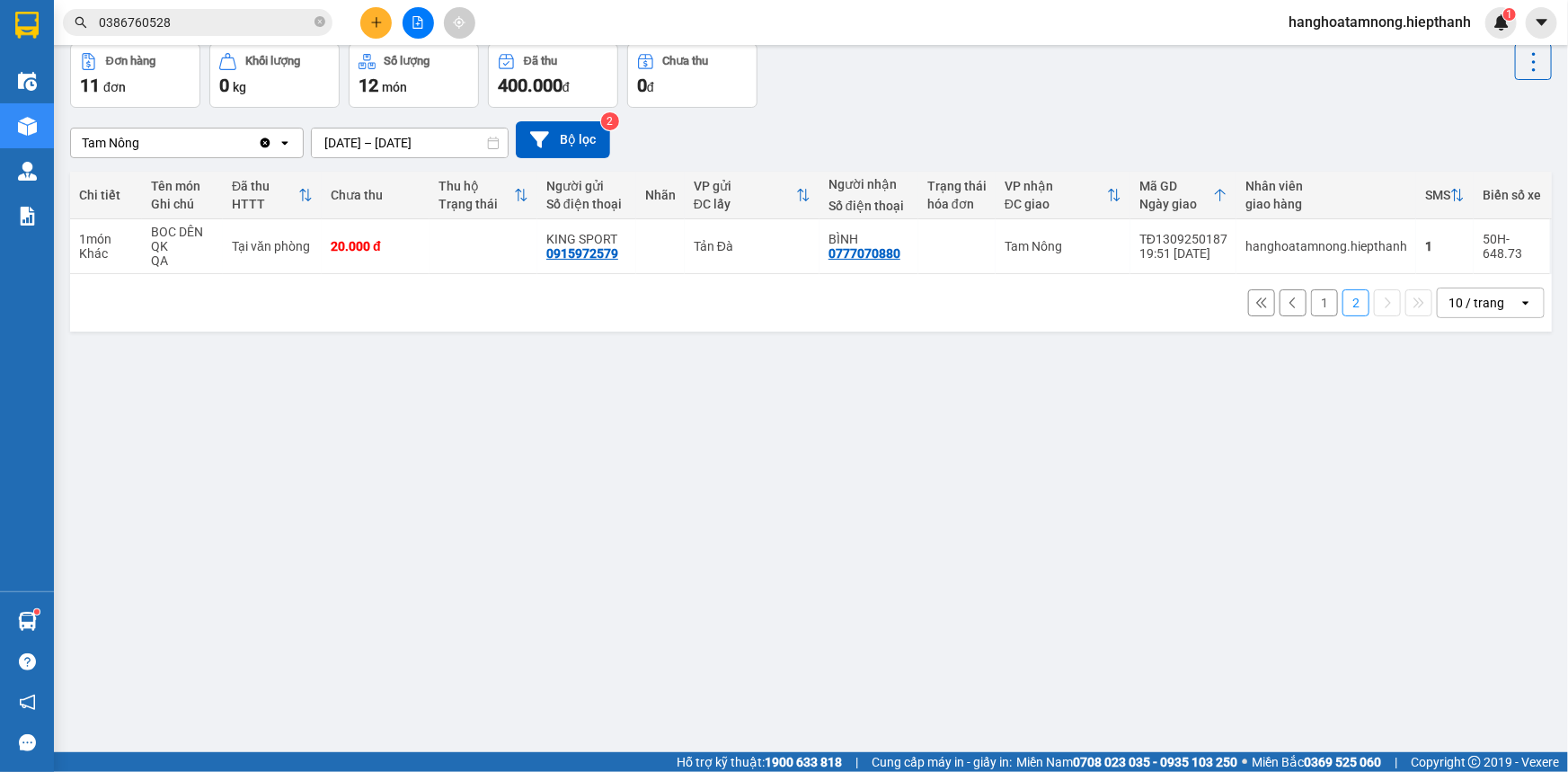
click at [1312, 310] on button "1" at bounding box center [1324, 303] width 27 height 27
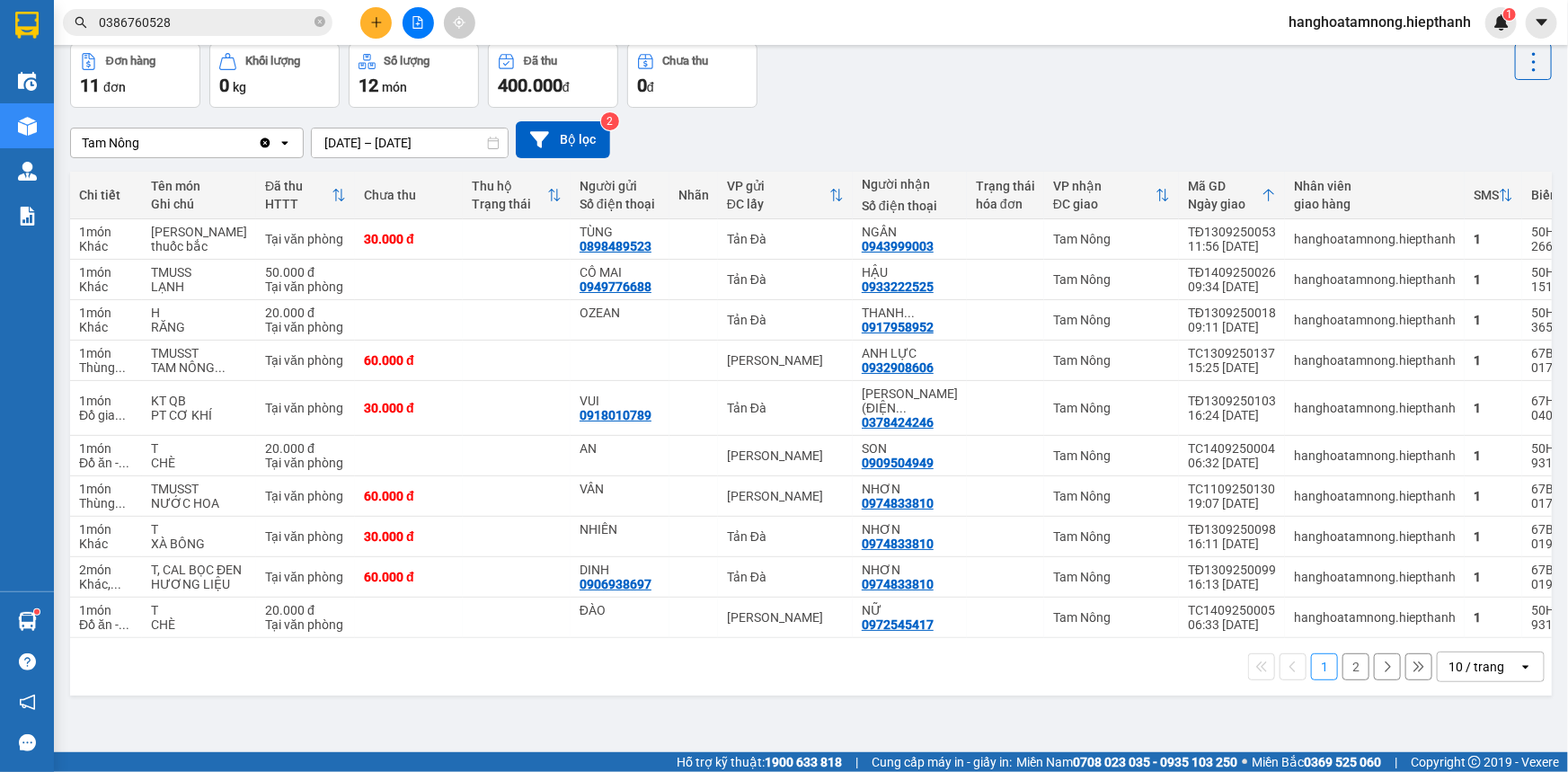
scroll to position [0, 0]
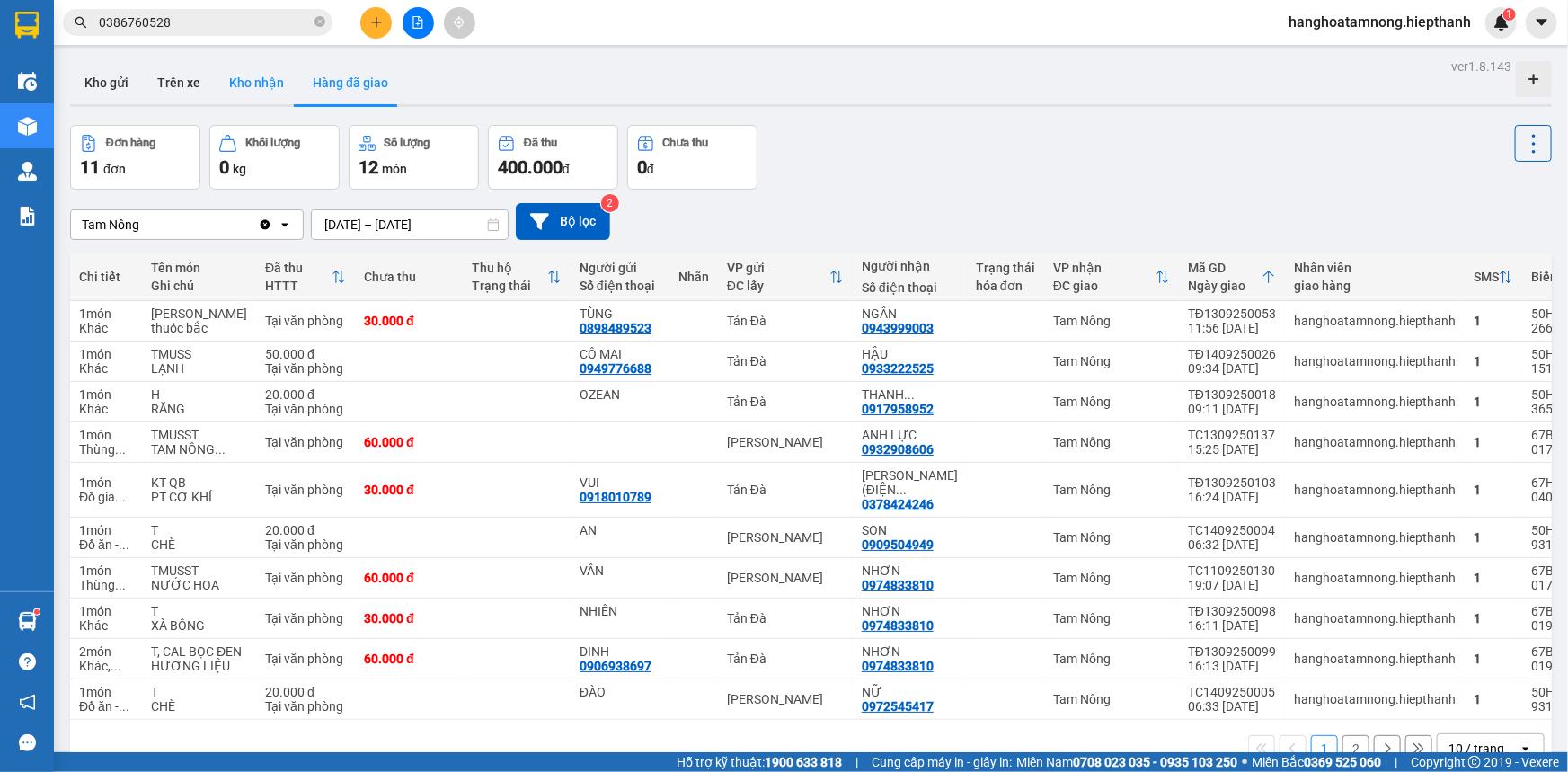
click at [235, 75] on button "Kho nhận" at bounding box center [257, 82] width 84 height 43
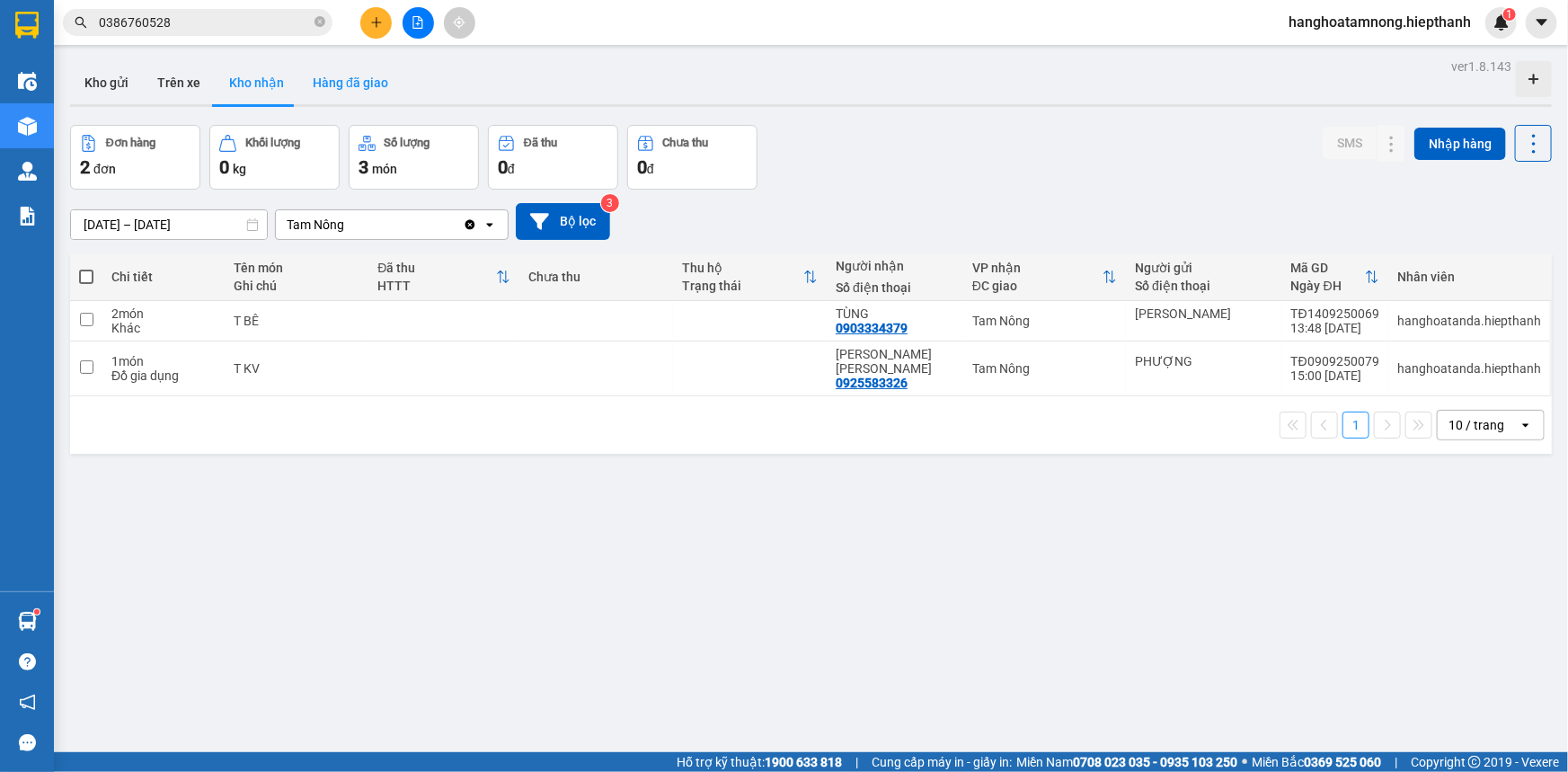
click at [334, 74] on button "Hàng đã giao" at bounding box center [350, 82] width 104 height 43
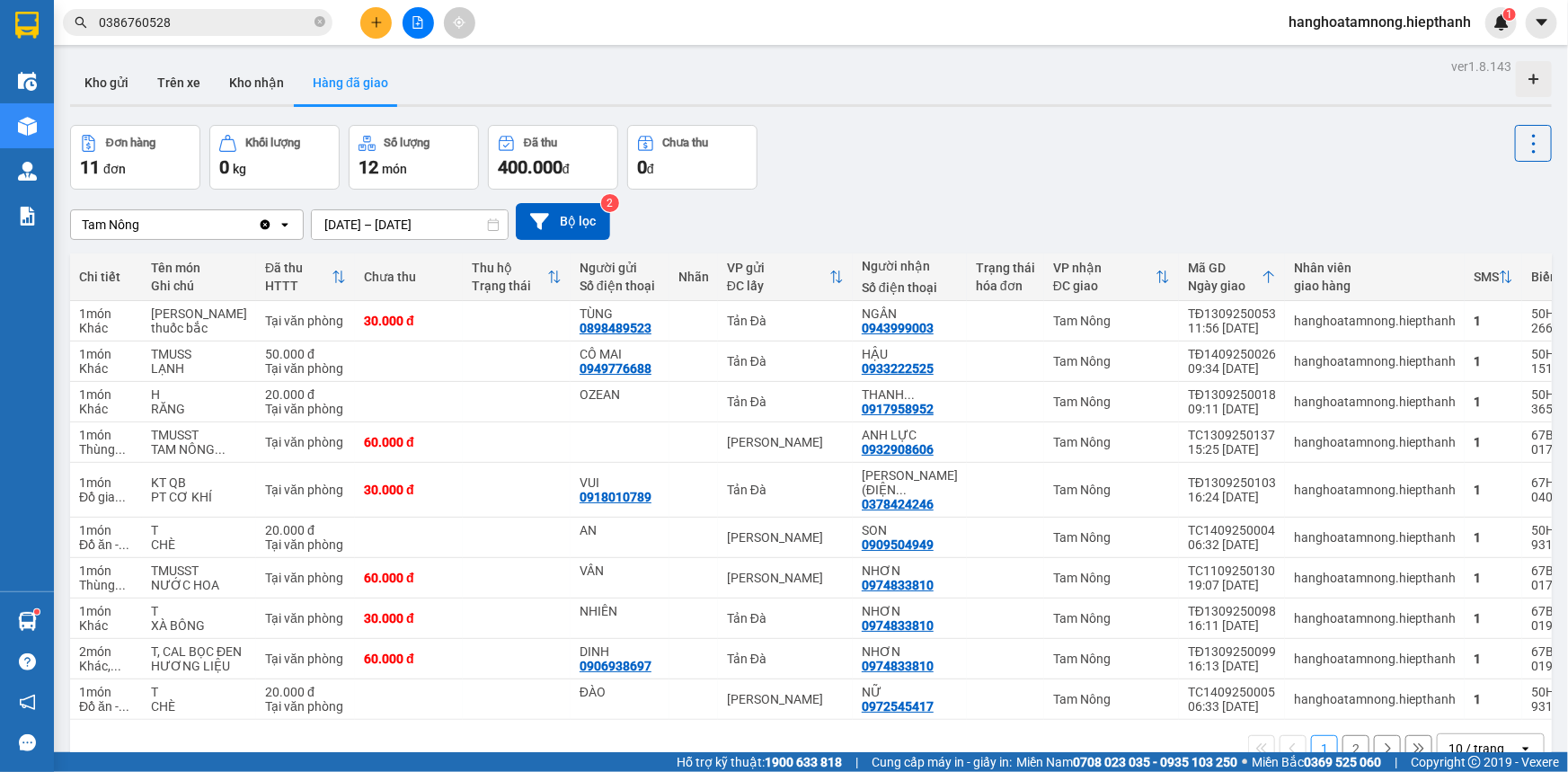
scroll to position [90, 0]
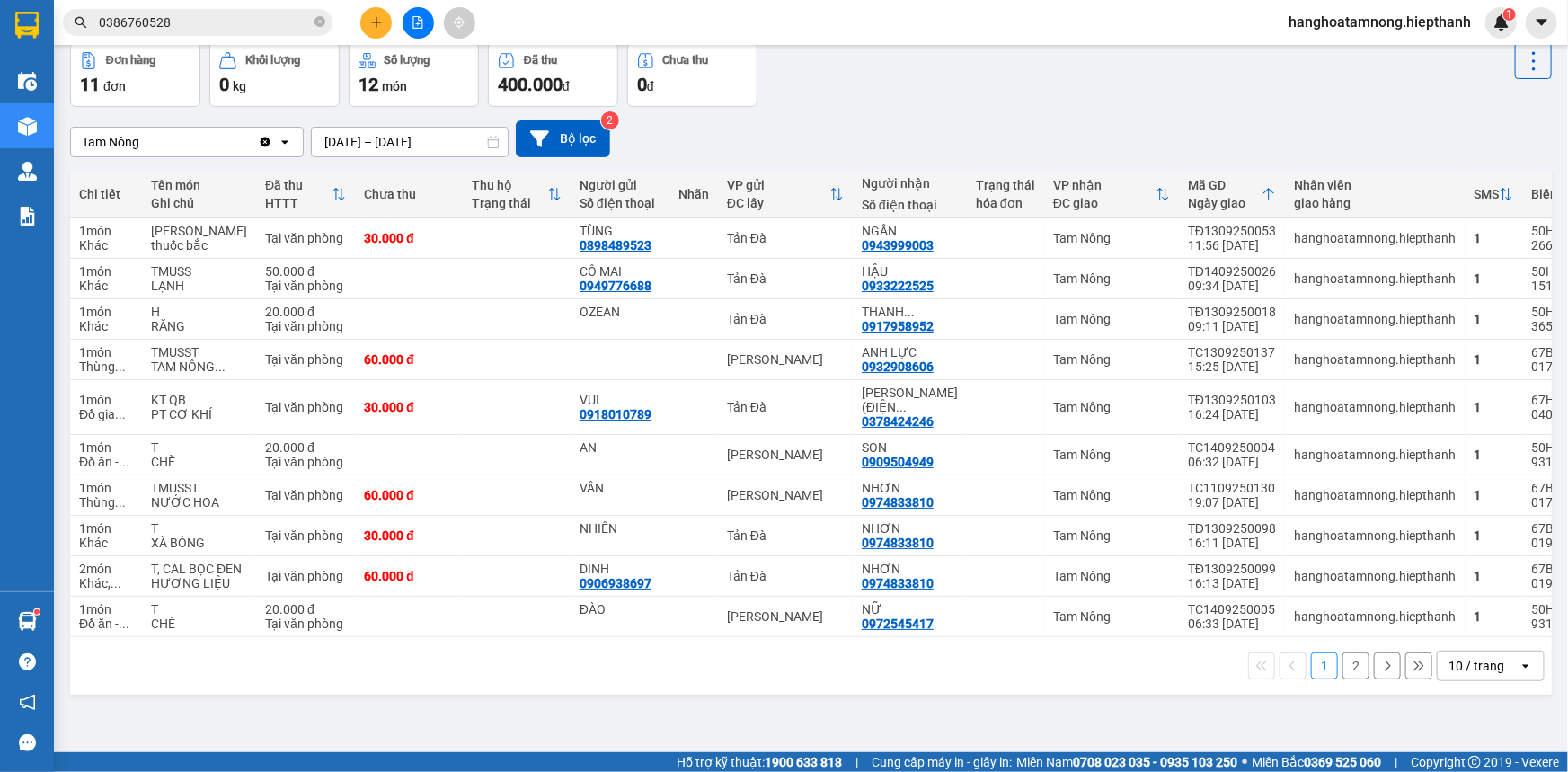
click at [1345, 679] on button "2" at bounding box center [1356, 666] width 27 height 27
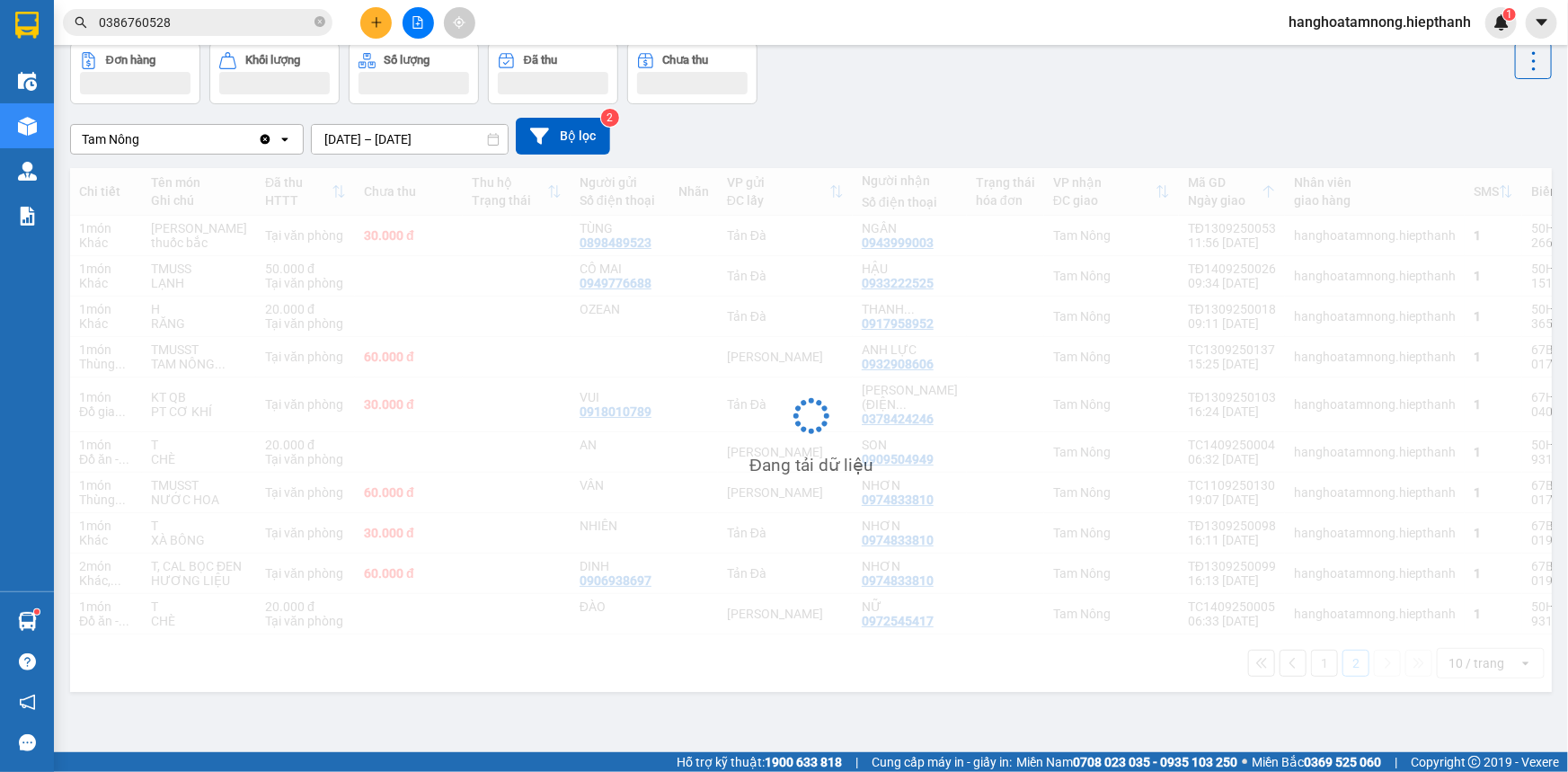
scroll to position [82, 0]
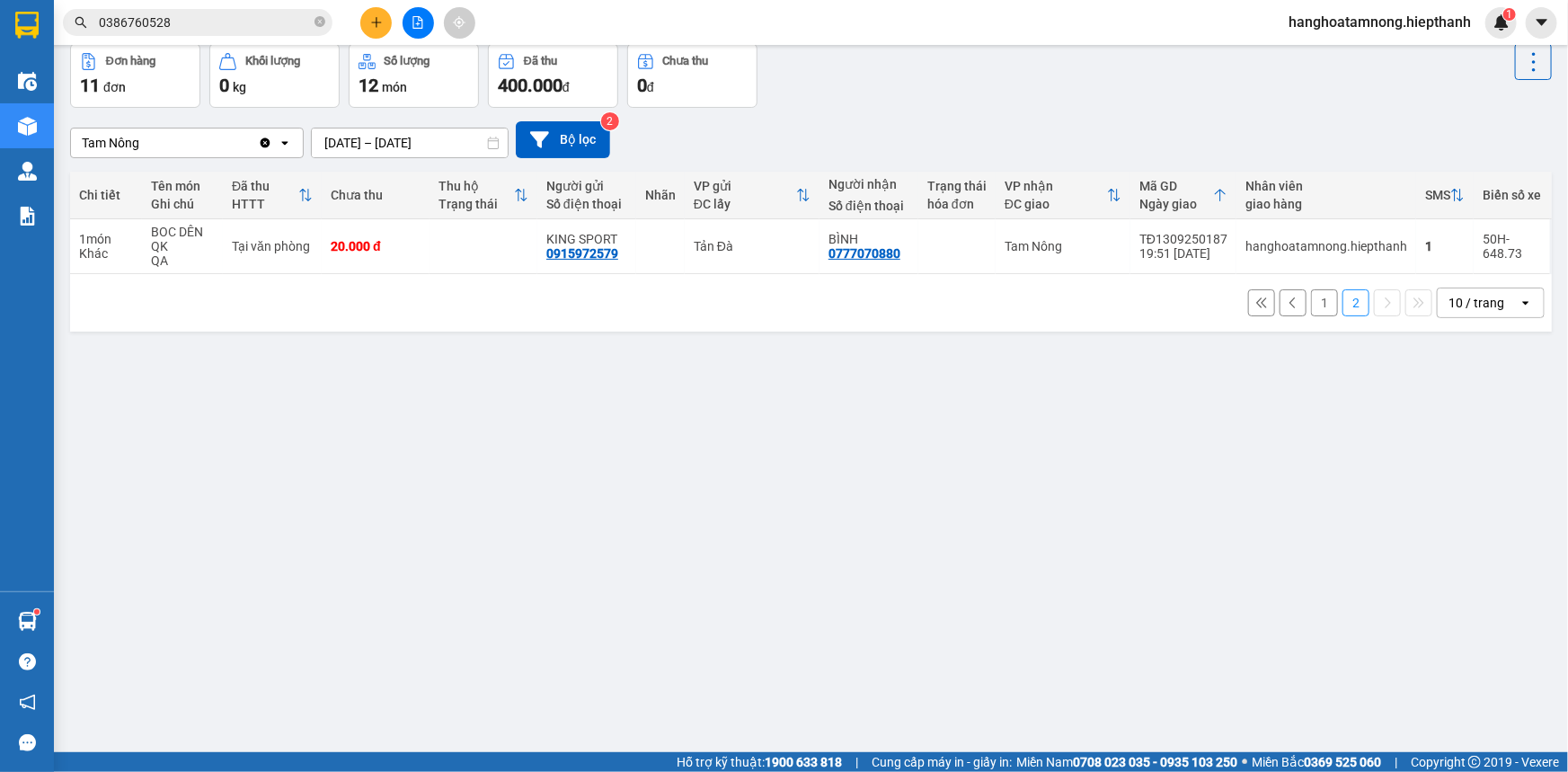
click at [1311, 305] on button "1" at bounding box center [1324, 303] width 27 height 27
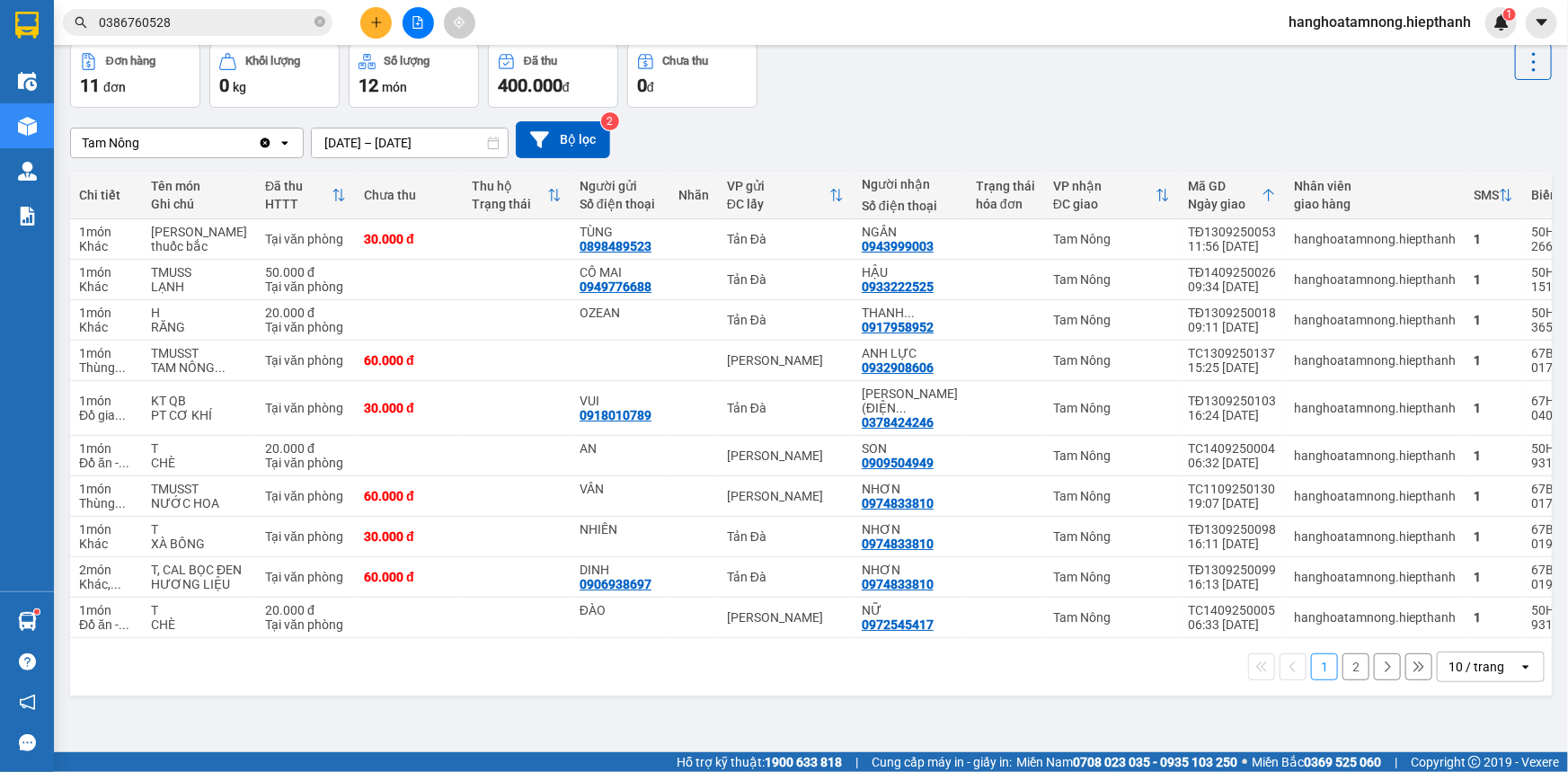
click at [1348, 680] on button "2" at bounding box center [1356, 667] width 27 height 27
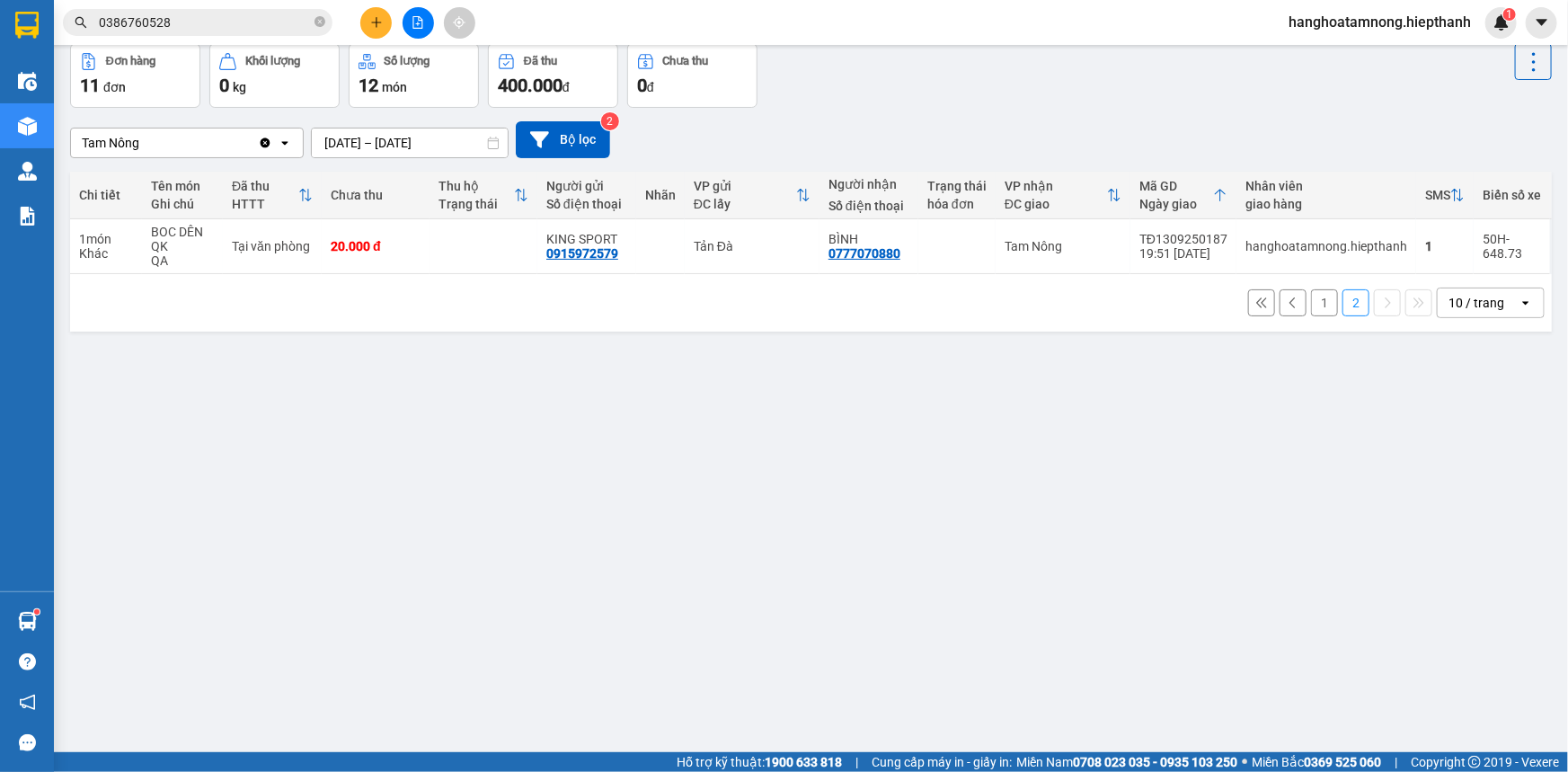
click at [1311, 303] on button "1" at bounding box center [1324, 303] width 27 height 27
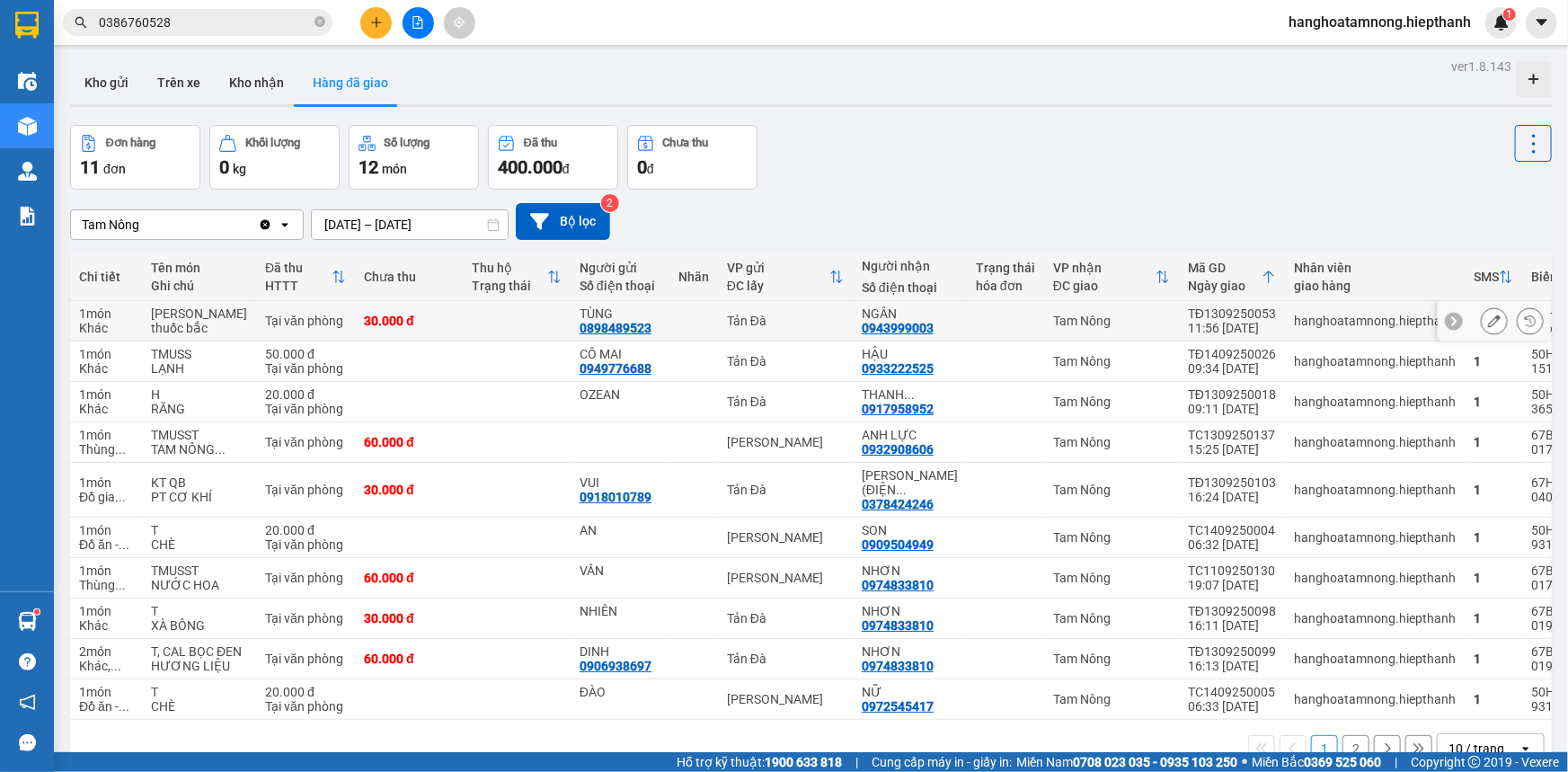
scroll to position [0, 0]
drag, startPoint x: 413, startPoint y: 21, endPoint x: 344, endPoint y: 47, distance: 73.7
click at [413, 21] on icon "file-add" at bounding box center [417, 22] width 12 height 12
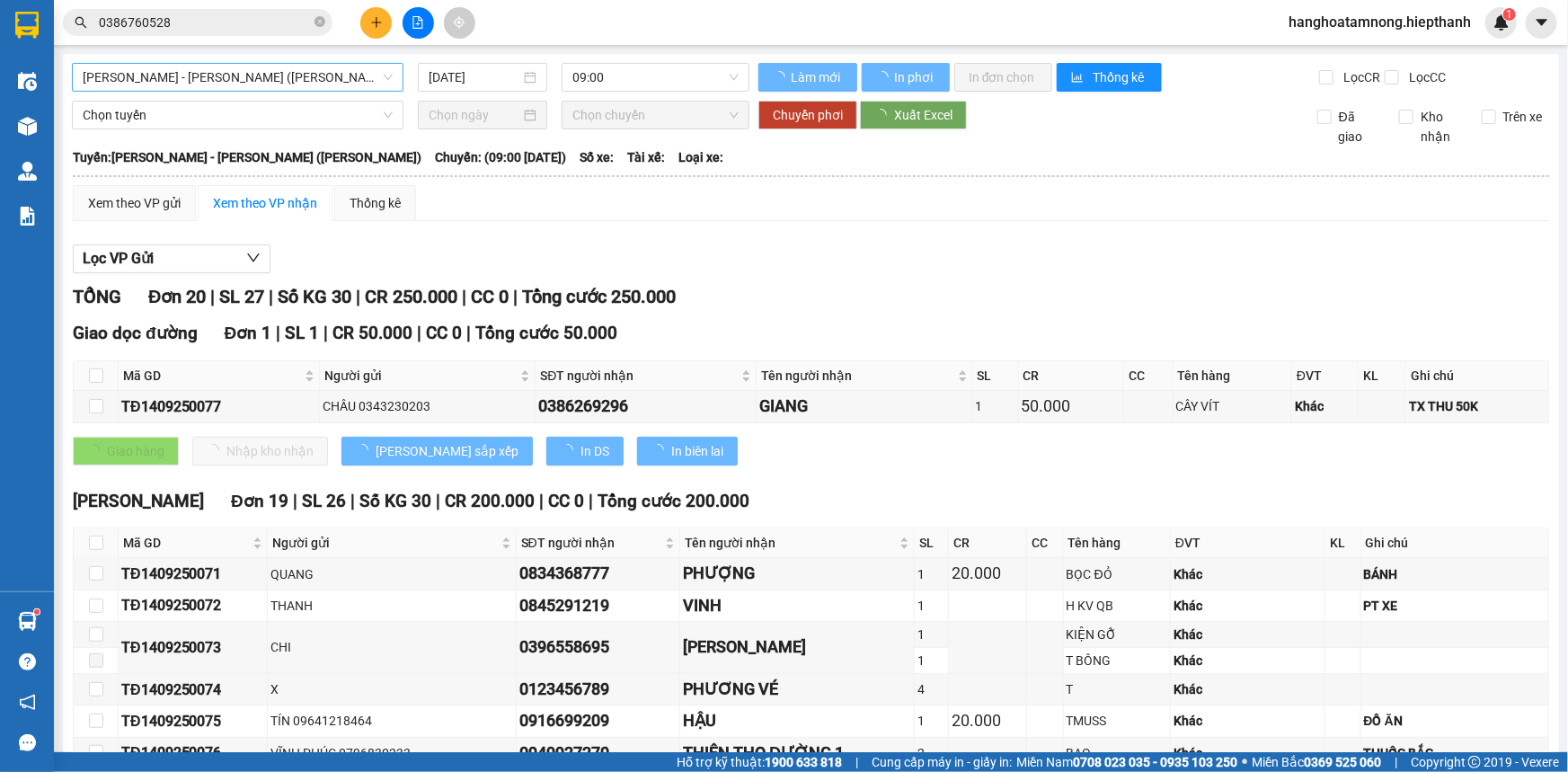
click at [218, 85] on span "[PERSON_NAME] - [PERSON_NAME] ([PERSON_NAME])" at bounding box center [238, 77] width 310 height 27
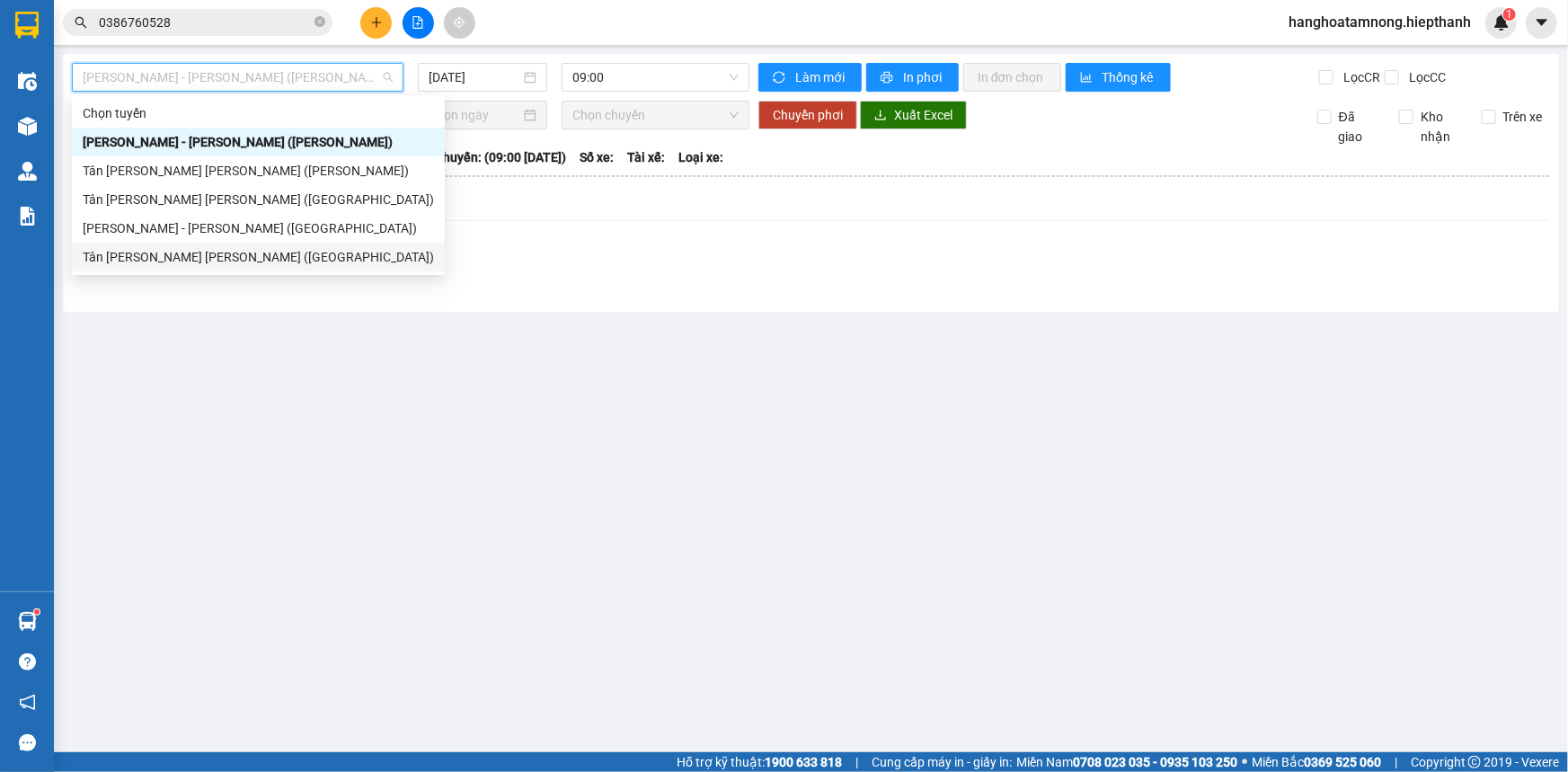
click at [177, 251] on div "Tân [PERSON_NAME] [PERSON_NAME] ([GEOGRAPHIC_DATA])" at bounding box center [259, 257] width 351 height 20
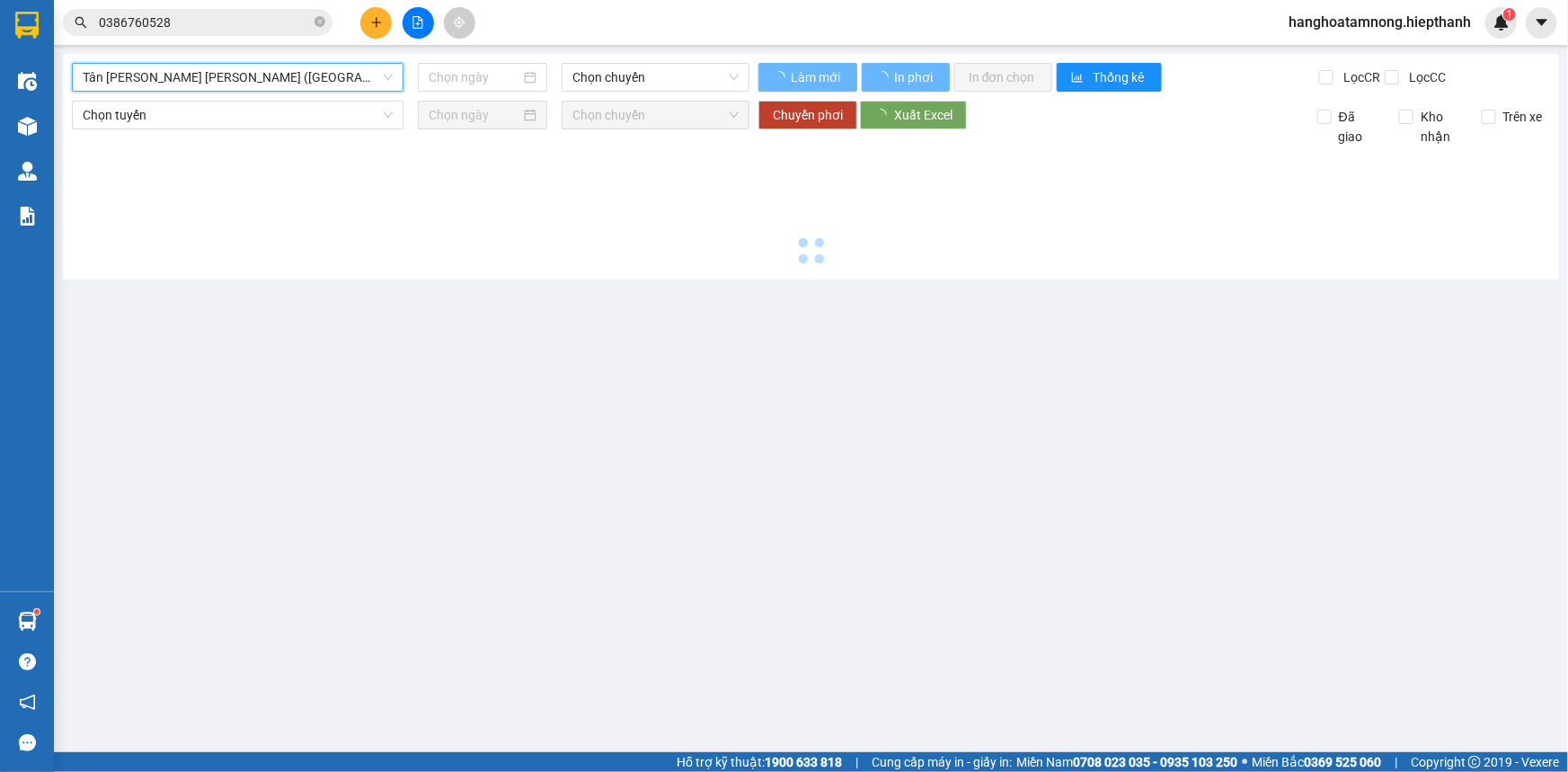
type input "[DATE]"
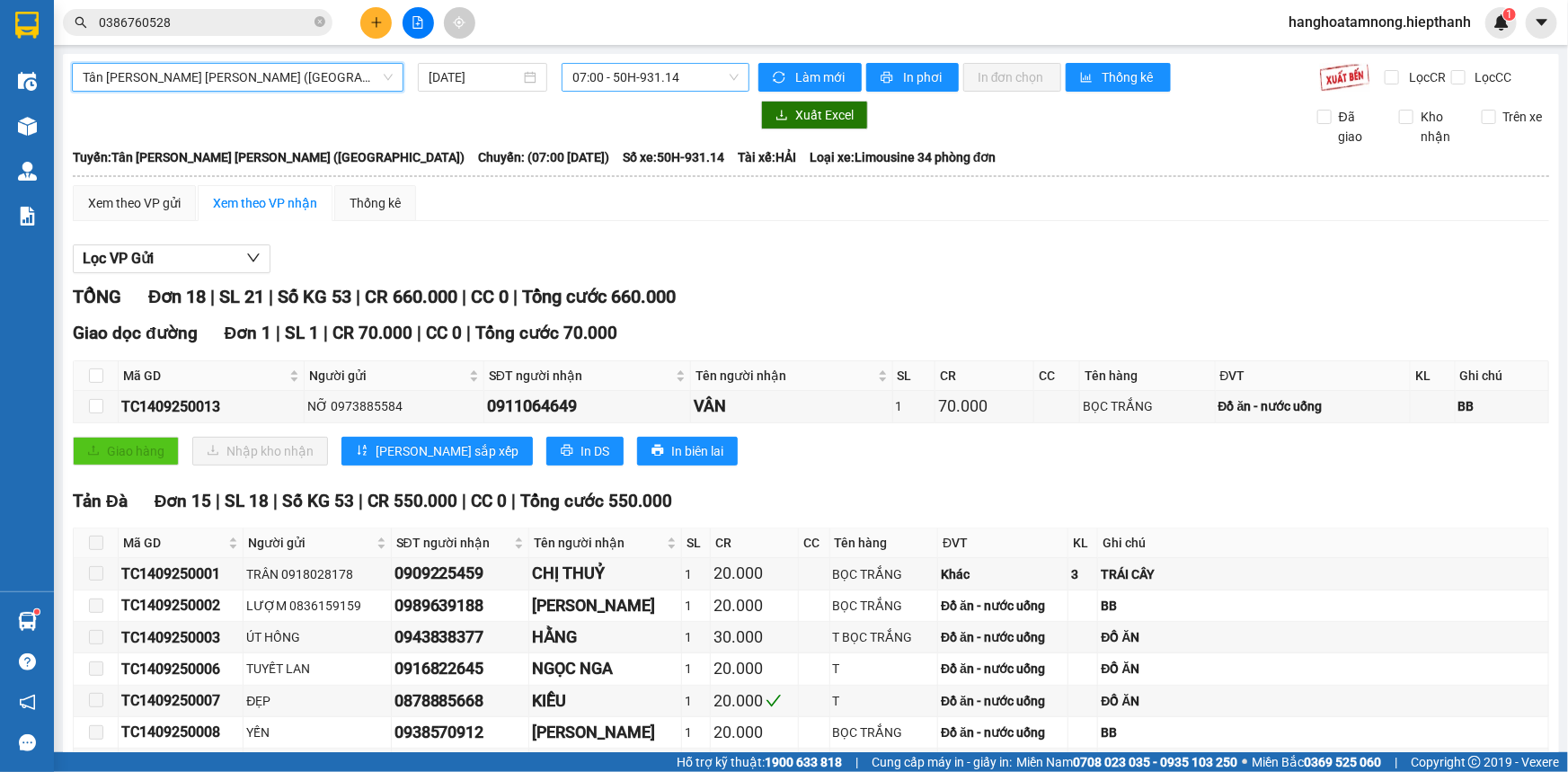
click at [604, 73] on span "07:00 - 50H-931.14" at bounding box center [655, 77] width 166 height 27
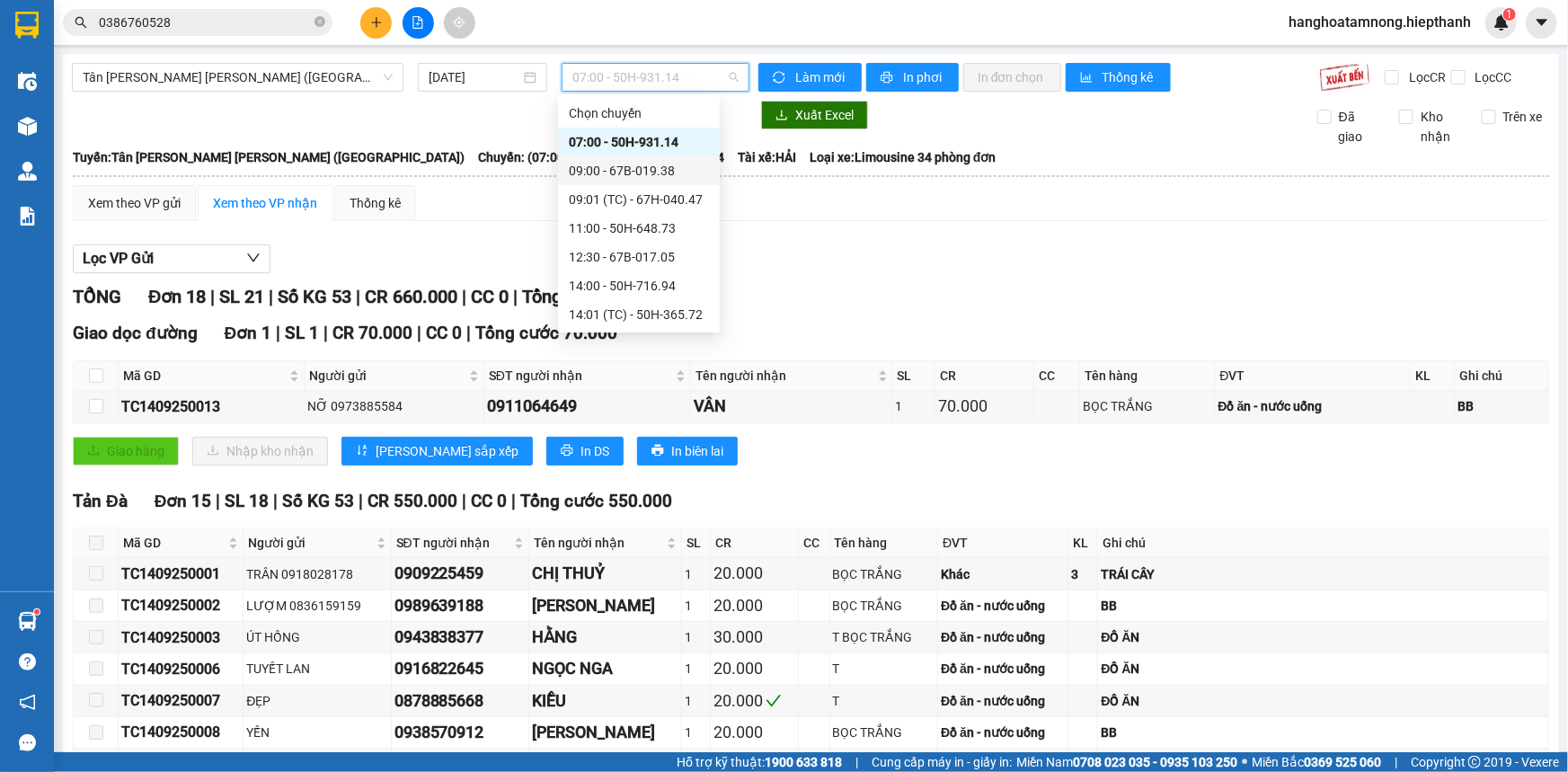
click at [602, 171] on div "09:00 - 67B-019.38" at bounding box center [639, 170] width 140 height 20
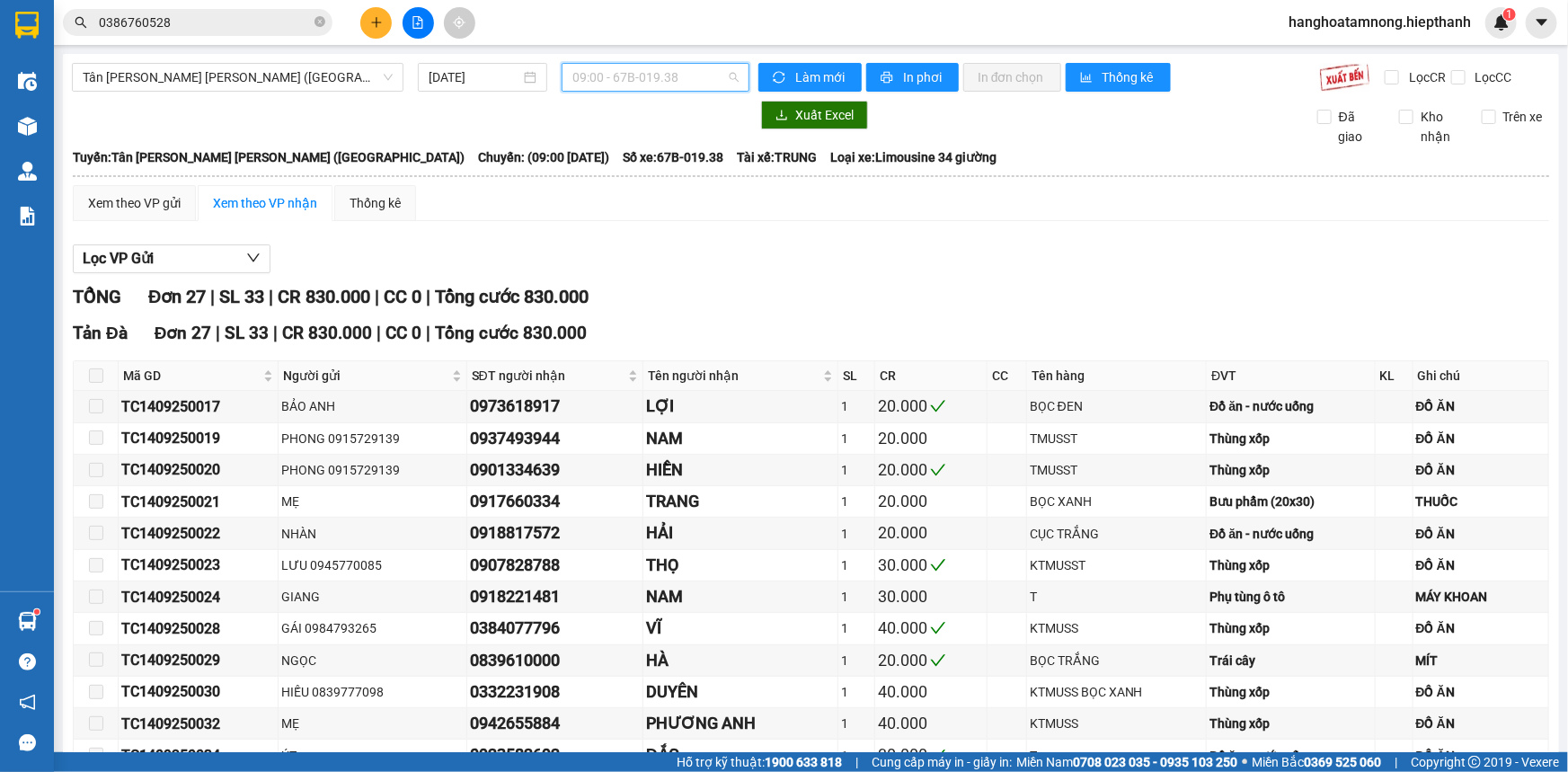
click at [643, 75] on span "09:00 - 67B-019.38" at bounding box center [655, 77] width 166 height 27
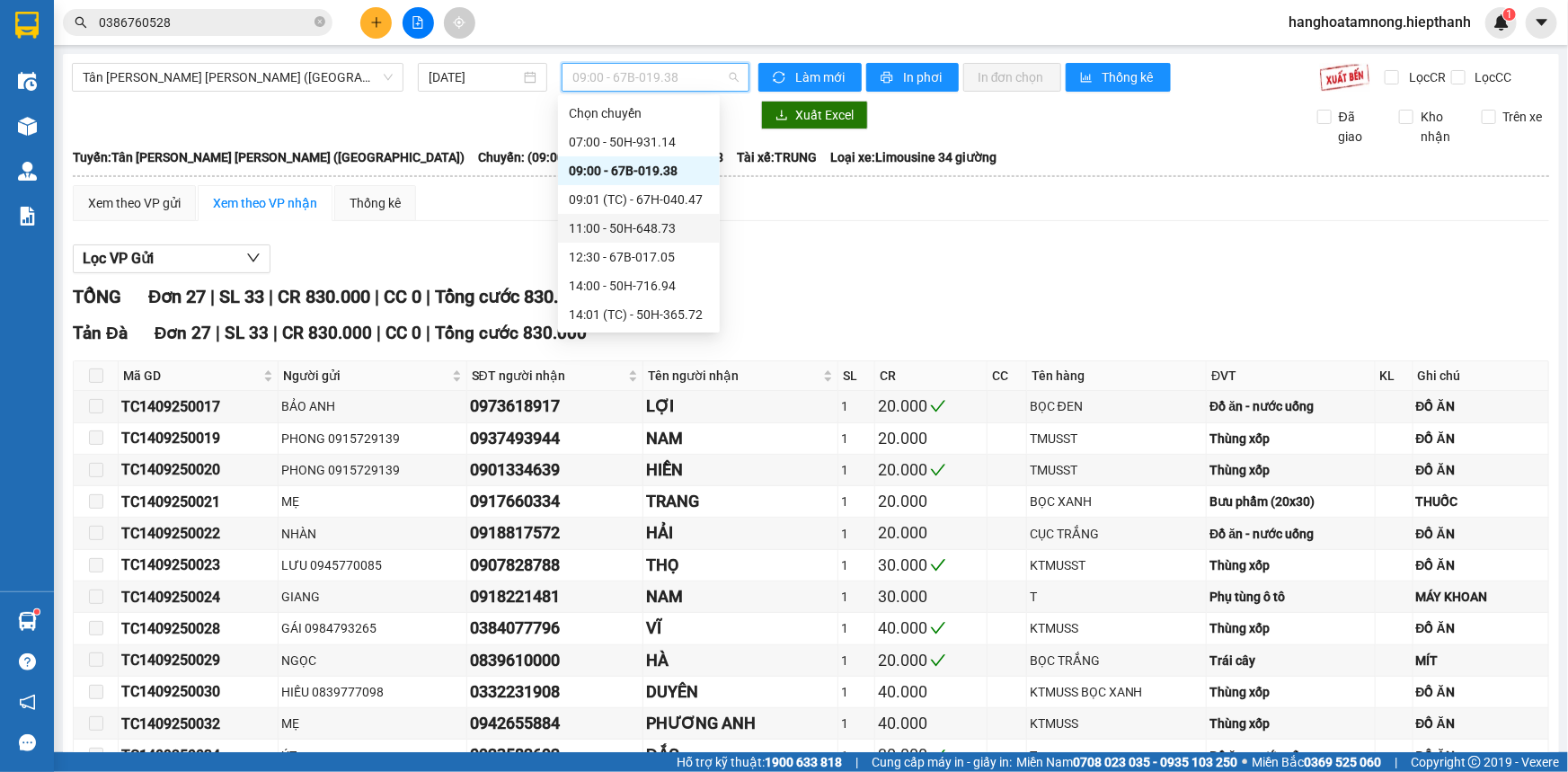
click at [604, 224] on div "11:00 - 50H-648.73" at bounding box center [639, 228] width 140 height 20
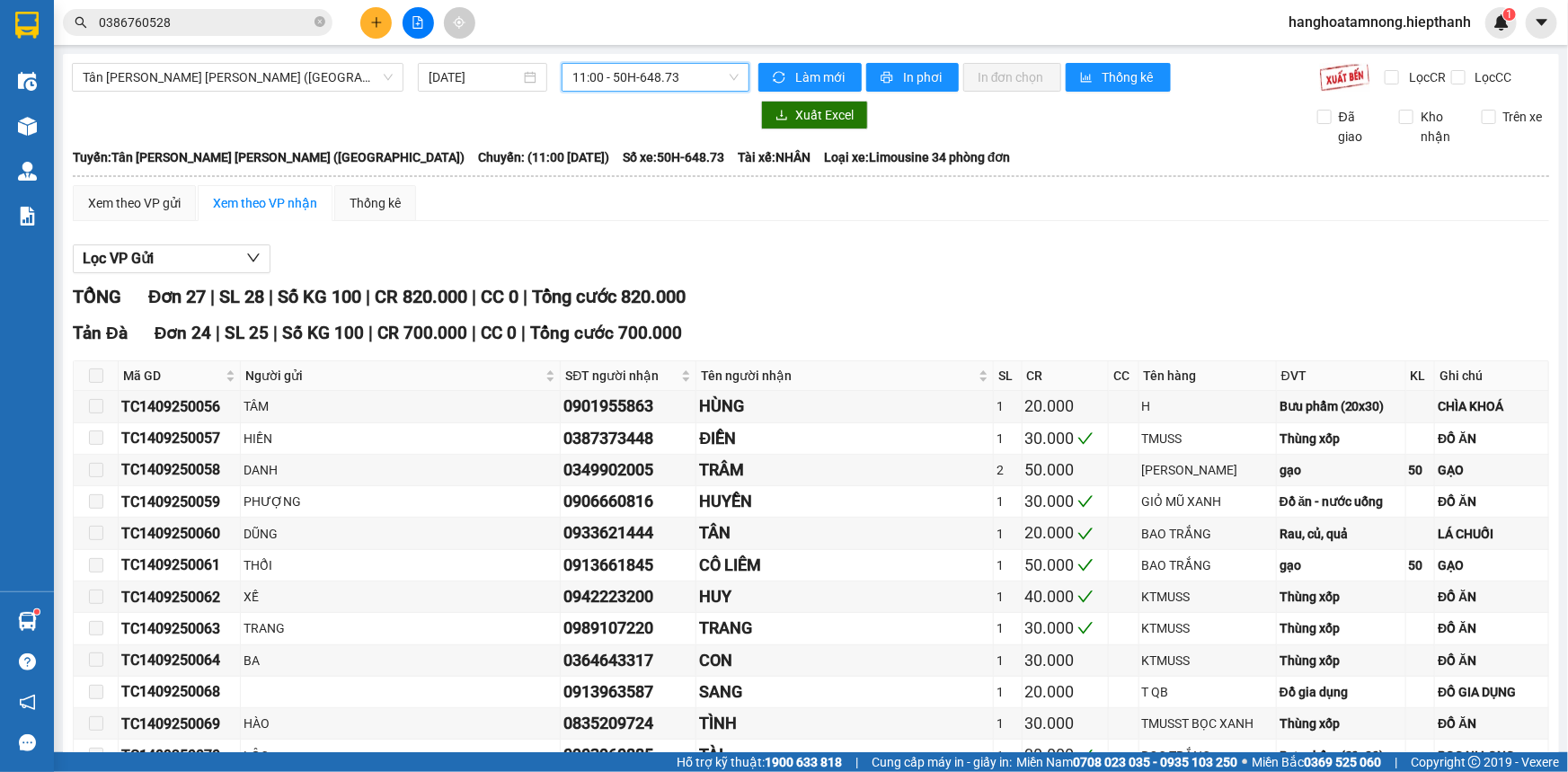
click at [653, 81] on span "11:00 - 50H-648.73" at bounding box center [655, 77] width 166 height 27
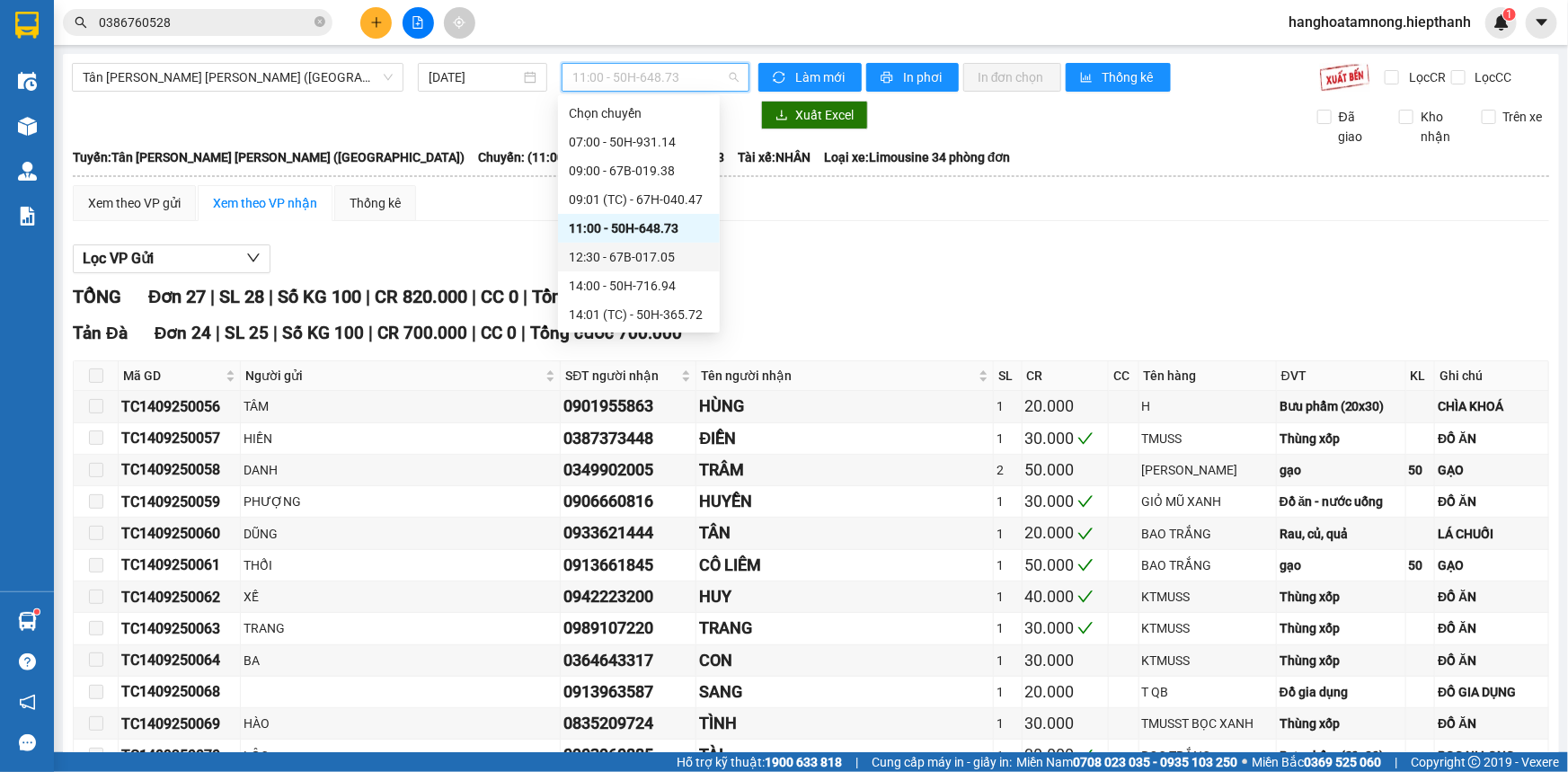
click at [593, 255] on div "12:30 - 67B-017.05" at bounding box center [639, 257] width 140 height 20
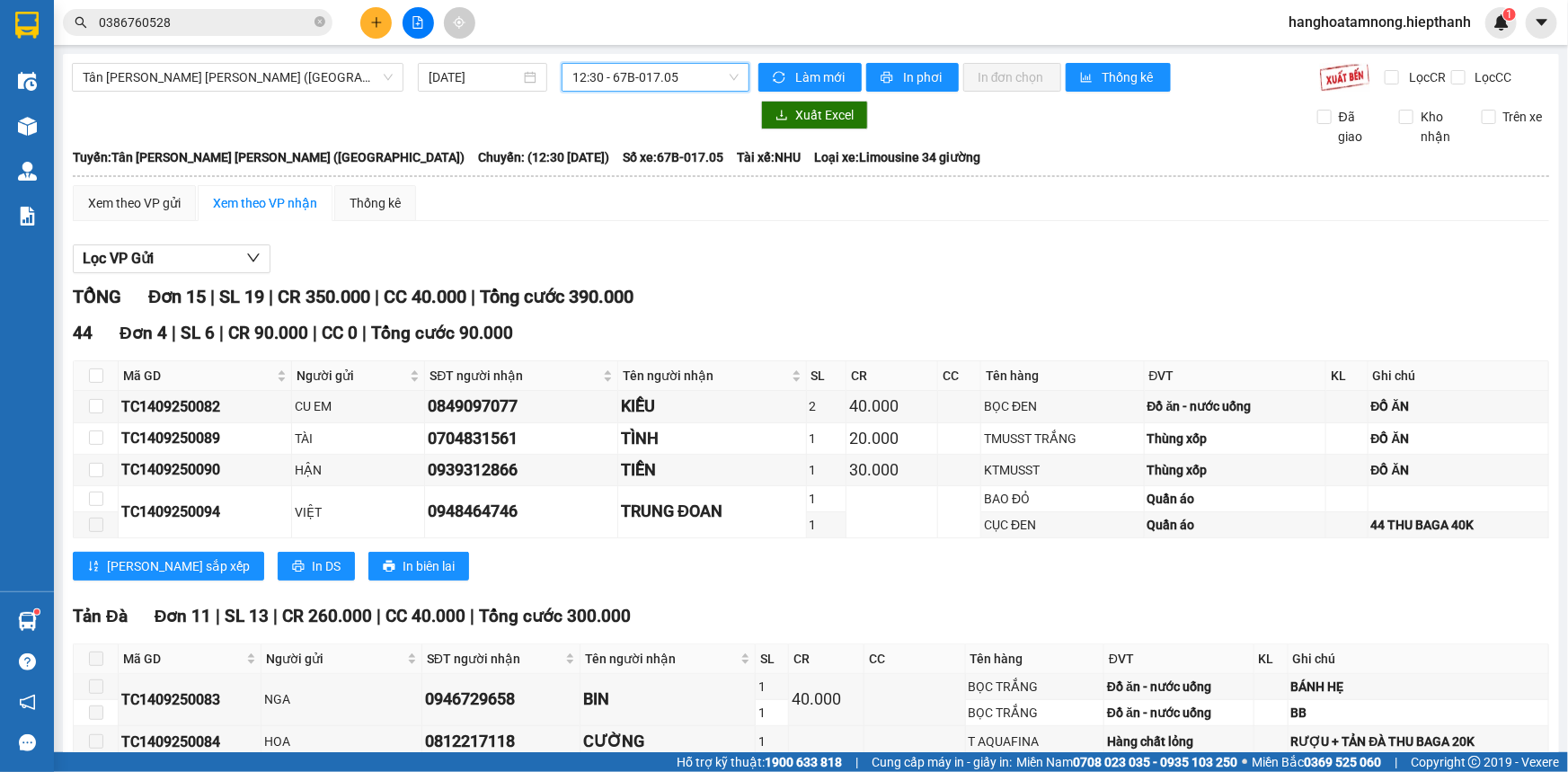
click at [617, 69] on span "12:30 - 67B-017.05" at bounding box center [655, 77] width 166 height 27
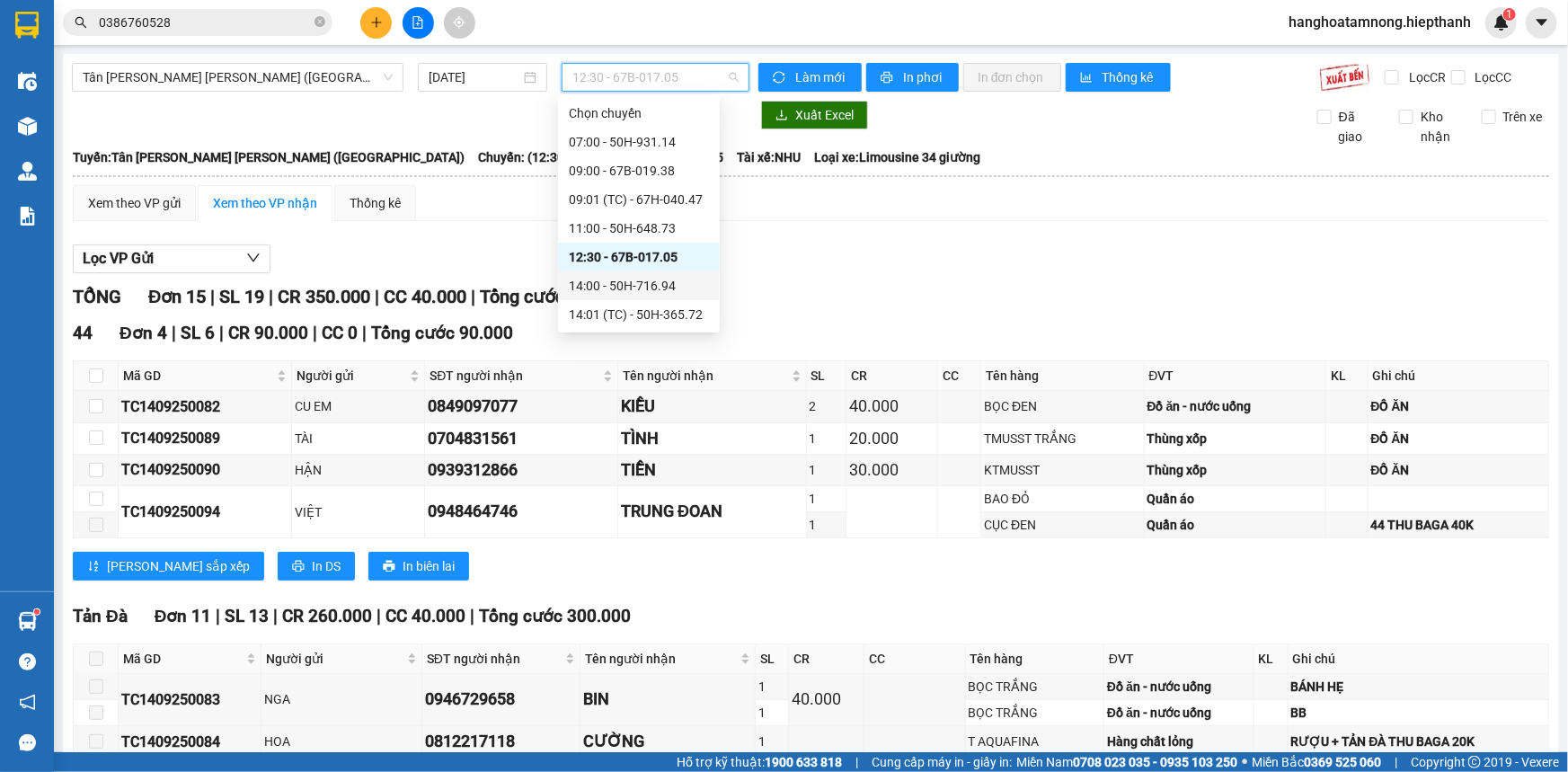
click at [604, 280] on div "14:00 - 50H-716.94" at bounding box center [639, 286] width 140 height 20
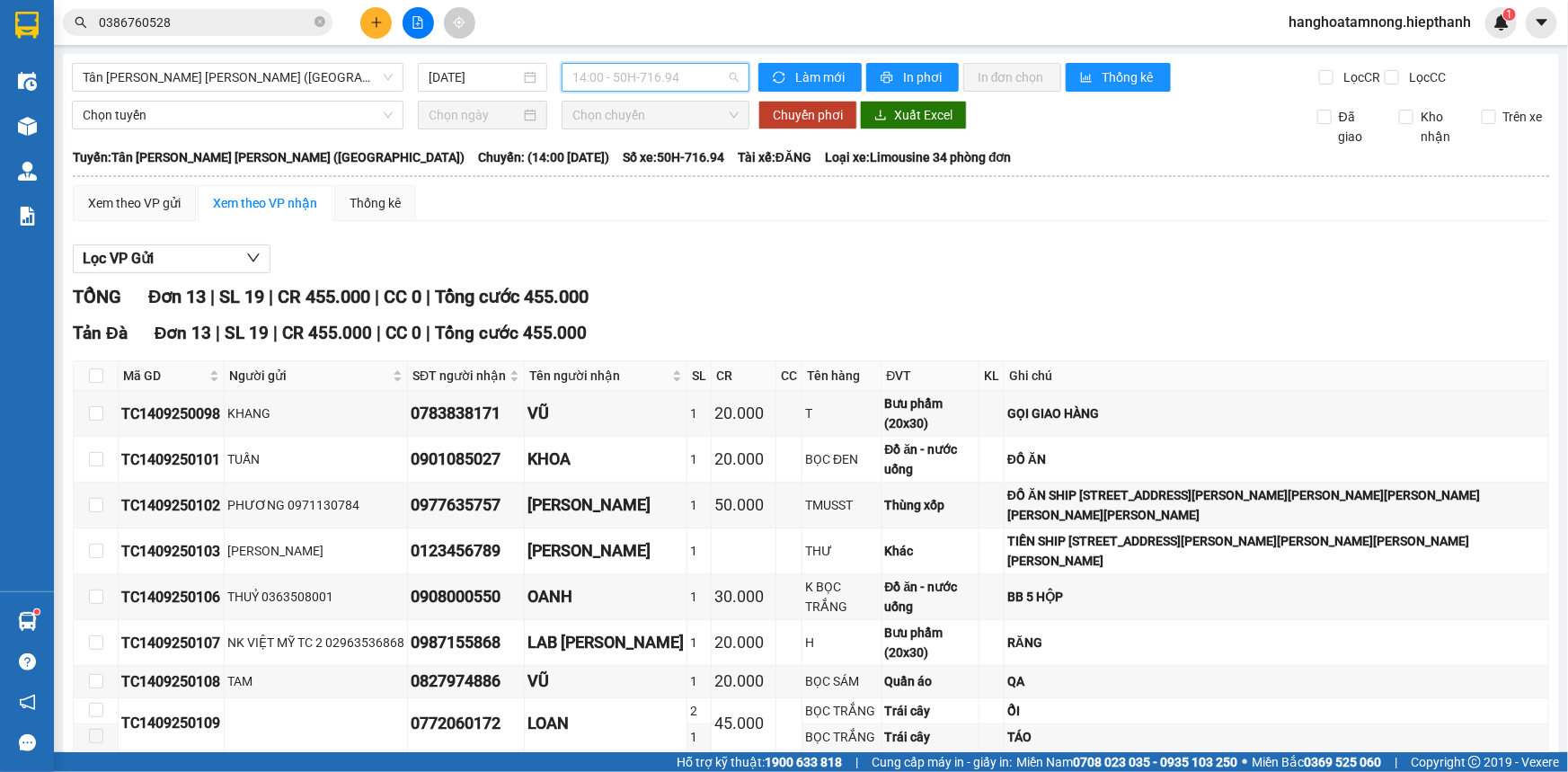
click at [634, 66] on span "14:00 - 50H-716.94" at bounding box center [655, 77] width 166 height 27
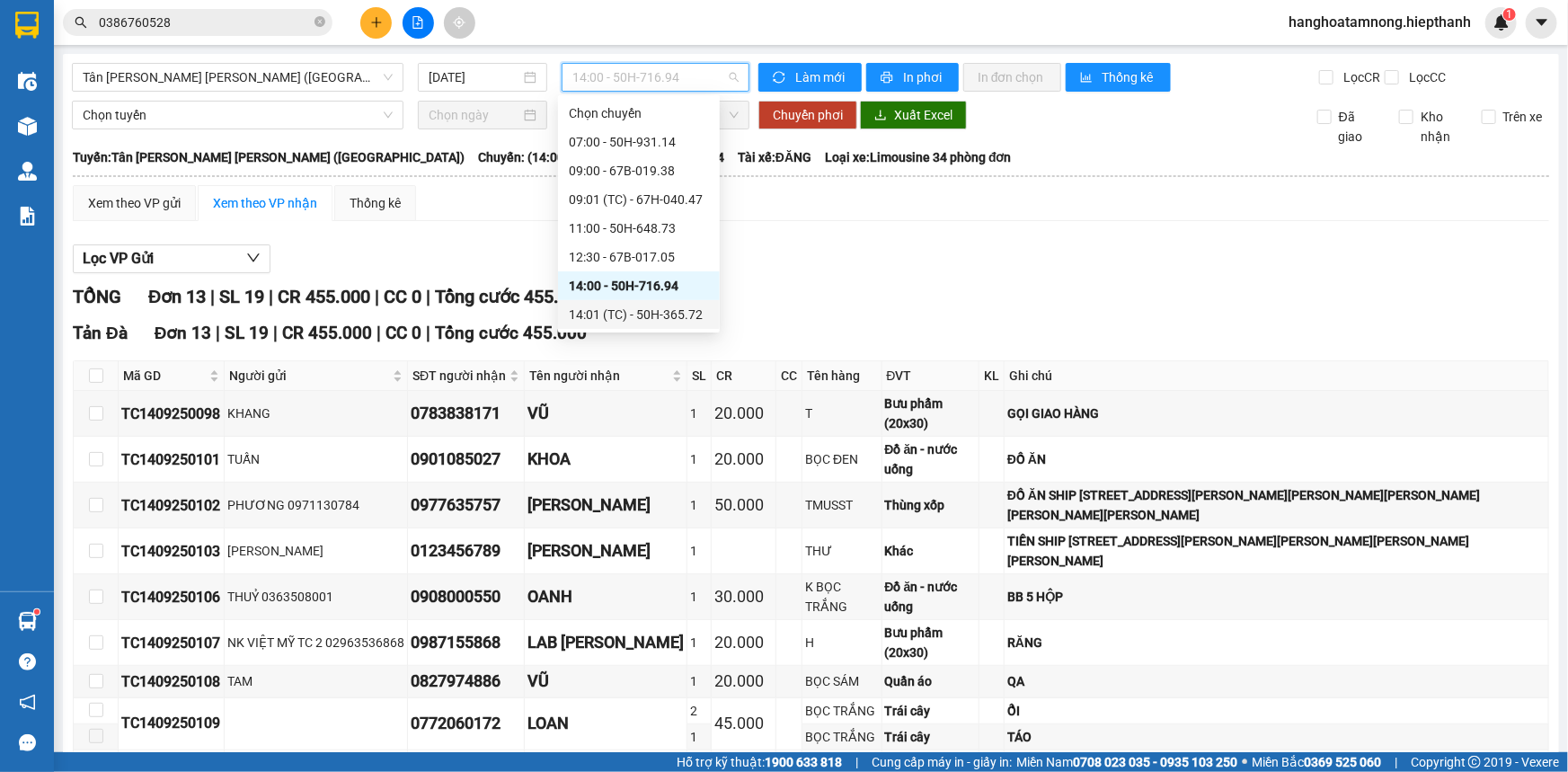
click at [600, 314] on div "14:01 (TC) - 50H-365.72" at bounding box center [639, 314] width 140 height 20
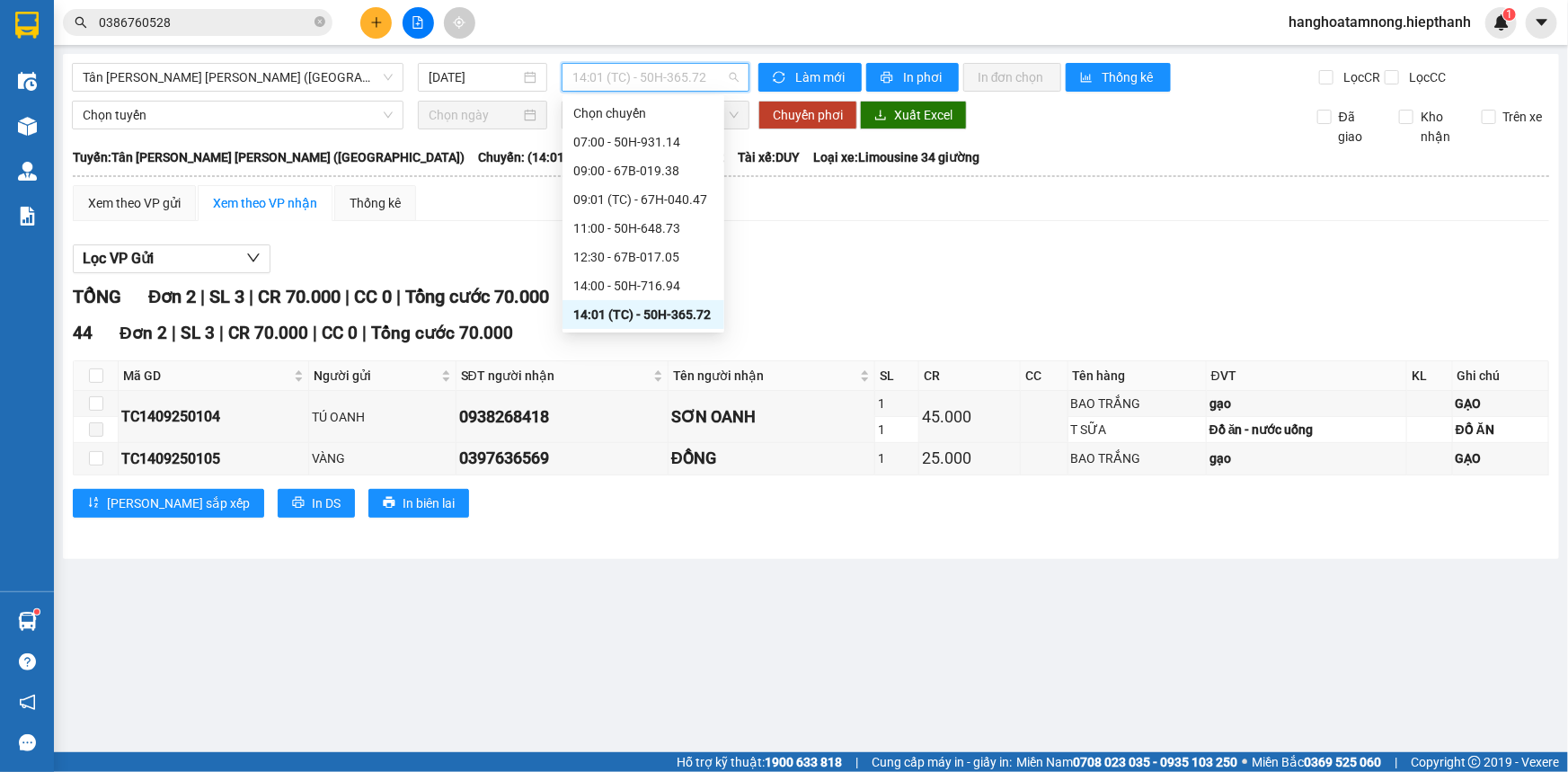
click at [632, 82] on span "14:01 (TC) - 50H-365.72" at bounding box center [655, 77] width 166 height 27
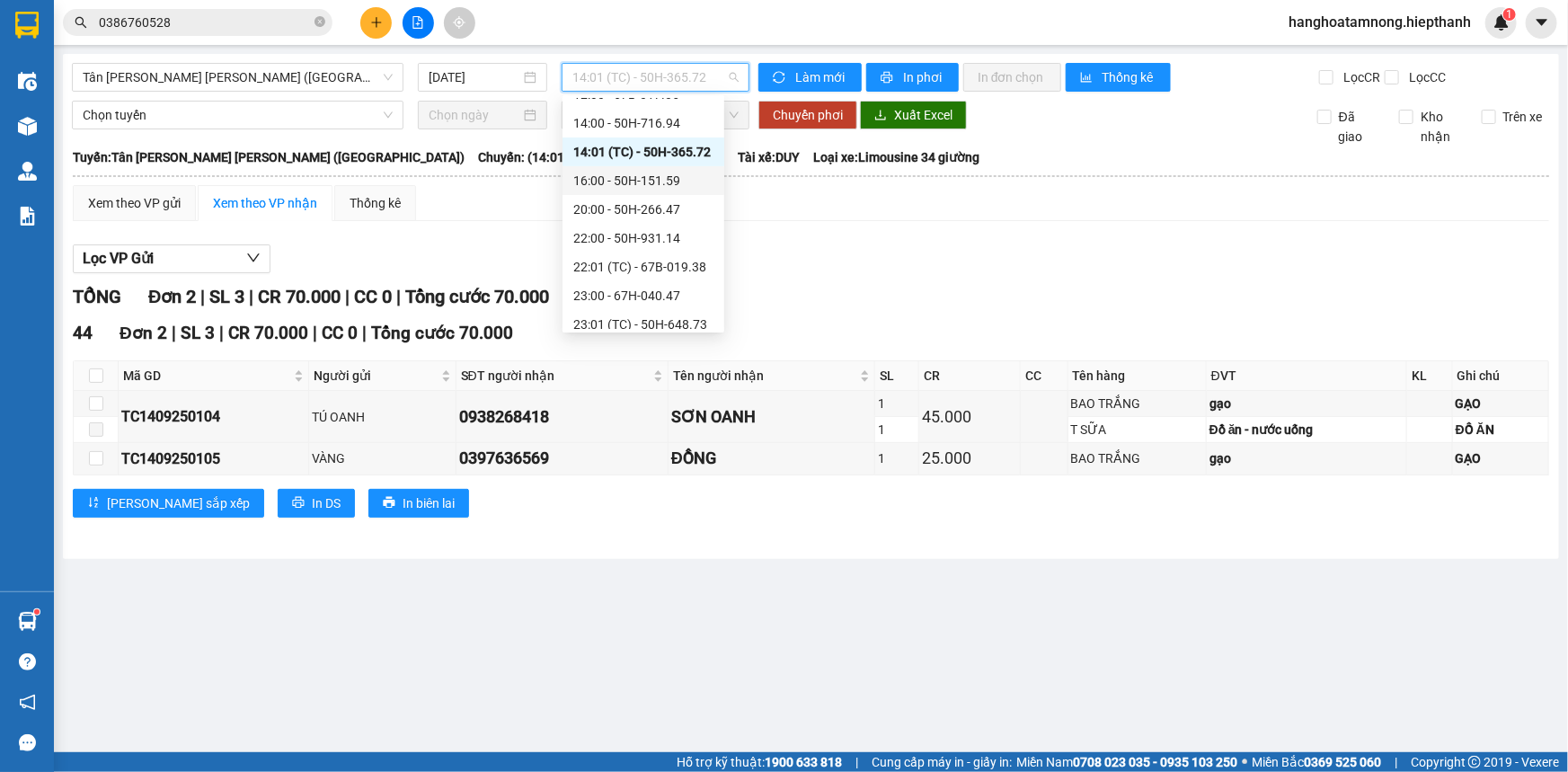
click at [618, 186] on div "16:00 - 50H-151.59" at bounding box center [643, 181] width 140 height 20
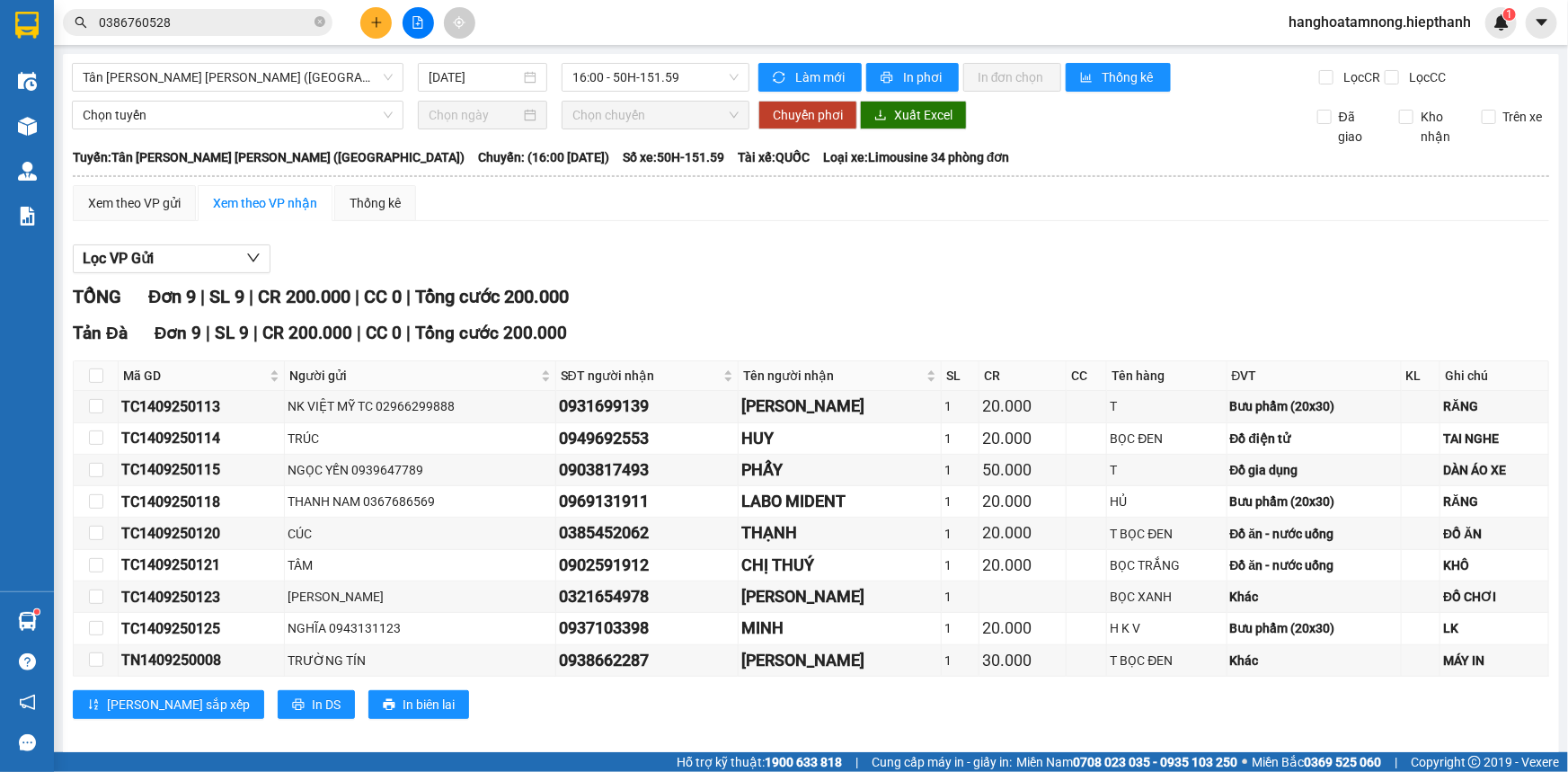
drag, startPoint x: 1090, startPoint y: 267, endPoint x: 1111, endPoint y: 296, distance: 35.8
click at [1088, 267] on div "Lọc VP Gửi" at bounding box center [811, 259] width 1476 height 30
